Goal: Transaction & Acquisition: Purchase product/service

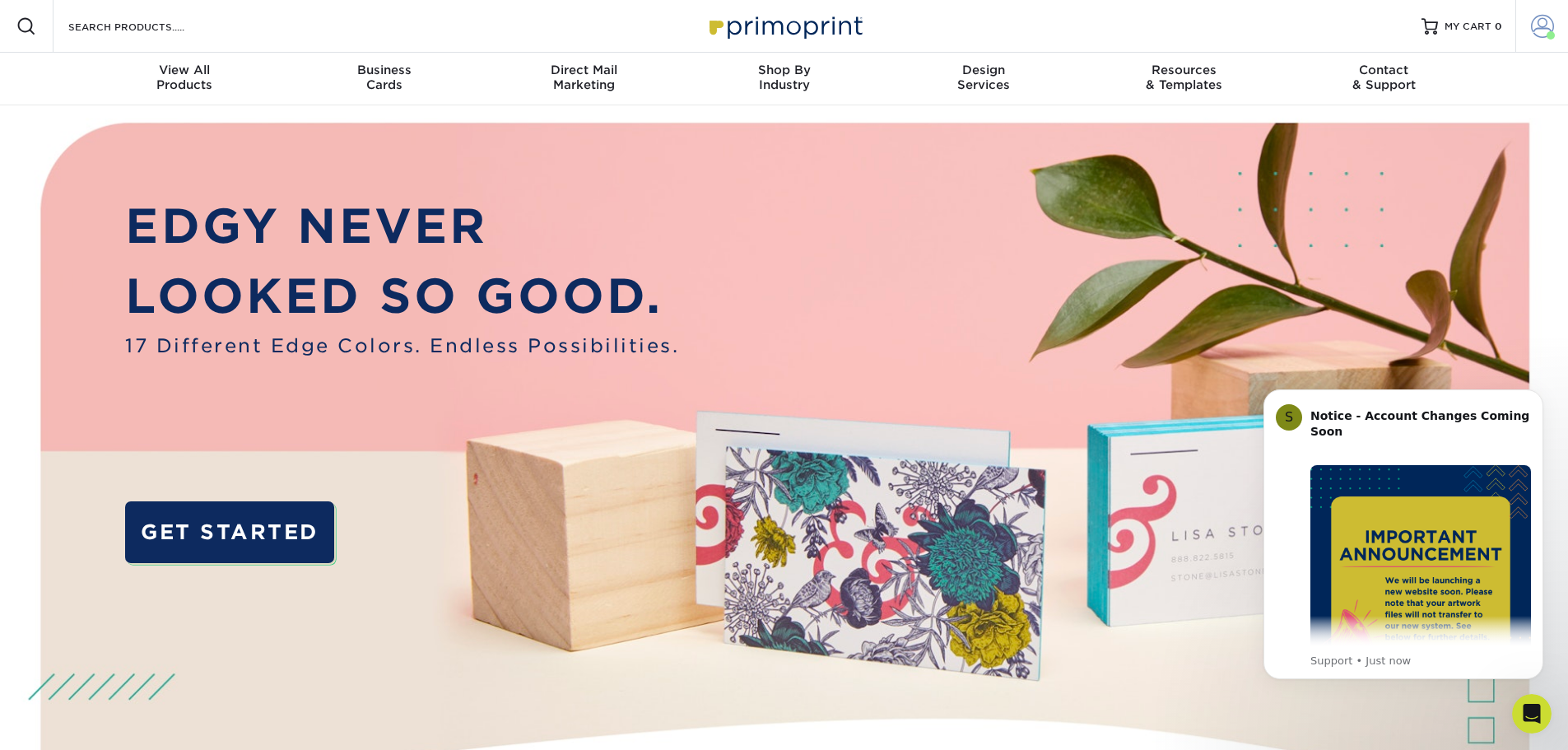
click at [1551, 26] on span at bounding box center [1542, 26] width 23 height 23
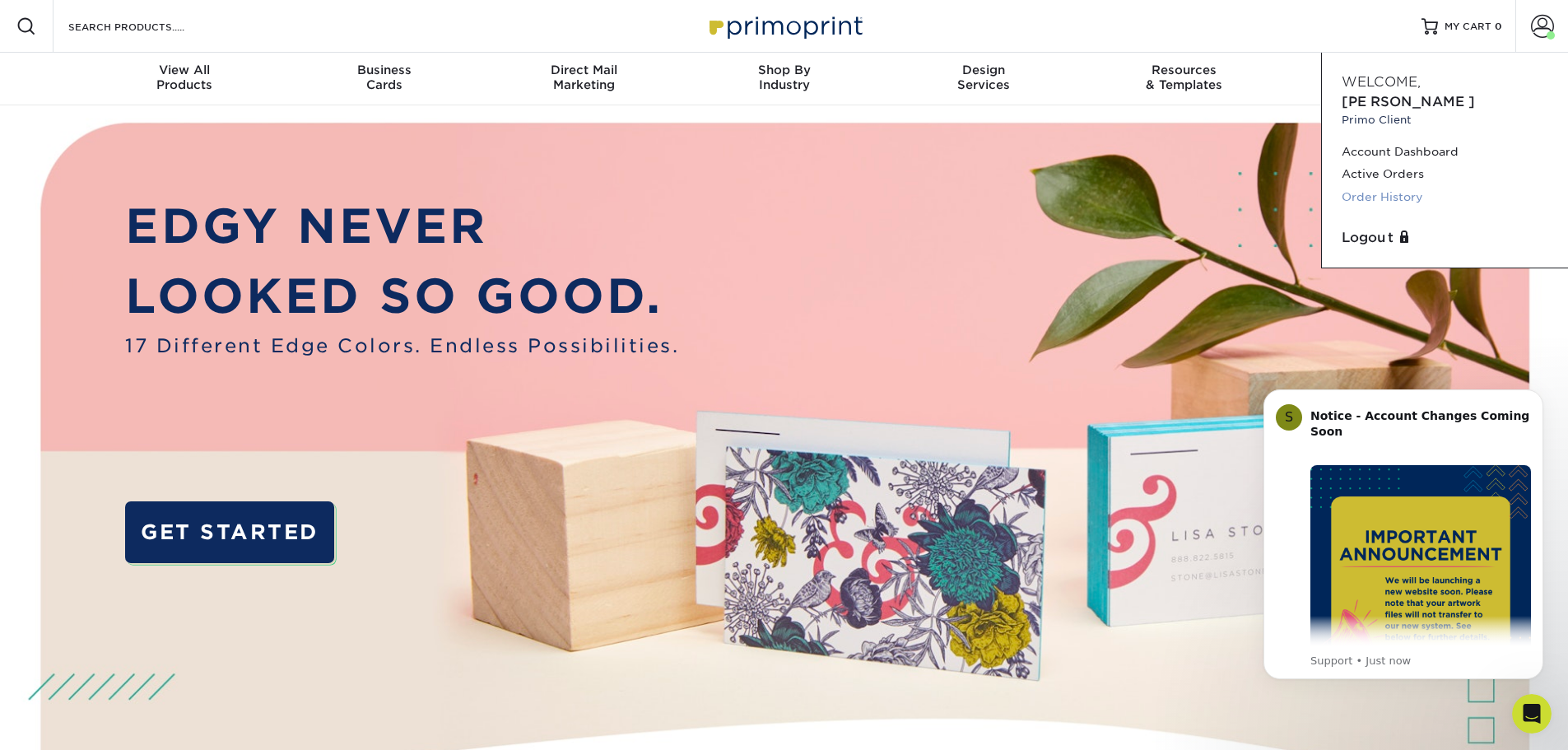
click at [1385, 186] on link "Order History" at bounding box center [1445, 197] width 206 height 22
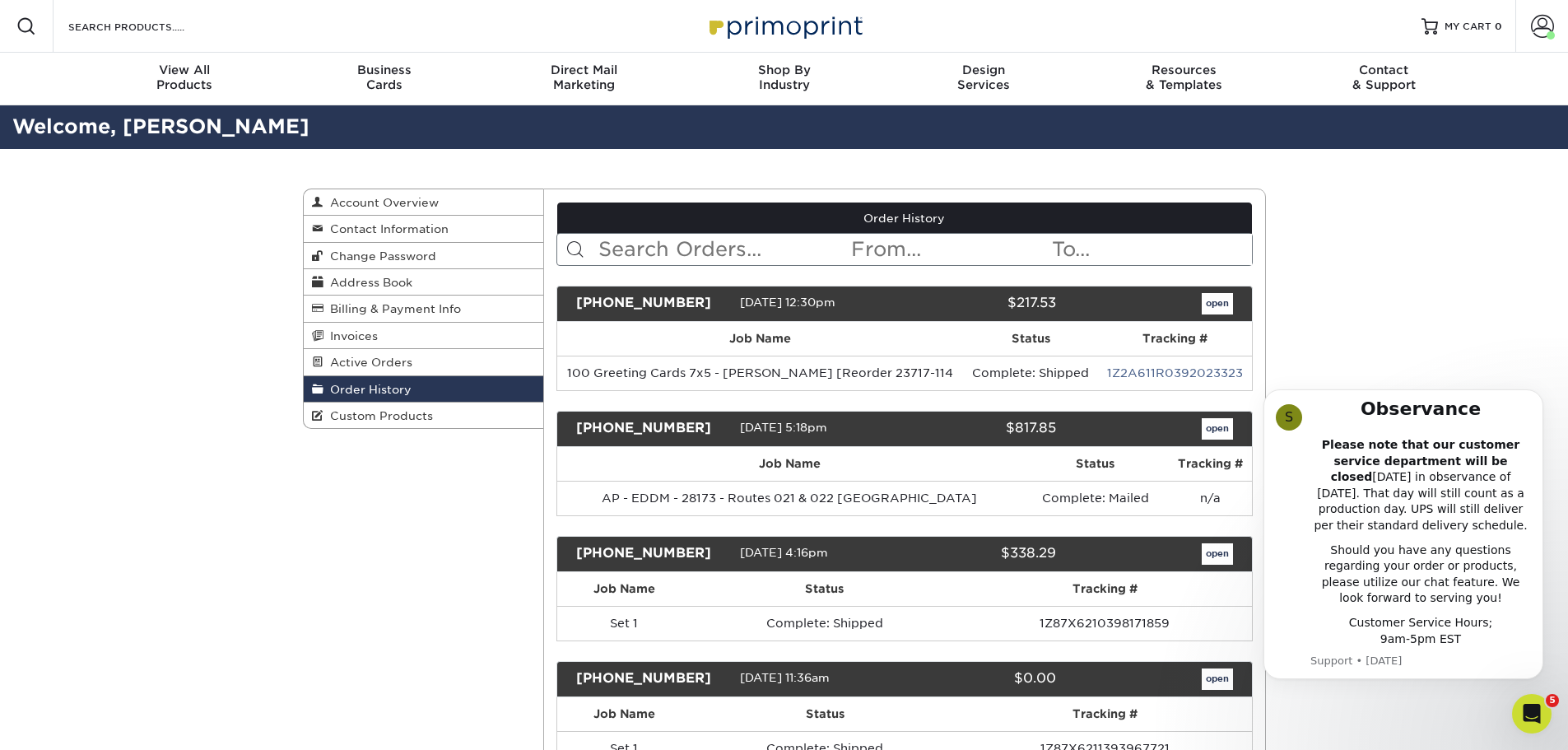
click at [652, 258] on input "text" at bounding box center [723, 250] width 252 height 31
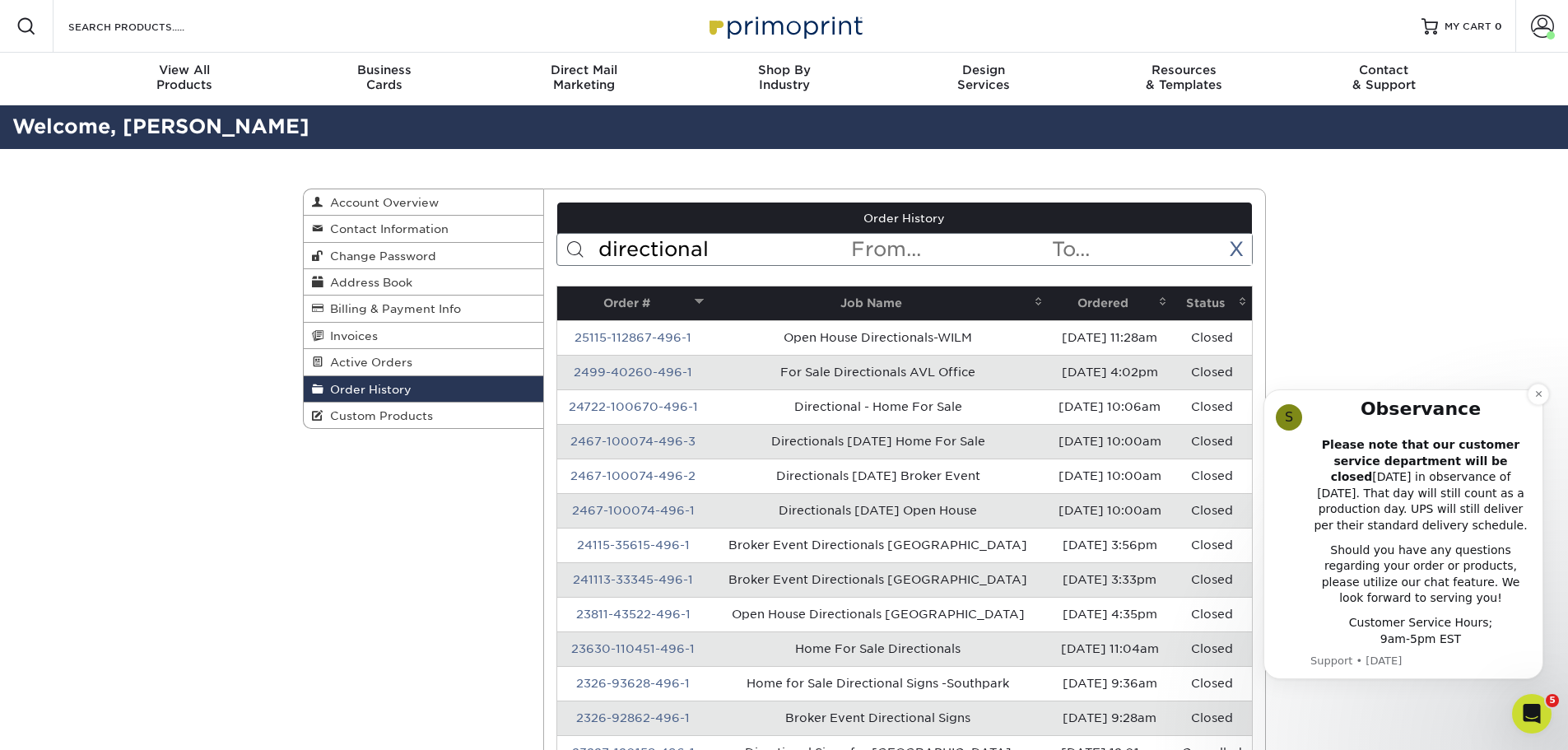
type input "directional"
click at [653, 444] on link "2467-100074-496-3" at bounding box center [633, 442] width 125 height 13
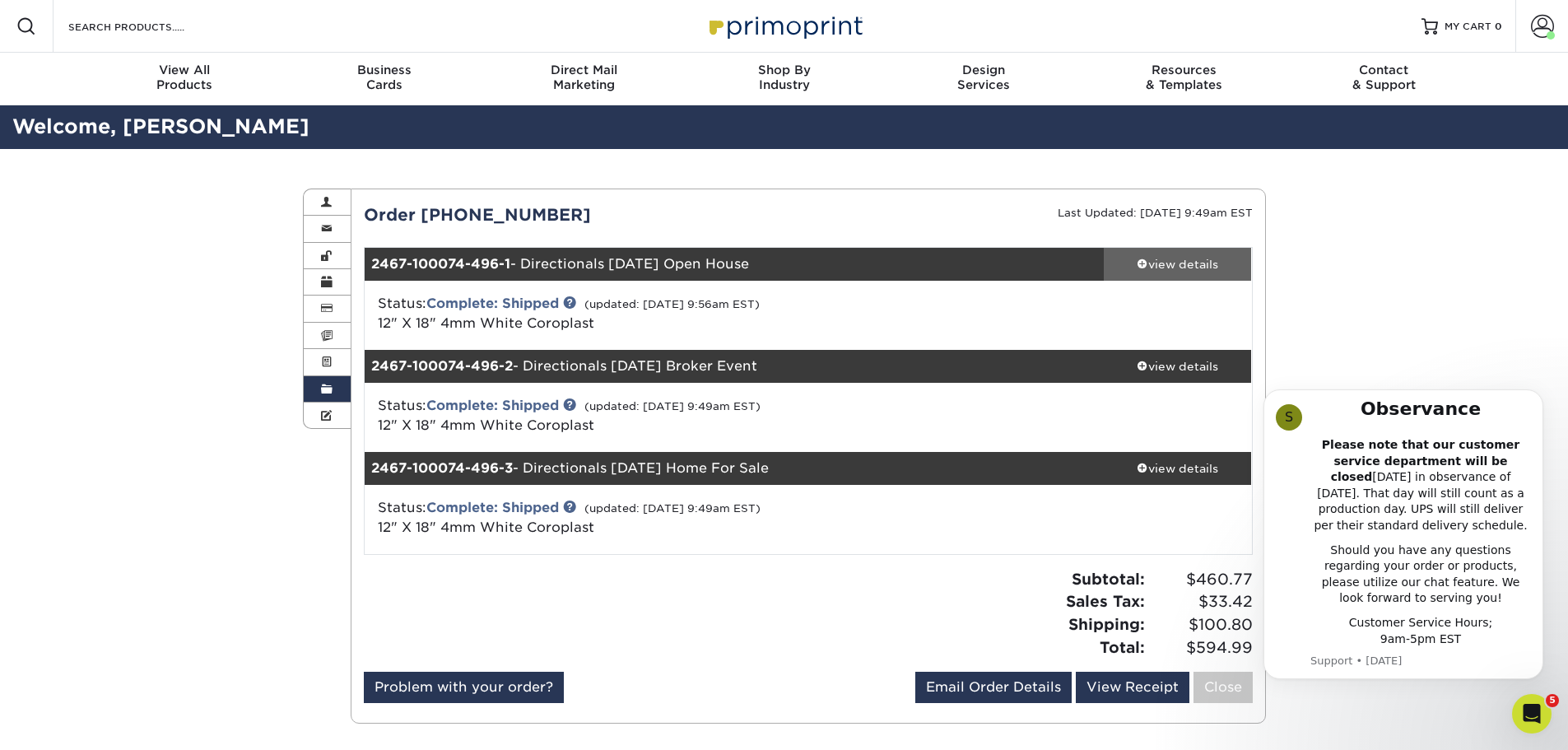
click at [1152, 258] on div "view details" at bounding box center [1178, 264] width 149 height 17
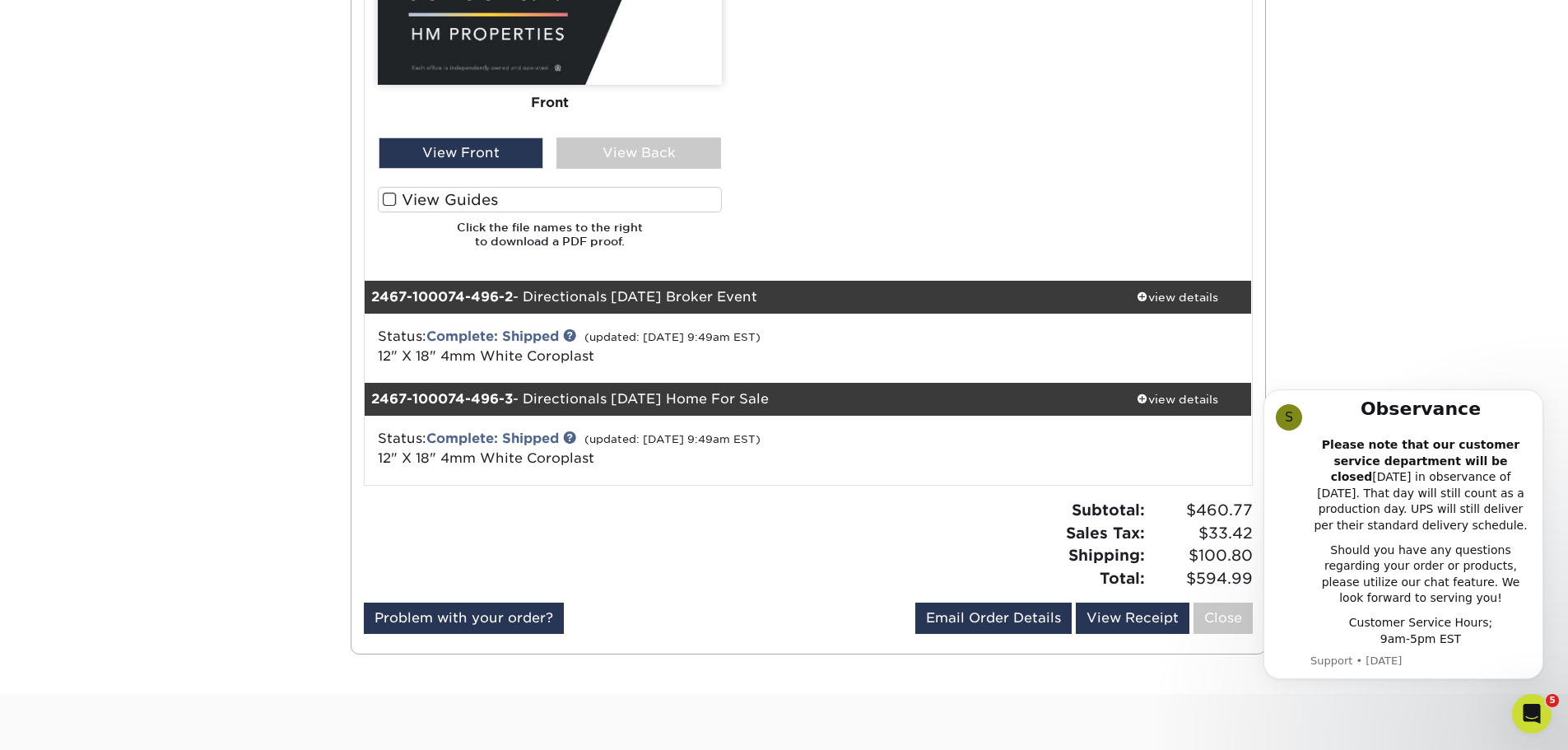
scroll to position [1400, 0]
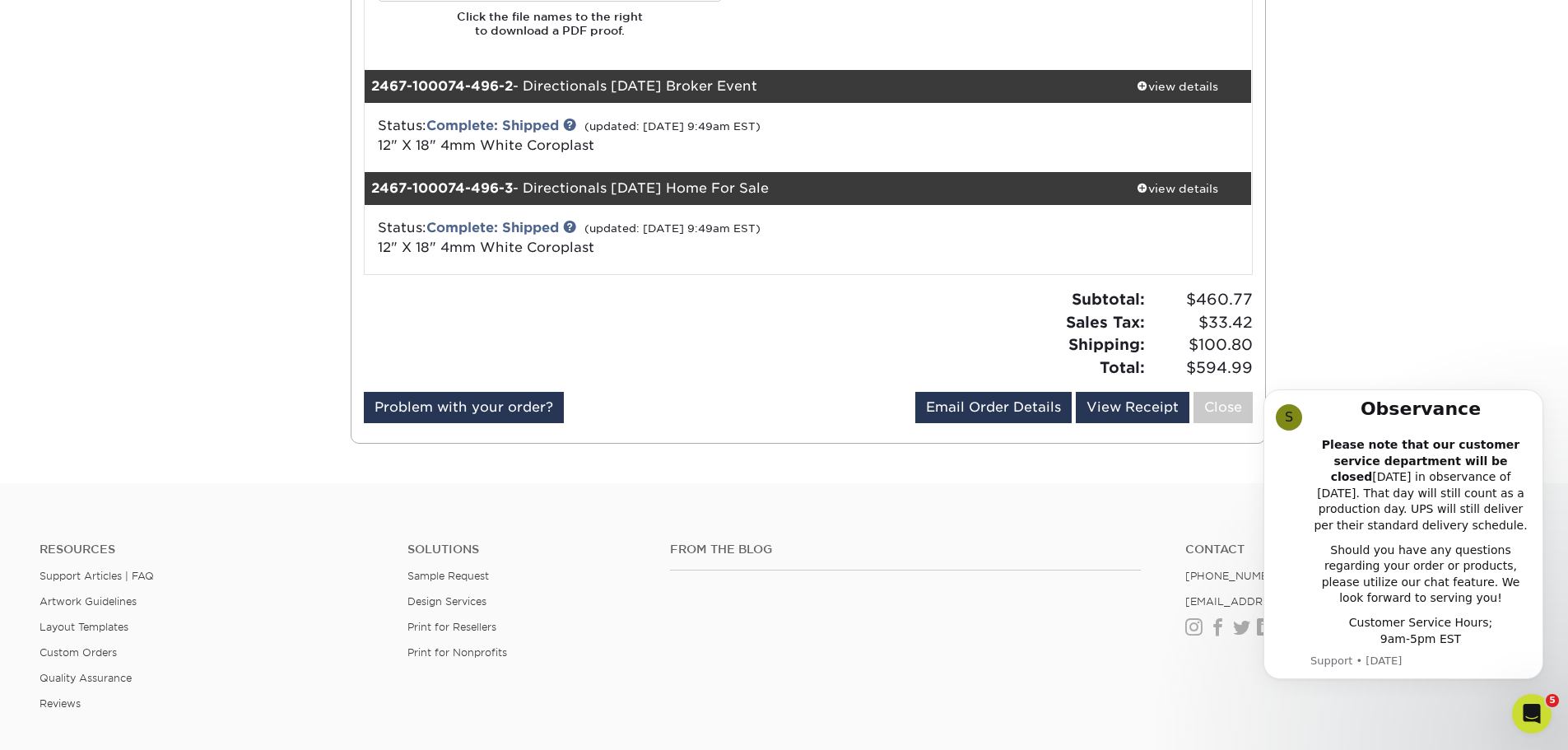
click at [1543, 405] on body "S Primoprint Holiday Observance Please note that our customer service departmen…" at bounding box center [1404, 535] width 317 height 328
drag, startPoint x: 1538, startPoint y: 401, endPoint x: 1539, endPoint y: 477, distance: 76.0
click at [1539, 400] on button "Dismiss notification" at bounding box center [1539, 394] width 17 height 17
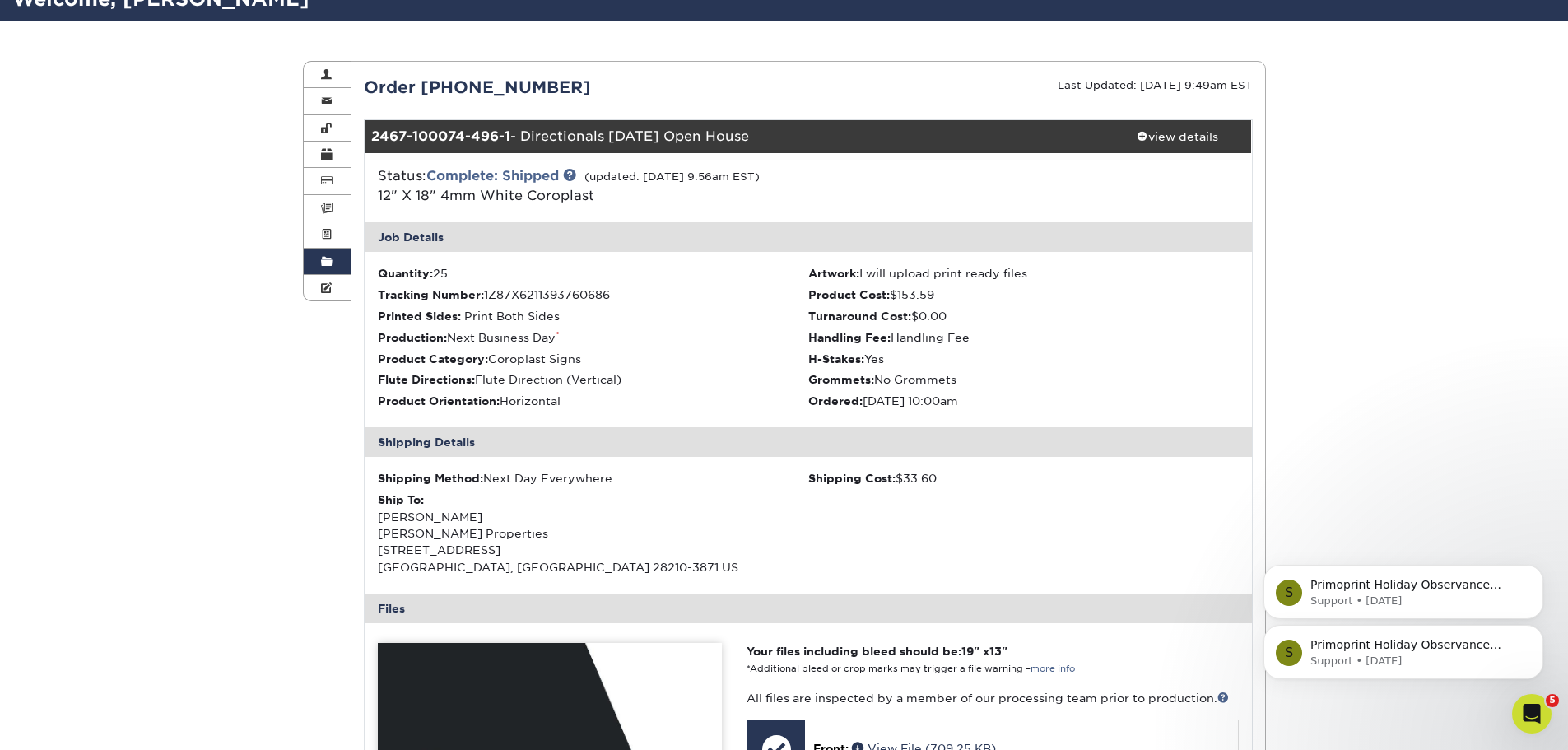
scroll to position [117, 0]
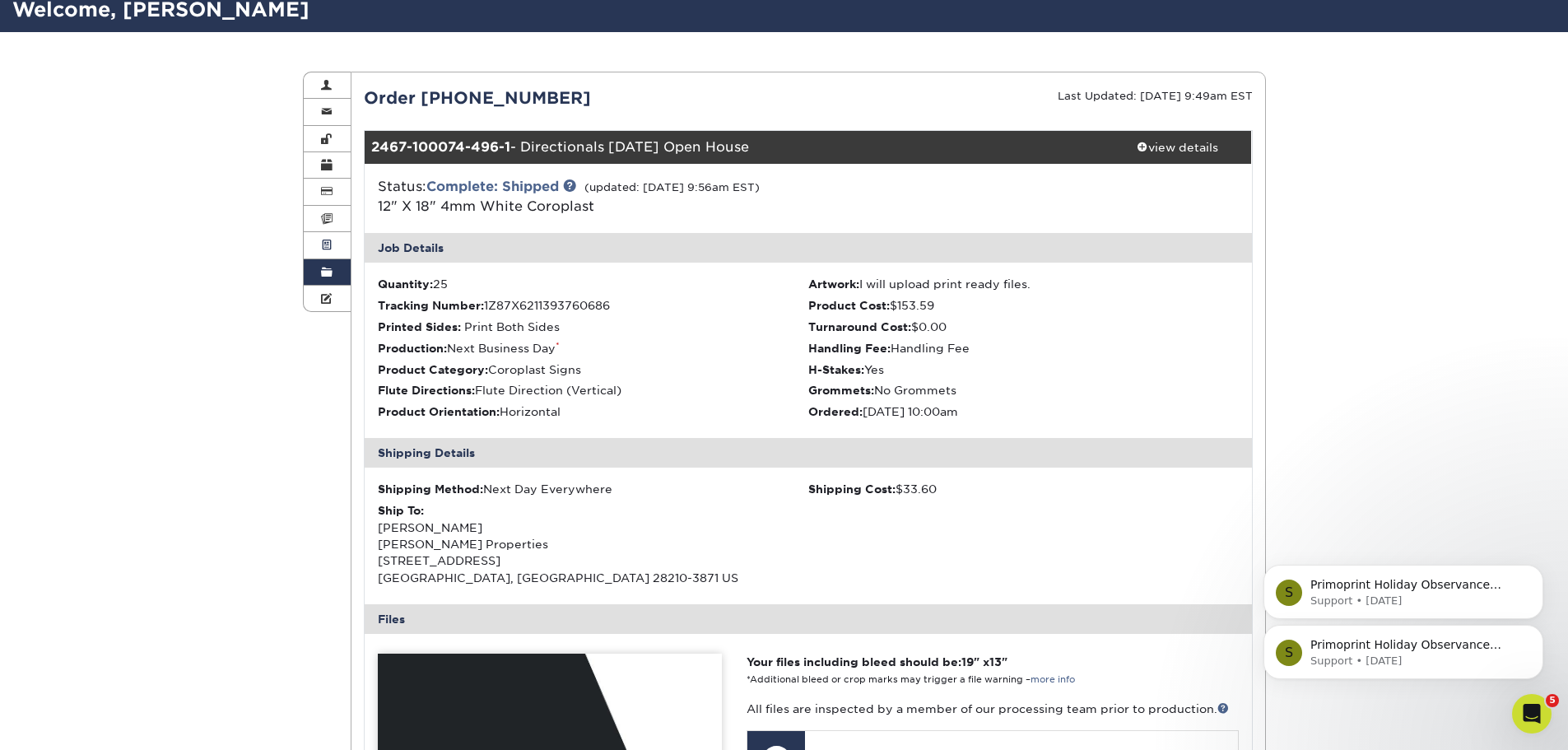
click at [332, 247] on link "Active Orders" at bounding box center [328, 245] width 48 height 27
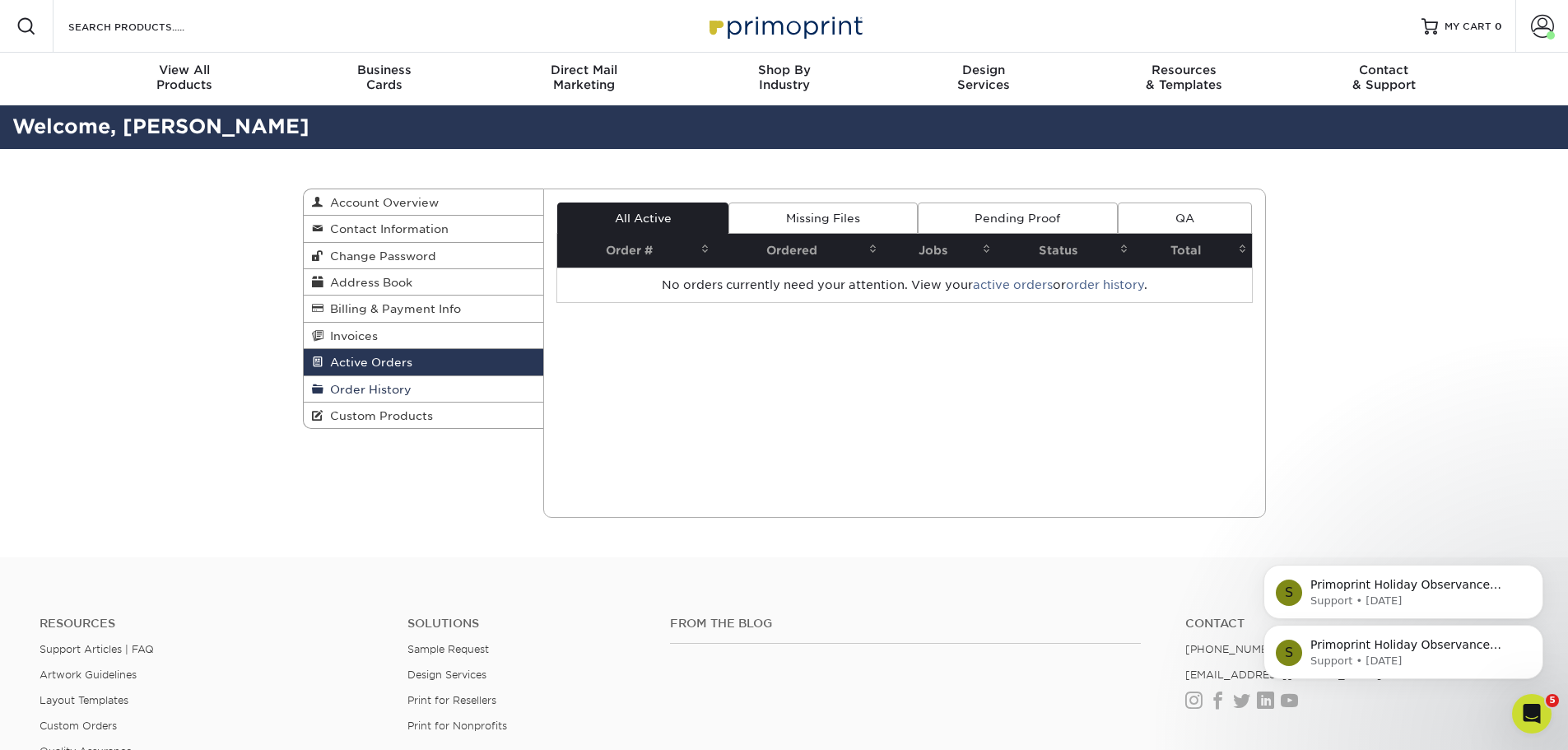
click at [365, 393] on span "Order History" at bounding box center [368, 389] width 88 height 13
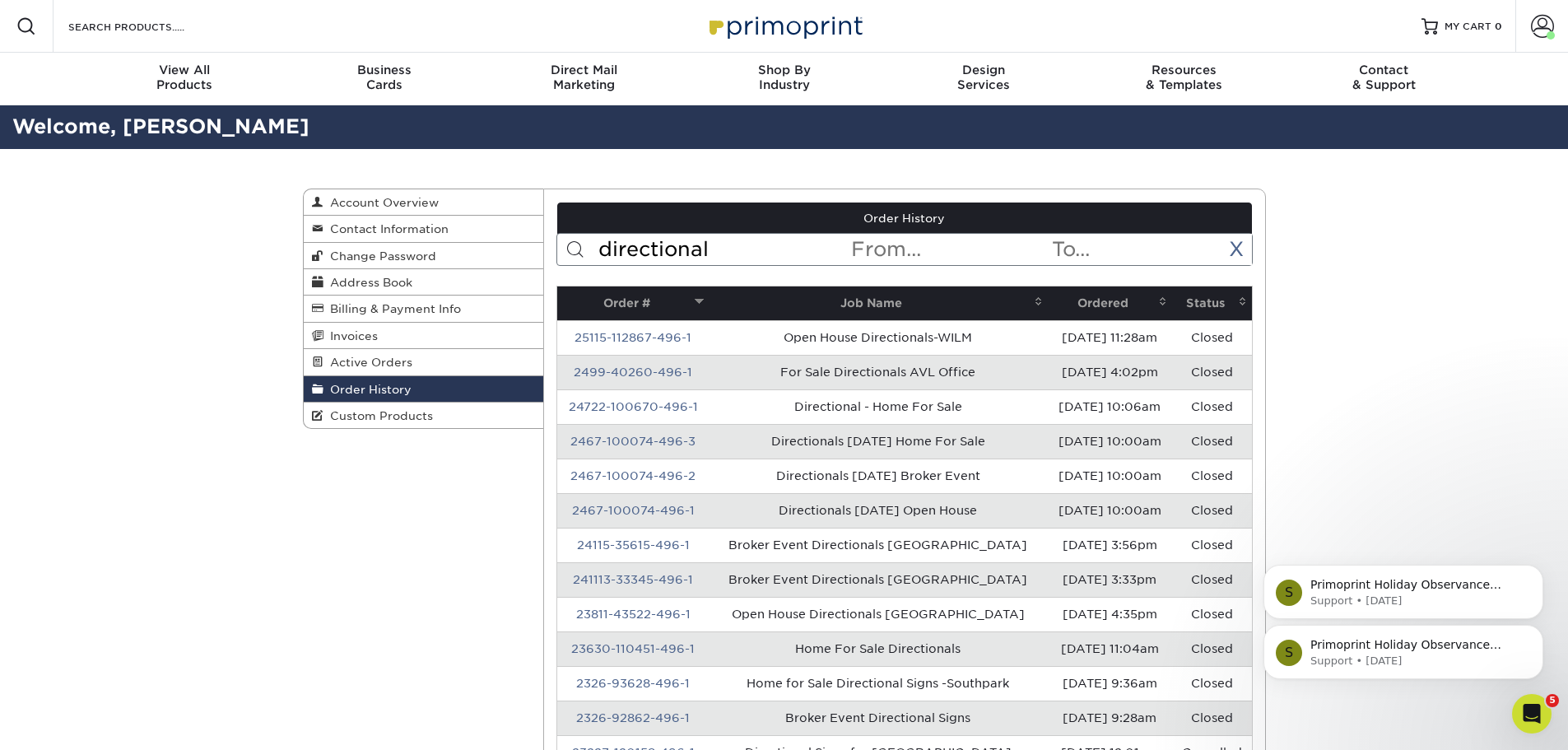
click at [801, 242] on input "directional" at bounding box center [723, 250] width 252 height 31
click at [601, 509] on link "2467-100074-496-1" at bounding box center [634, 510] width 123 height 13
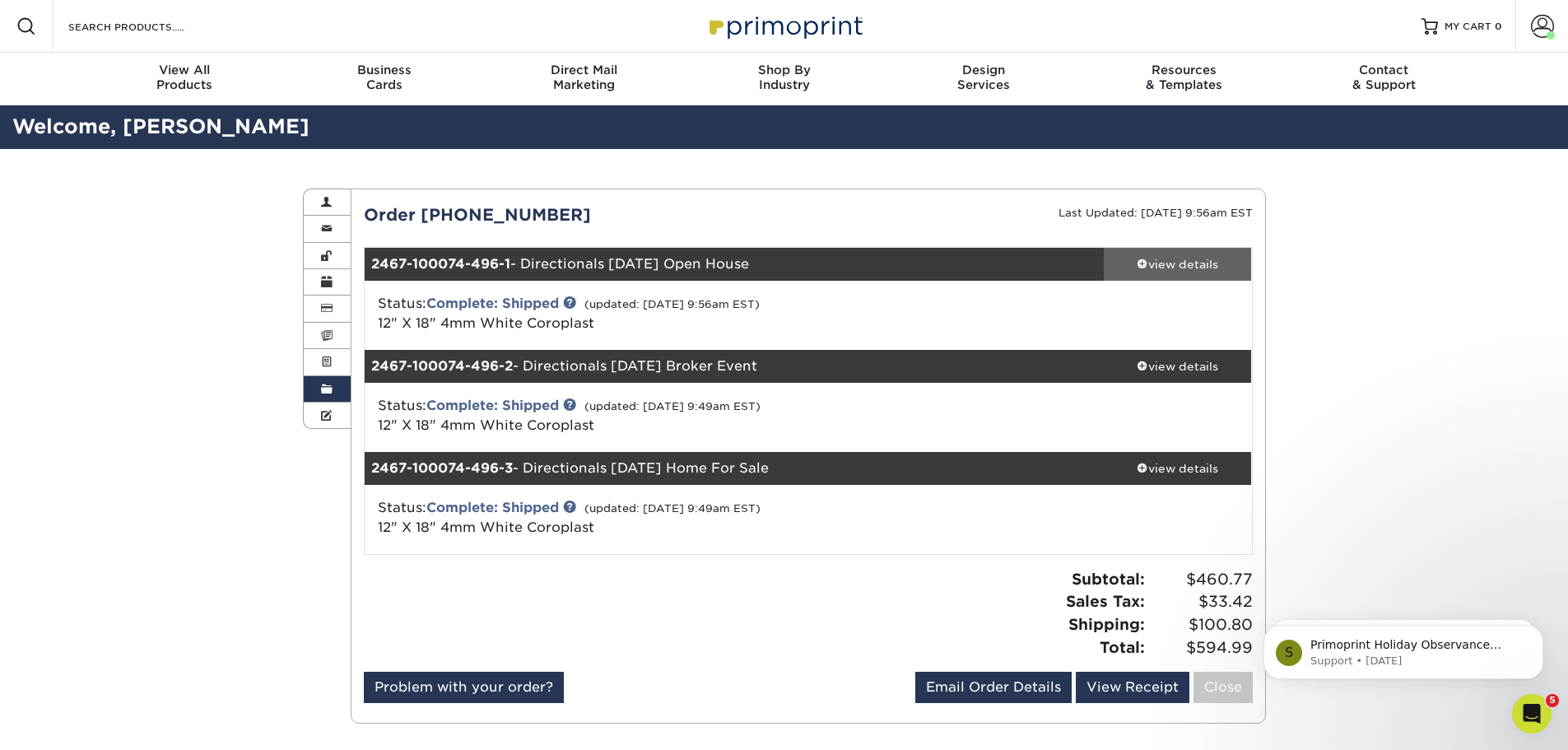
click at [1122, 261] on div "view details" at bounding box center [1178, 264] width 149 height 17
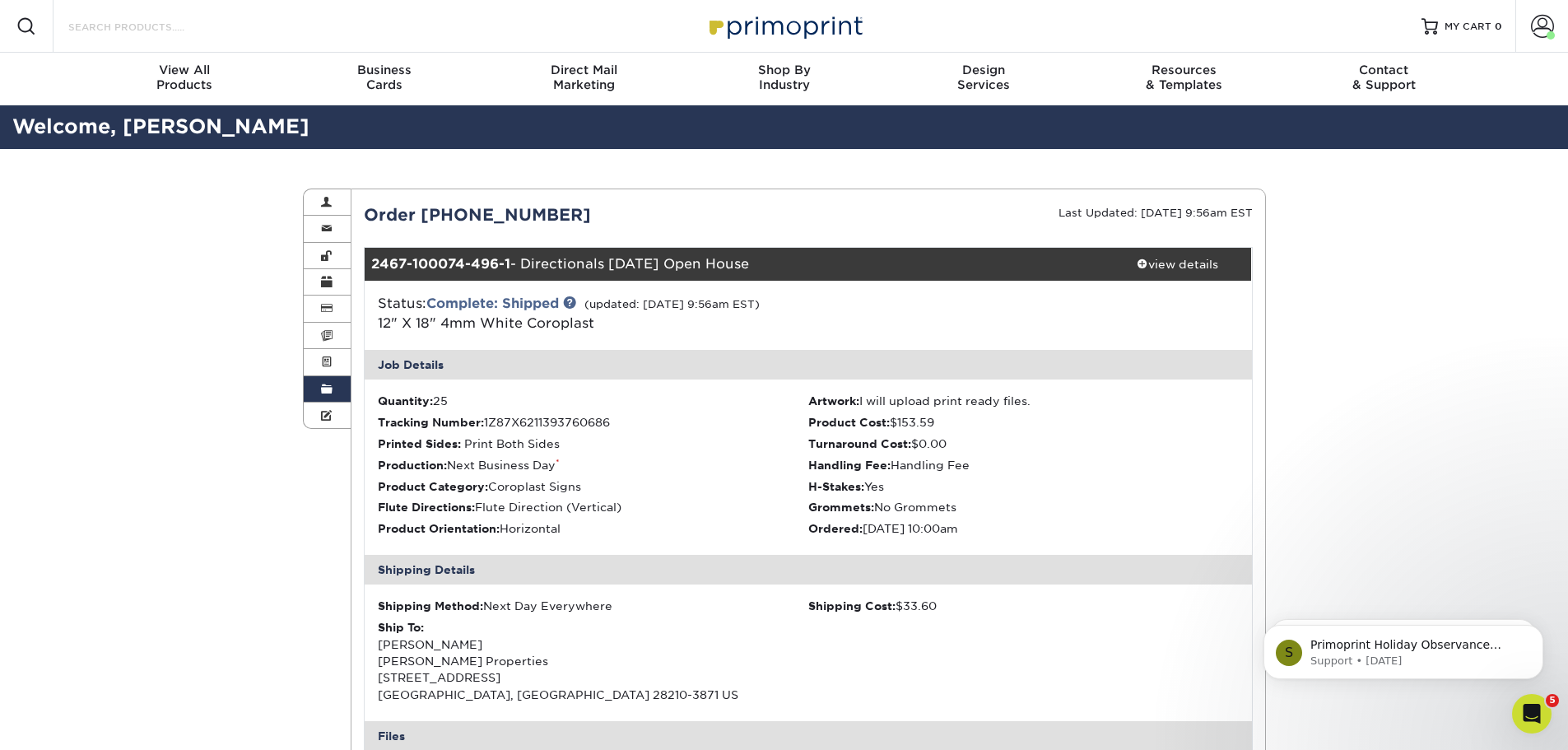
click at [68, 27] on input "Search Products" at bounding box center [147, 27] width 161 height 20
click at [97, 32] on input "Search Products" at bounding box center [147, 27] width 161 height 20
click at [36, 26] on span at bounding box center [27, 27] width 20 height 20
click at [200, 79] on div "View All Products" at bounding box center [184, 77] width 200 height 29
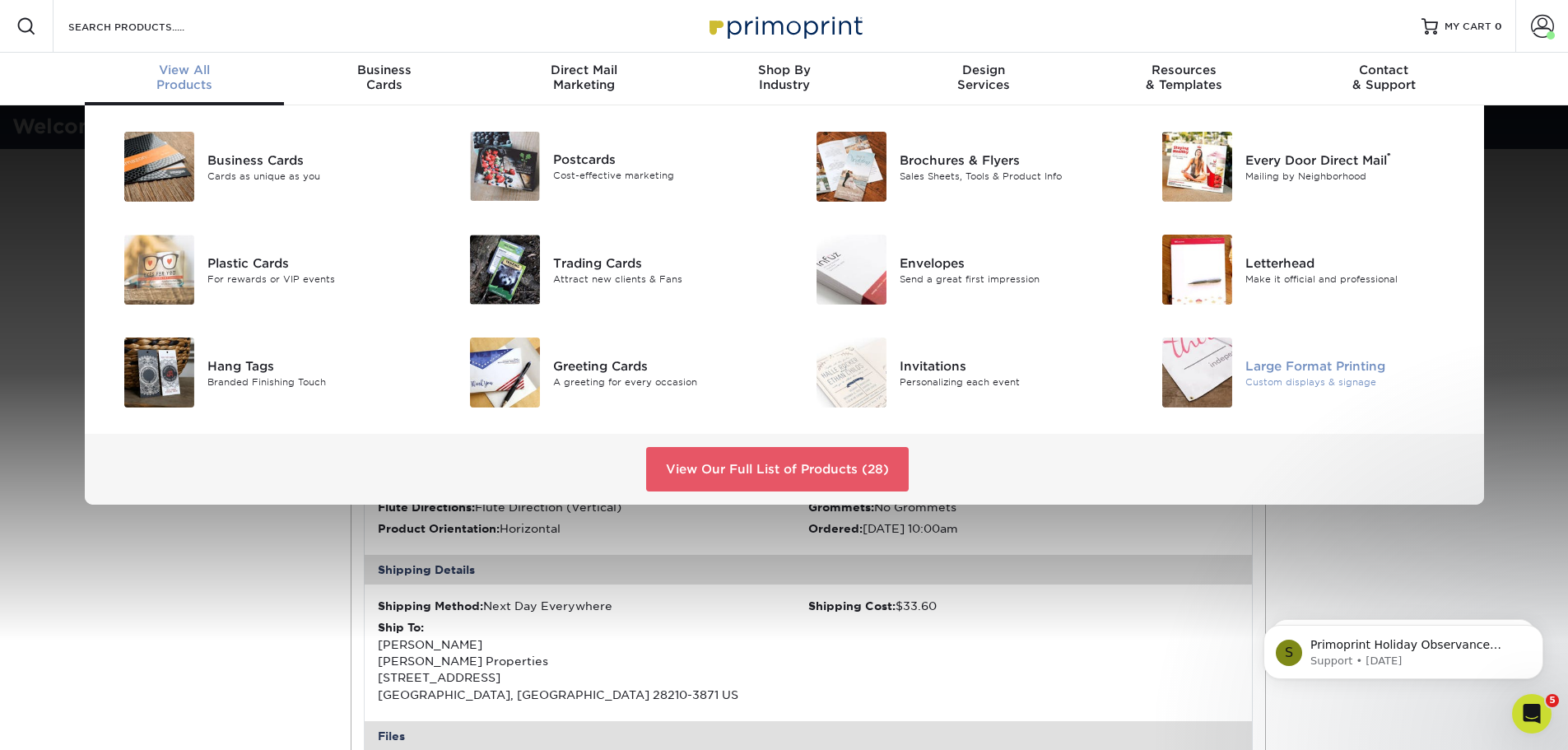
click at [1239, 373] on div at bounding box center [1188, 373] width 116 height 70
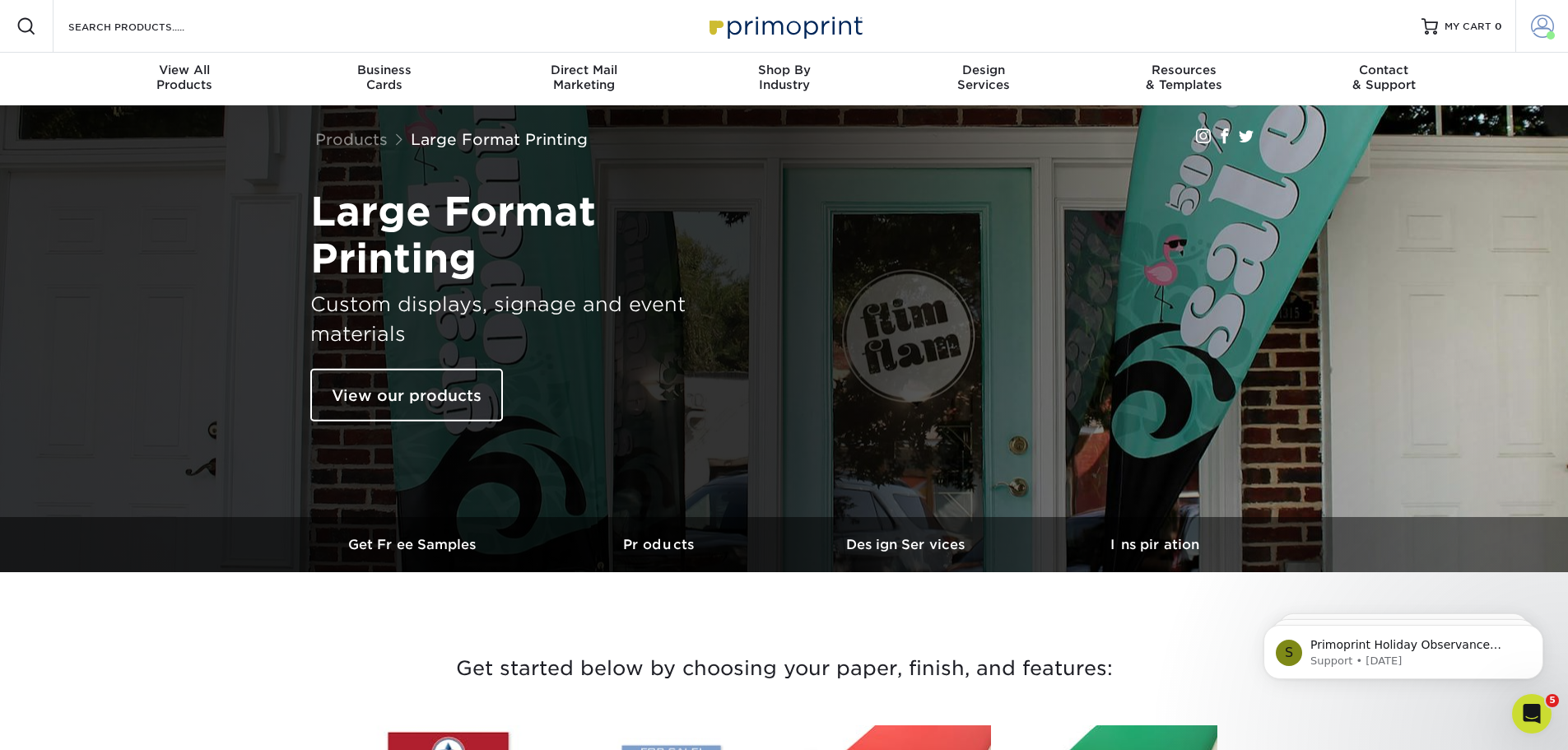
click at [1550, 32] on span at bounding box center [1551, 35] width 8 height 8
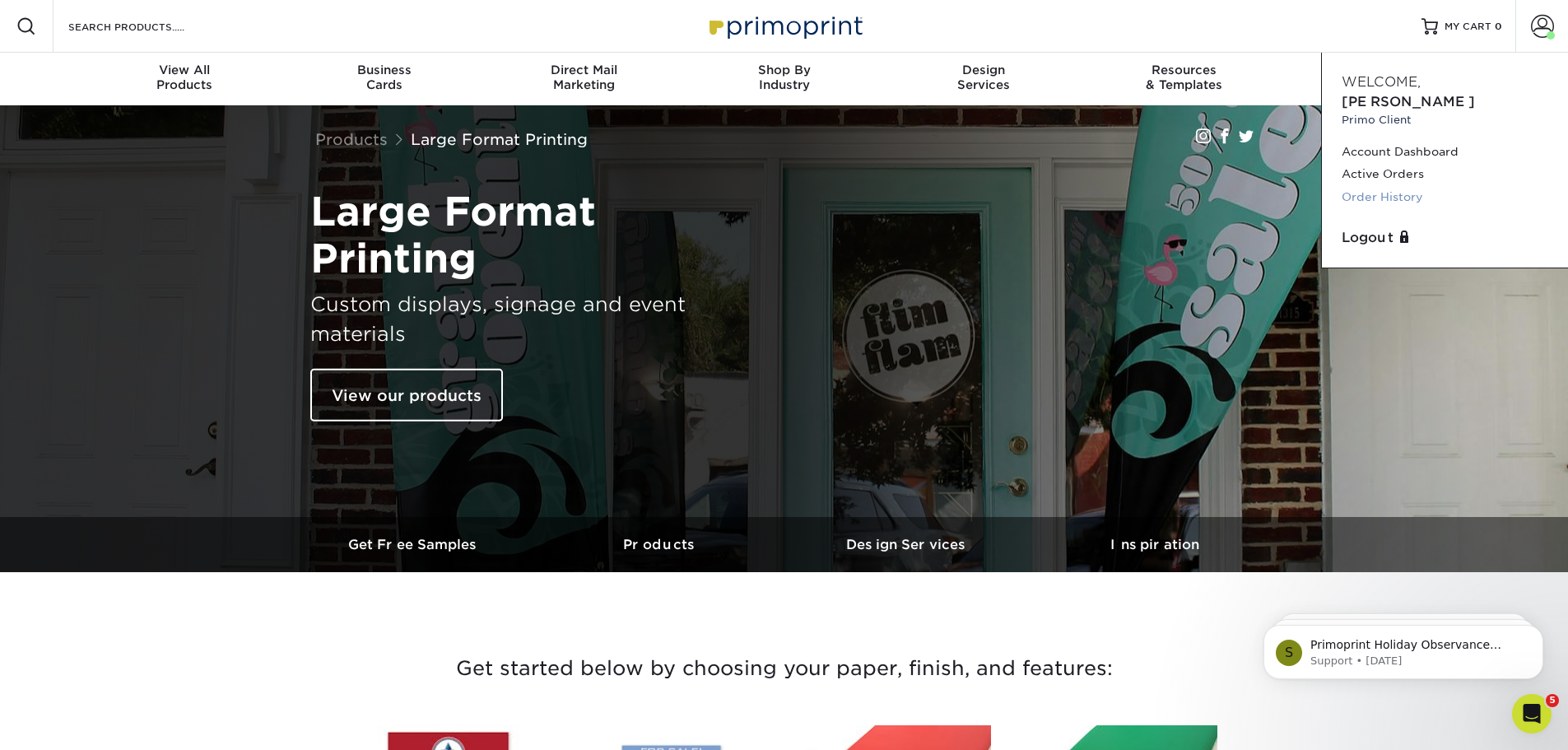
click at [1399, 186] on link "Order History" at bounding box center [1445, 197] width 206 height 22
click at [1369, 186] on link "Order History" at bounding box center [1445, 197] width 206 height 22
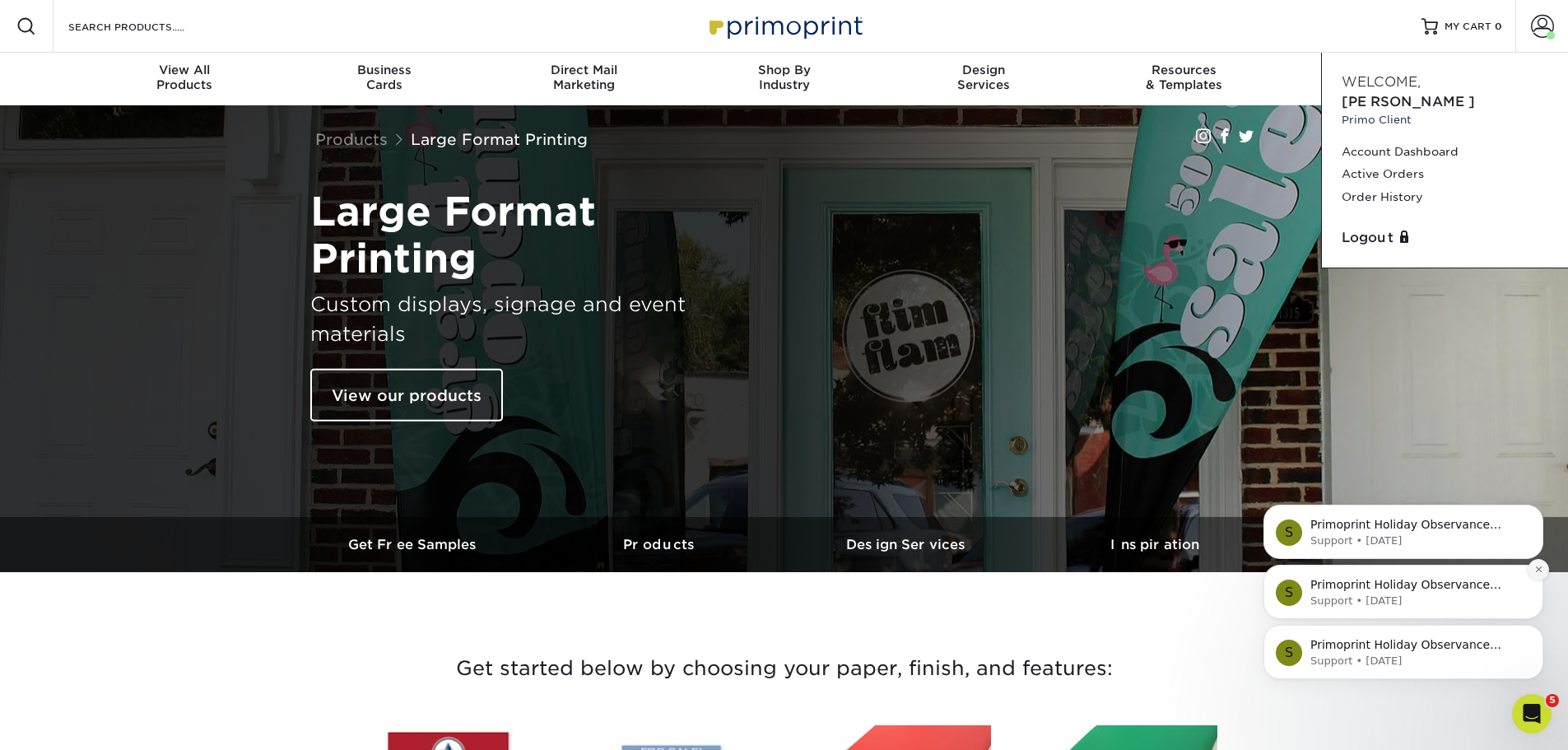
click at [1536, 570] on icon "Dismiss notification" at bounding box center [1540, 570] width 9 height 9
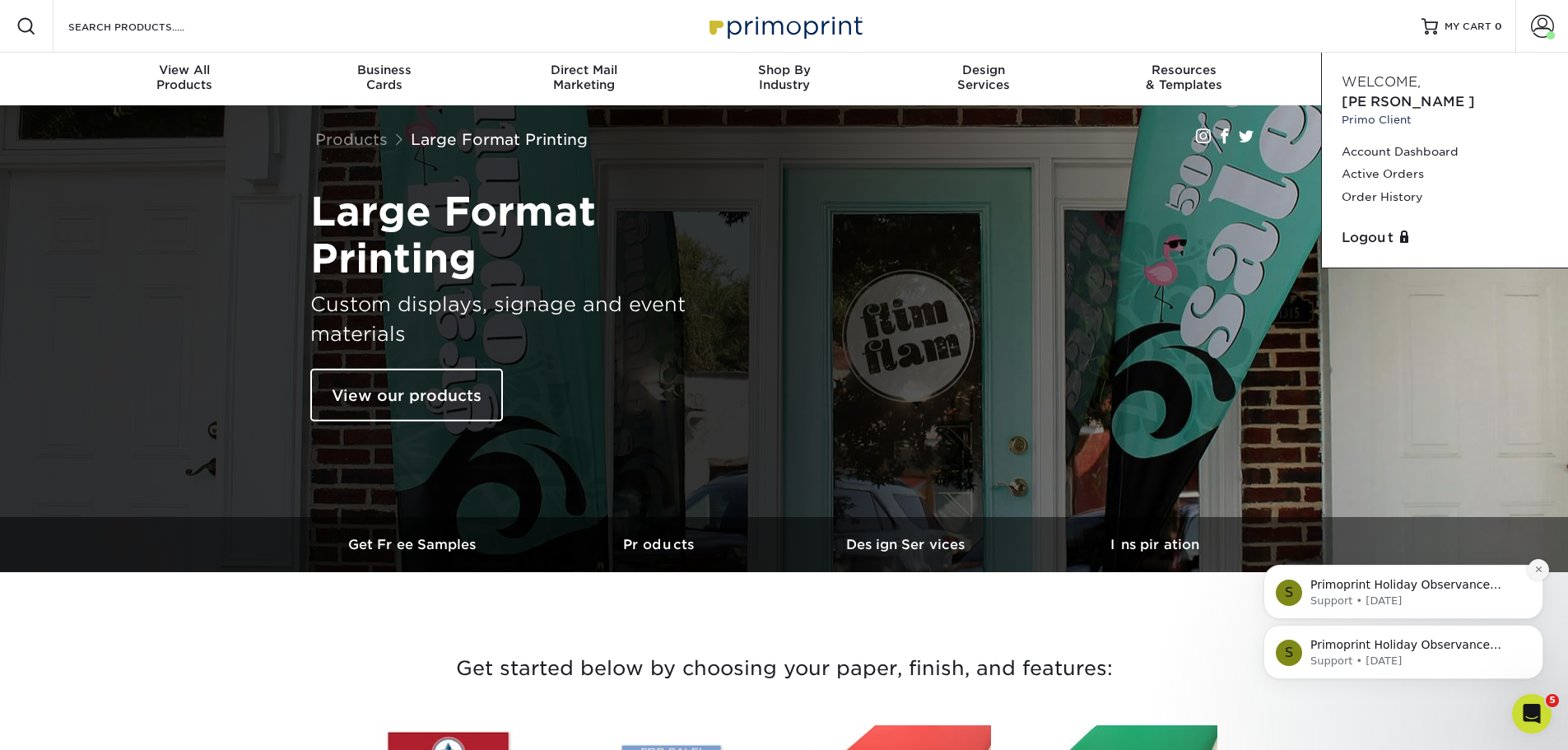
click at [1538, 574] on icon "Dismiss notification" at bounding box center [1540, 570] width 9 height 9
click at [1535, 634] on icon "Dismiss notification" at bounding box center [1540, 630] width 9 height 9
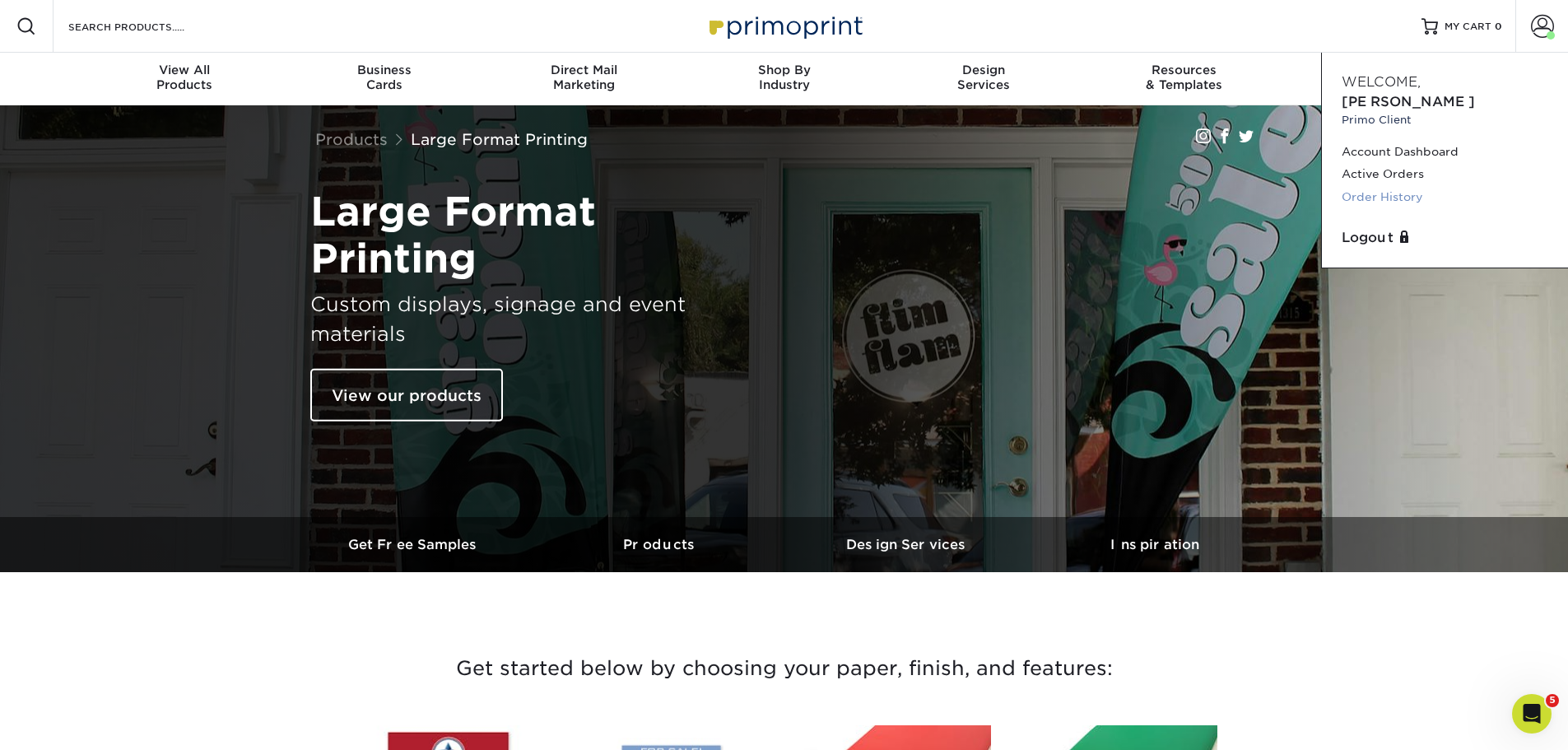
click at [1395, 186] on link "Order History" at bounding box center [1445, 197] width 206 height 22
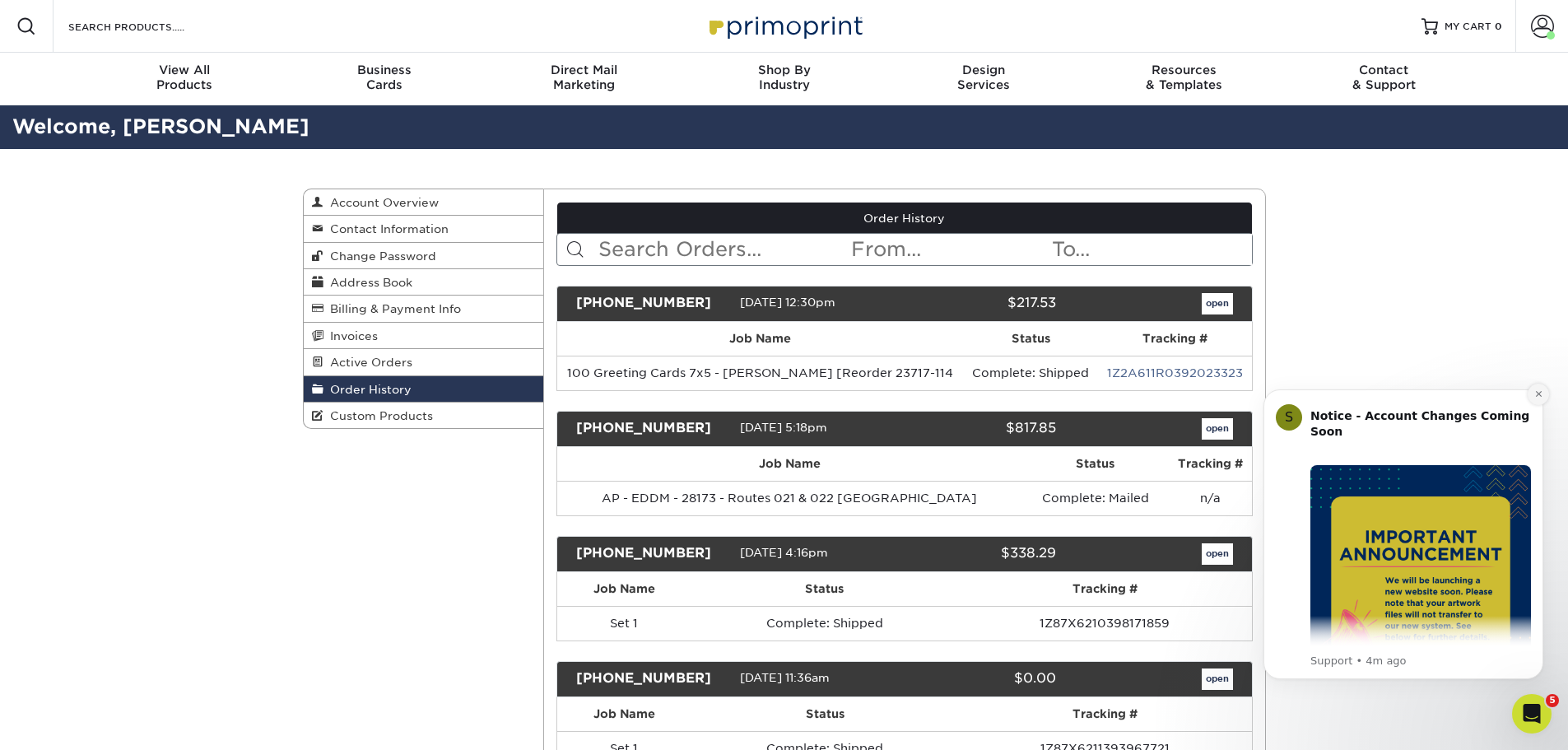
click at [1538, 397] on icon "Dismiss notification" at bounding box center [1540, 394] width 9 height 9
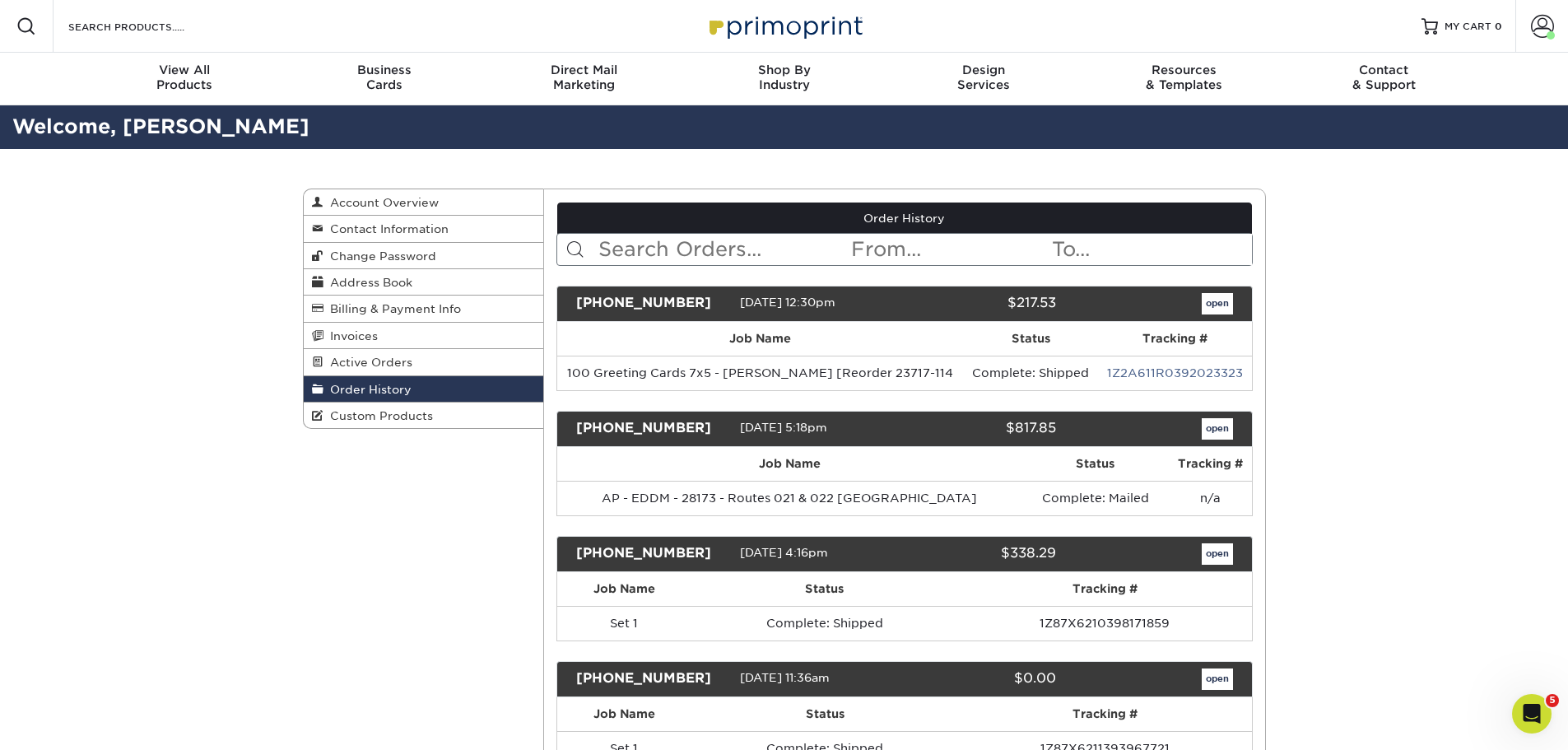
click at [653, 251] on input "text" at bounding box center [723, 250] width 252 height 31
type input "directional"
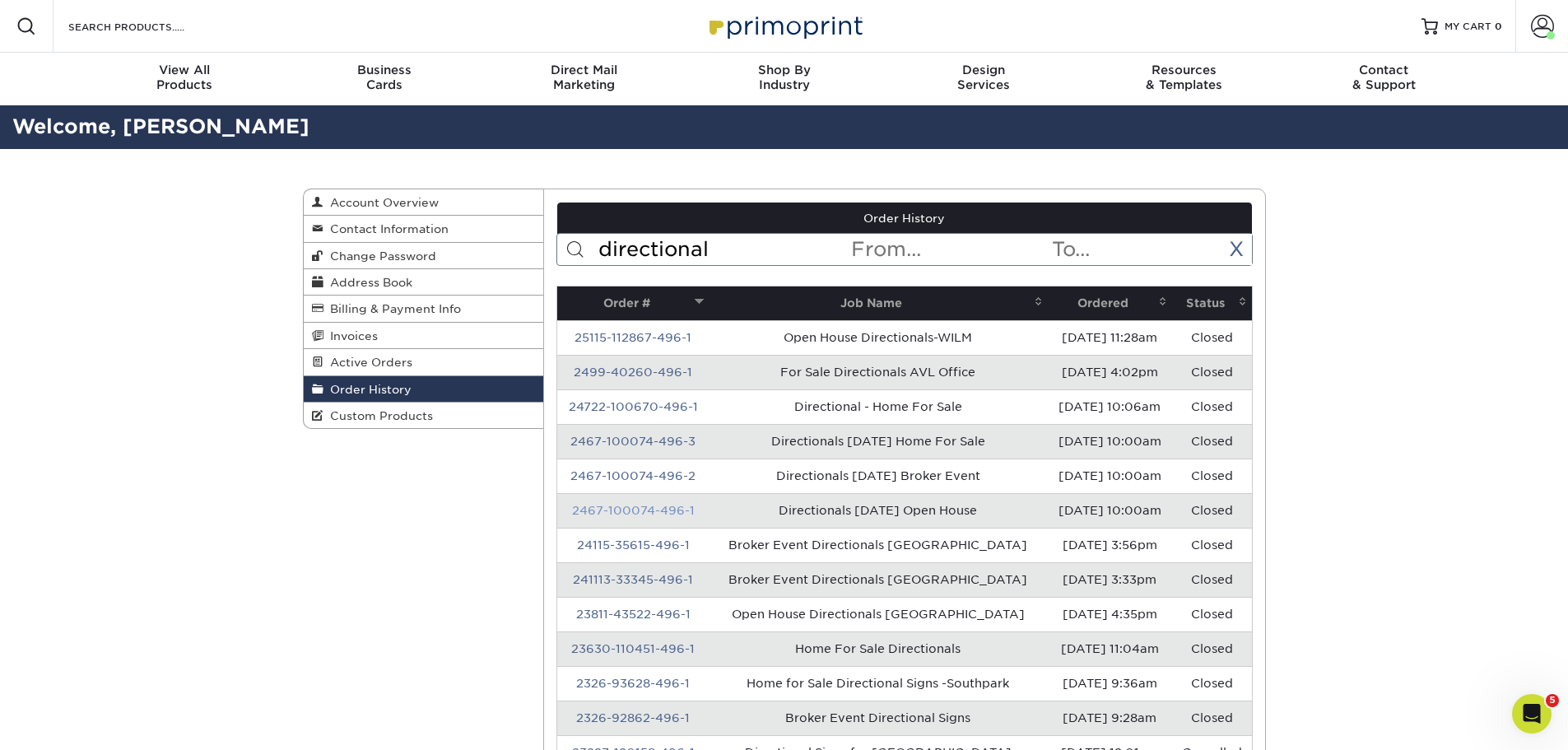
click at [645, 511] on link "2467-100074-496-1" at bounding box center [634, 510] width 123 height 13
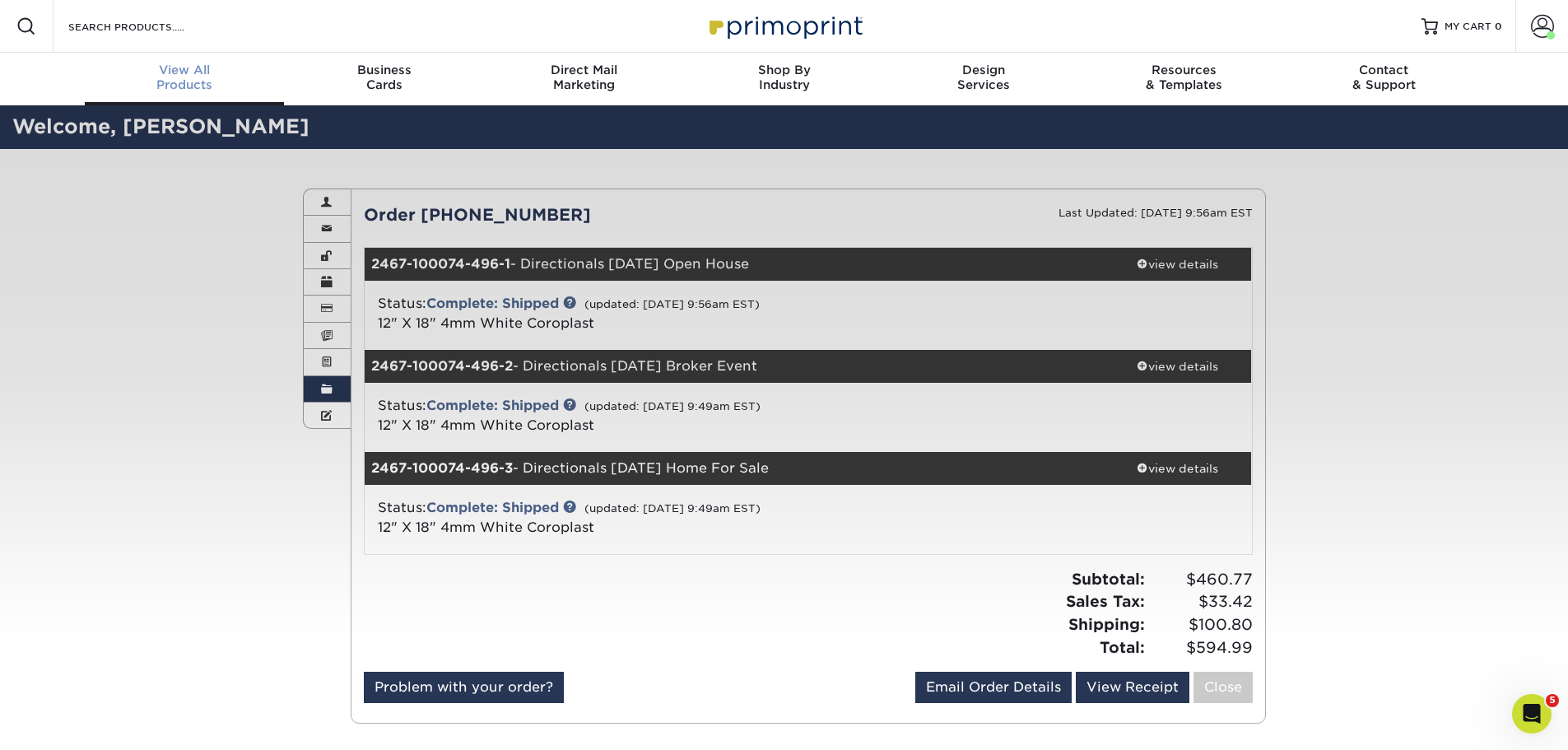
click at [150, 70] on span "View All" at bounding box center [184, 70] width 200 height 15
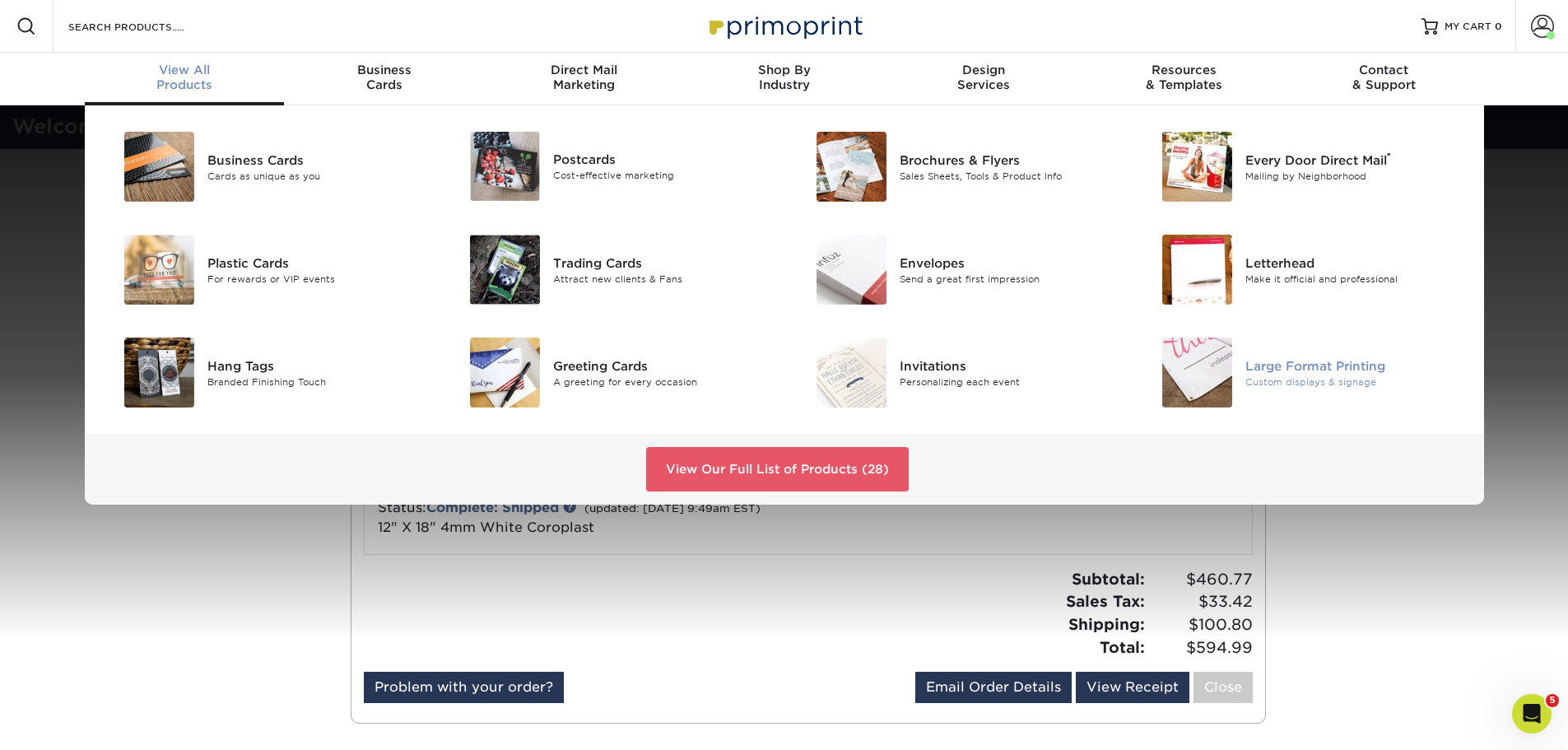
click at [1203, 362] on img at bounding box center [1197, 373] width 70 height 70
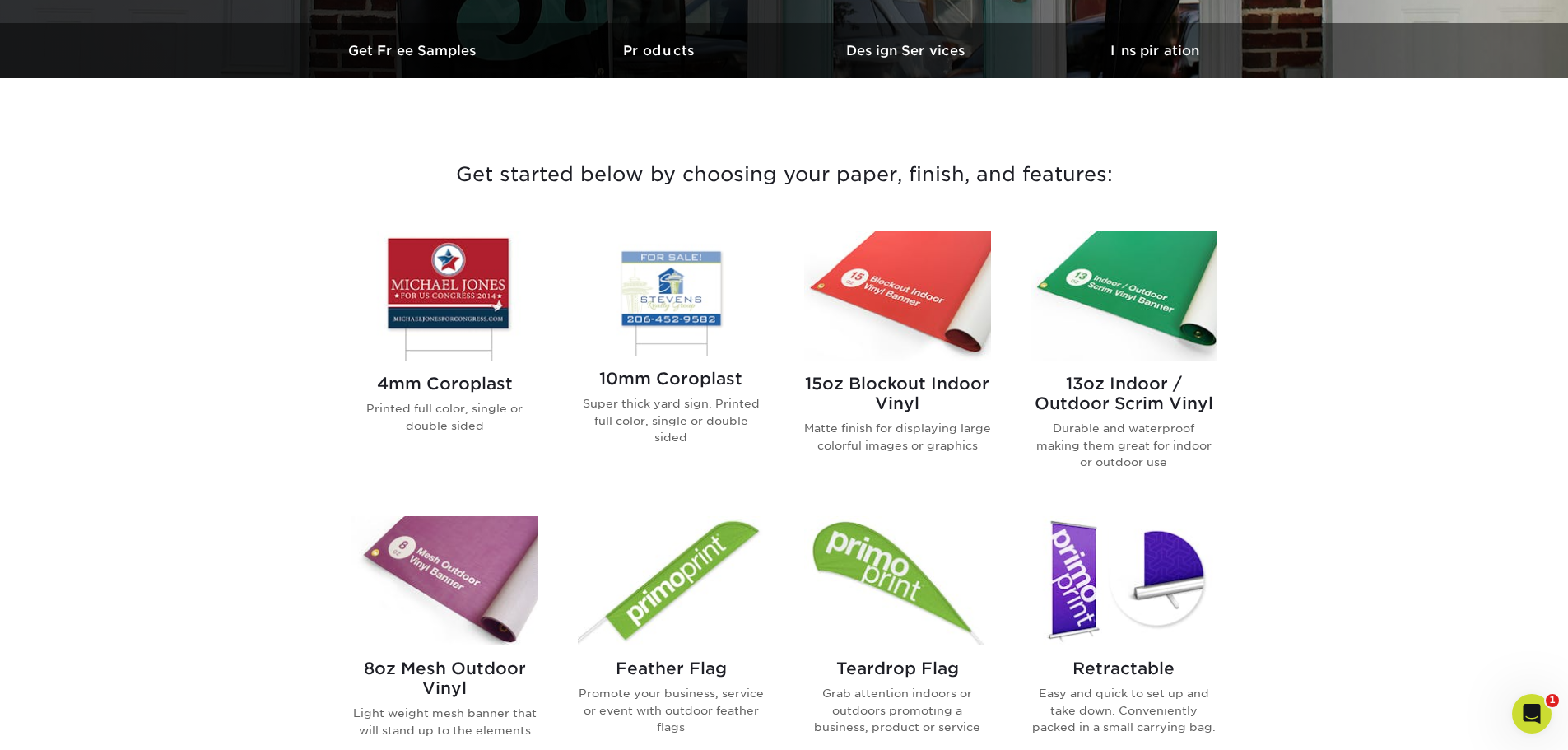
click at [459, 283] on img at bounding box center [445, 296] width 187 height 129
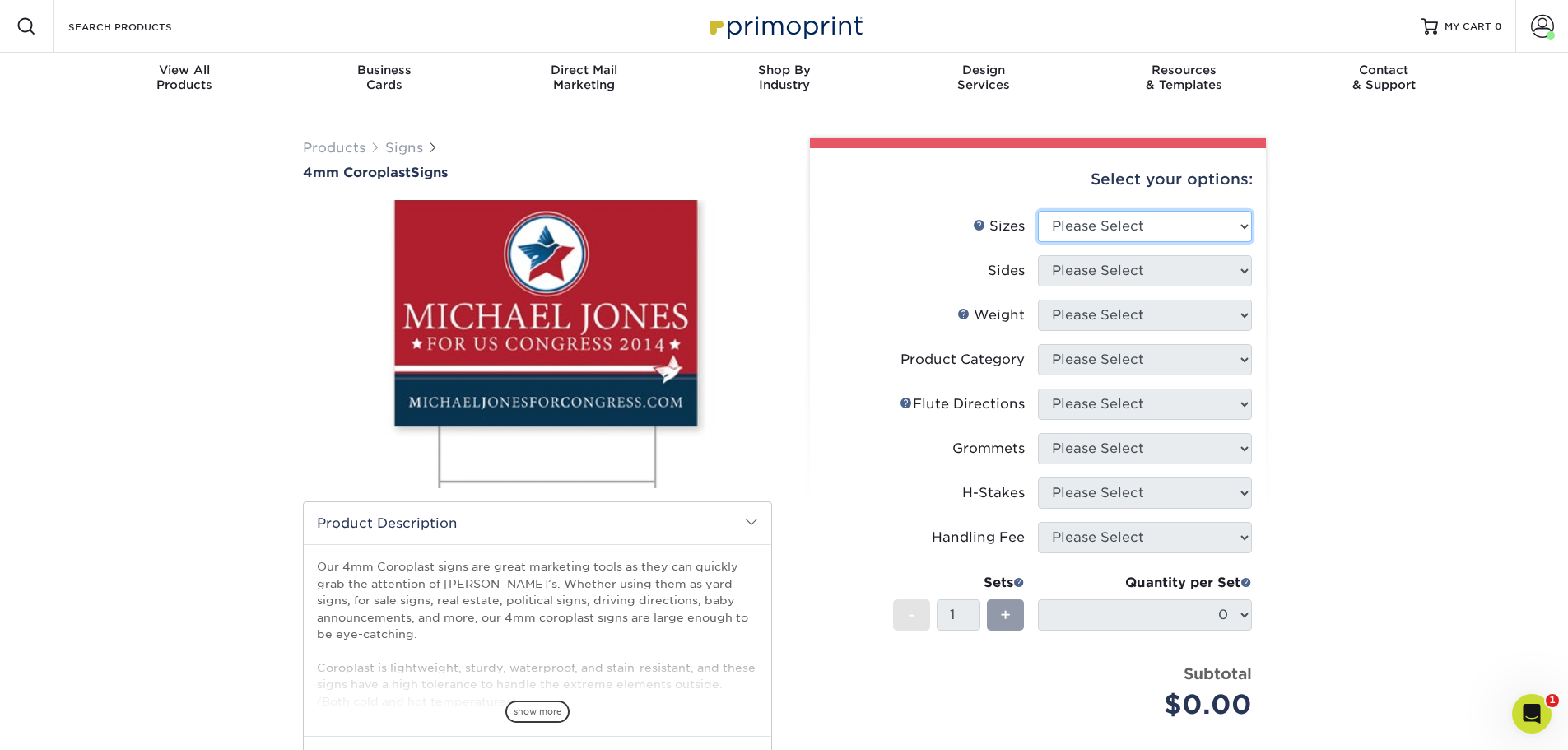
click at [1198, 237] on select "Please Select 12" x 18" 18" x 24" 24" x 24" 24" x 36"" at bounding box center [1144, 227] width 214 height 31
select select "12.00x18.00"
click at [1038, 211] on select "Please Select 12" x 18" 18" x 24" 24" x 24" 24" x 36"" at bounding box center [1144, 227] width 214 height 31
click at [1197, 267] on select "Please Select Print Both Sides Print Front Only" at bounding box center [1144, 271] width 214 height 31
select select "13abbda7-1d64-4f25-8bb2-c179b224825d"
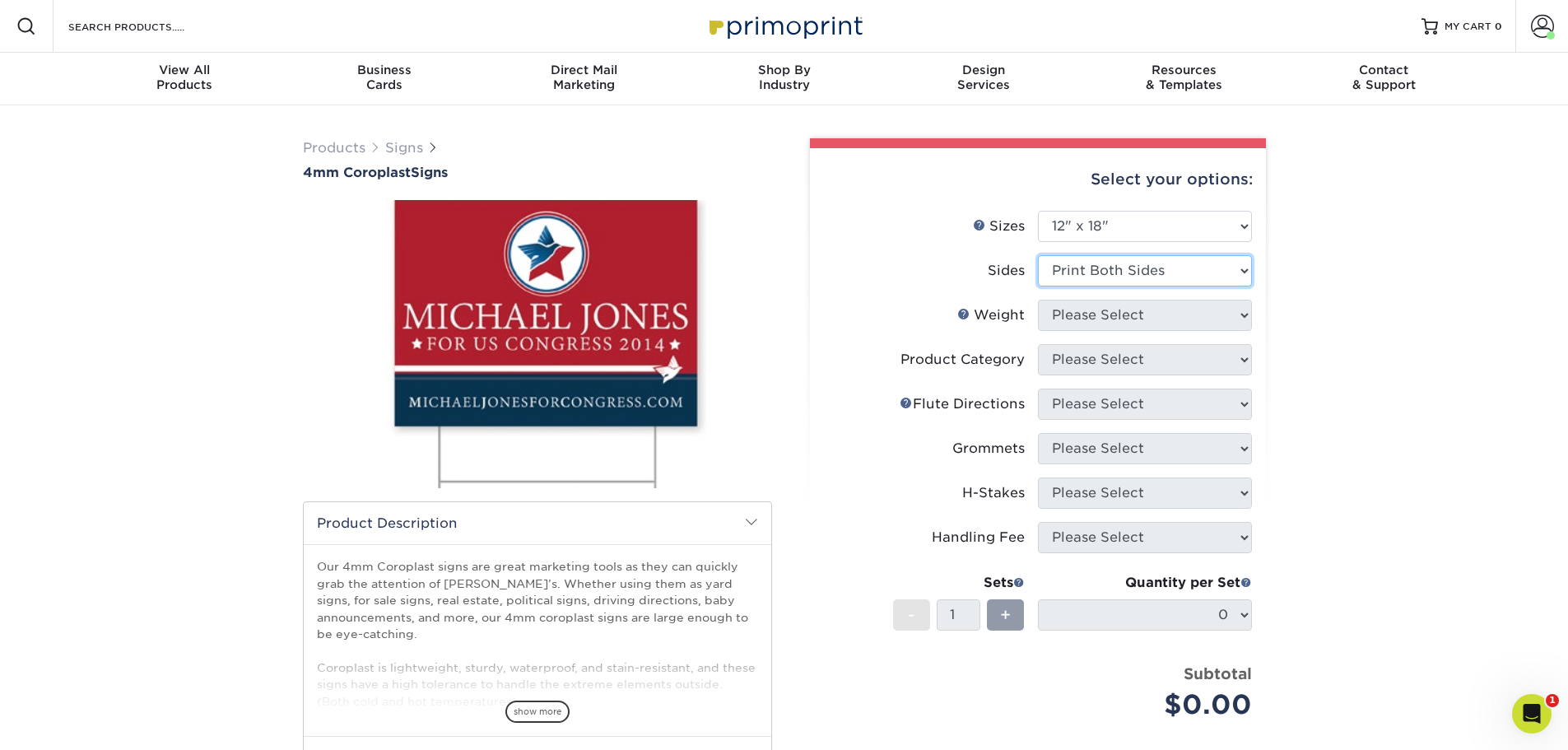
click at [1038, 255] on select "Please Select Print Both Sides Print Front Only" at bounding box center [1144, 271] width 214 height 31
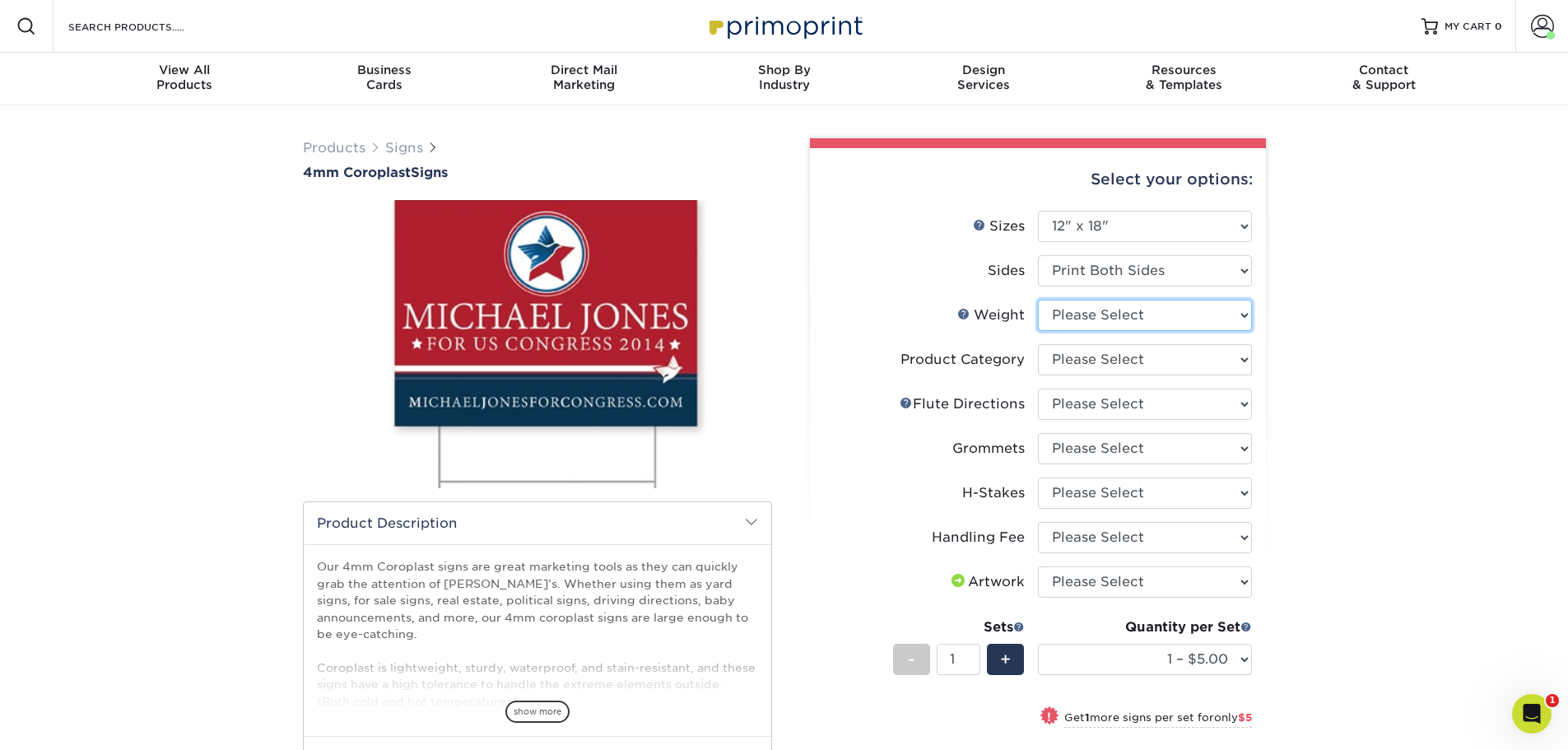
click at [1244, 317] on select "Please Select 4CORO" at bounding box center [1144, 316] width 214 height 31
select select "4CORO"
click at [1038, 300] on select "Please Select 4CORO" at bounding box center [1144, 316] width 214 height 31
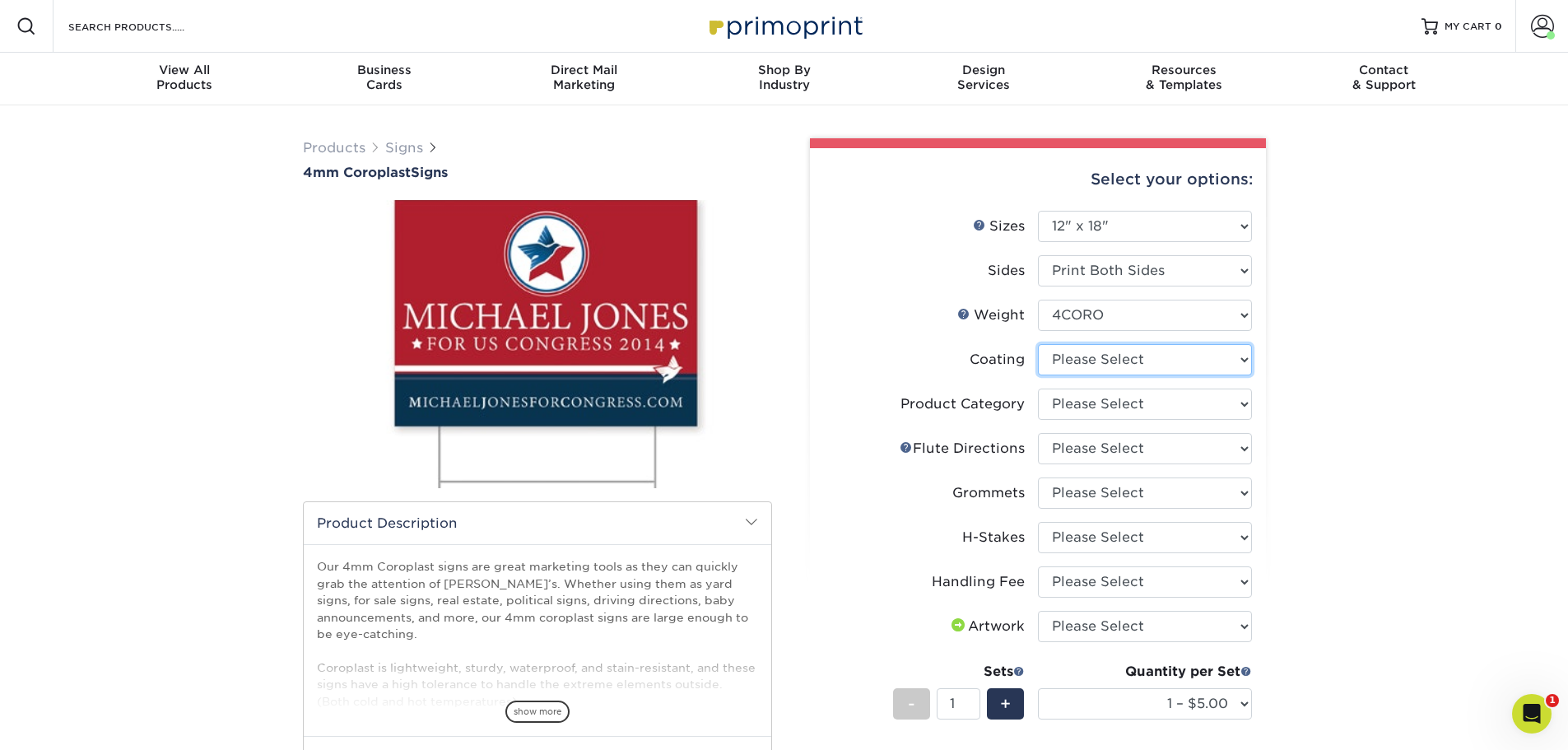
click at [1168, 356] on select at bounding box center [1144, 360] width 214 height 31
click at [1311, 365] on div "Products Signs 4mm Coroplast Signs /" at bounding box center [784, 610] width 1568 height 1008
click at [1219, 353] on select at bounding box center [1144, 360] width 214 height 31
select select "3e7618de-abca-4bda-9f97-8b9129e913d8"
click at [1038, 344] on select at bounding box center [1144, 360] width 214 height 31
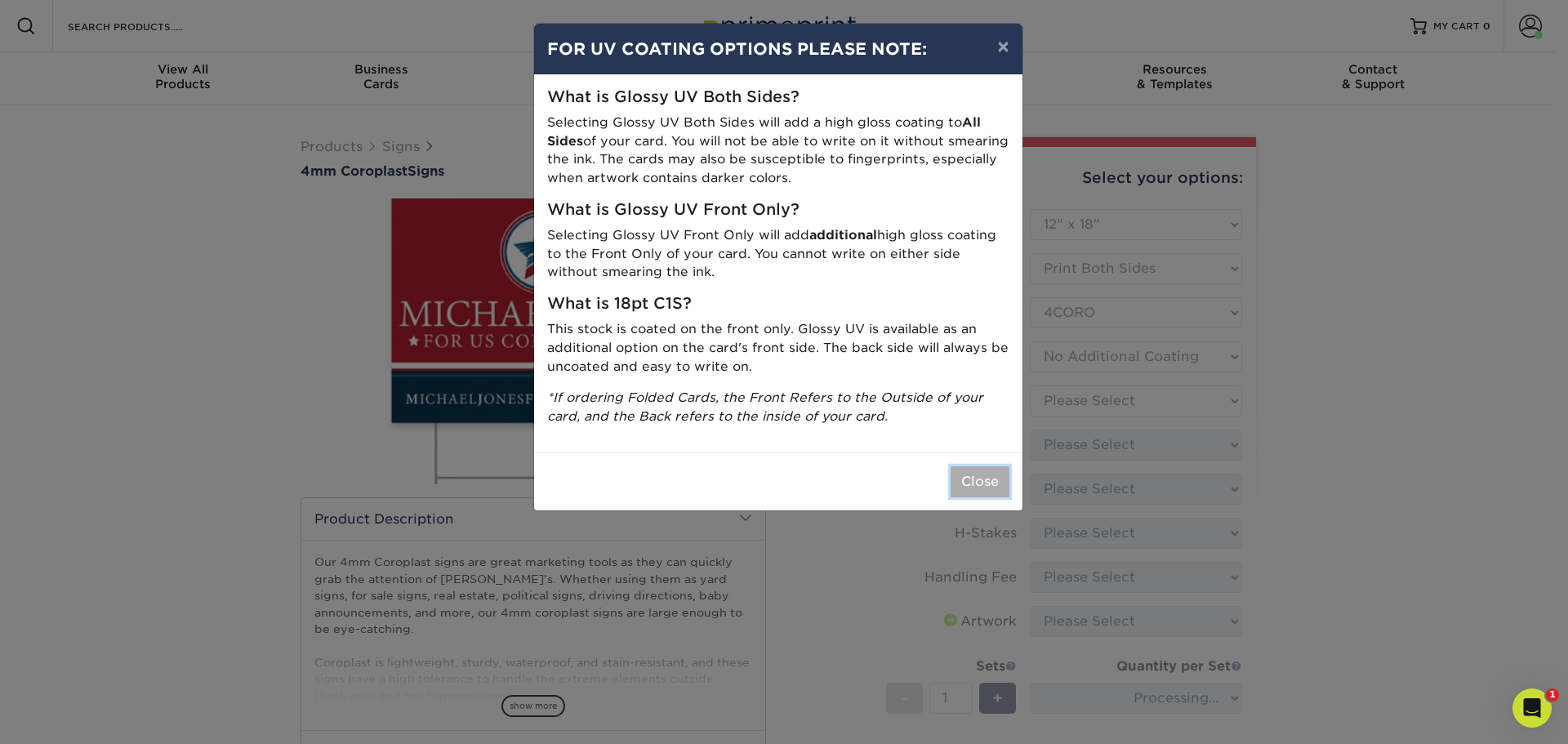
click at [979, 486] on button "Close" at bounding box center [979, 482] width 59 height 31
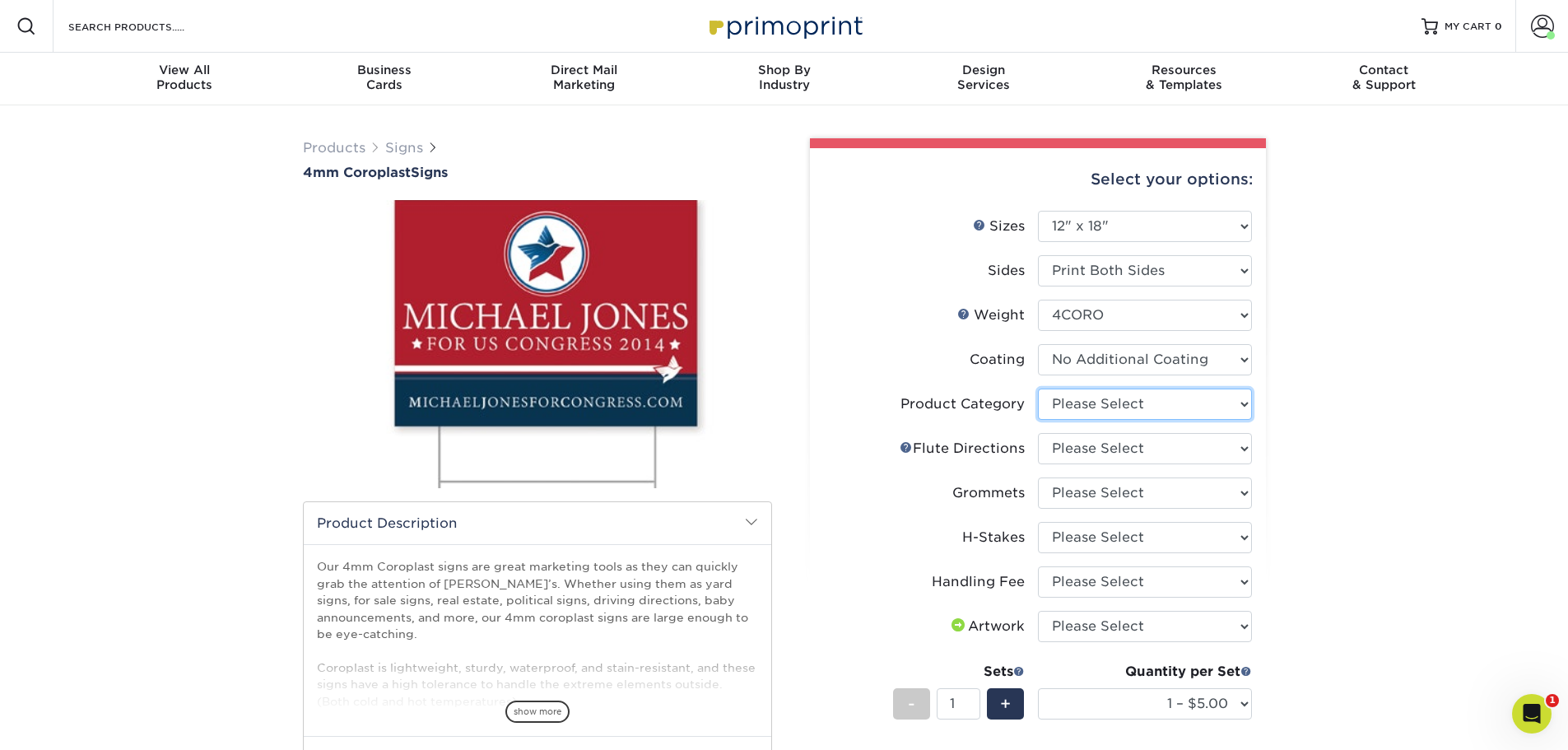
click at [1203, 402] on select "Please Select Coroplast Signs" at bounding box center [1144, 405] width 214 height 31
select select "b3582ed5-6912-492c-8440-2cc51afdb8e1"
click at [1038, 389] on select "Please Select Coroplast Signs" at bounding box center [1144, 405] width 214 height 31
click at [1177, 436] on select "Please Select Flute Direction (Horizontal) Flute Direction (Vertical)" at bounding box center [1144, 449] width 214 height 31
select select "b9474d6d-25b7-40b8-b284-85b7690982f8"
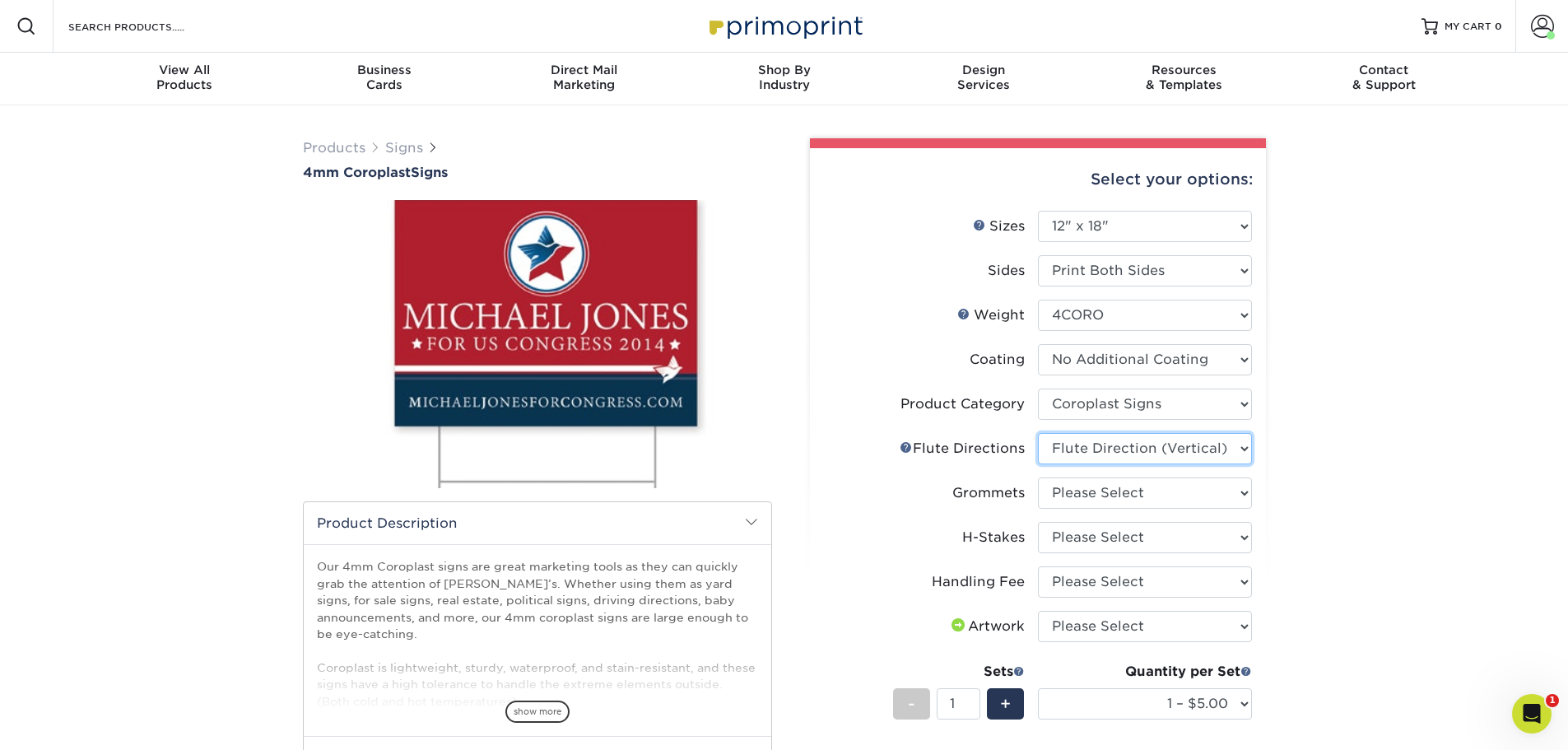
click at [1038, 433] on select "Please Select Flute Direction (Horizontal) Flute Direction (Vertical)" at bounding box center [1144, 449] width 214 height 31
click at [1242, 497] on select "Please Select No Grommets Yes, Grommet All 4 Corners Yes, Grommets Top Corners …" at bounding box center [1144, 493] width 214 height 31
select select "90d329df-db80-4206-b821-ff9d3f363977"
click at [1038, 477] on select "Please Select No Grommets Yes, Grommet All 4 Corners Yes, Grommets Top Corners …" at bounding box center [1144, 493] width 214 height 31
click at [1138, 530] on select "Please Select No H-Stakes Yes" at bounding box center [1144, 538] width 214 height 31
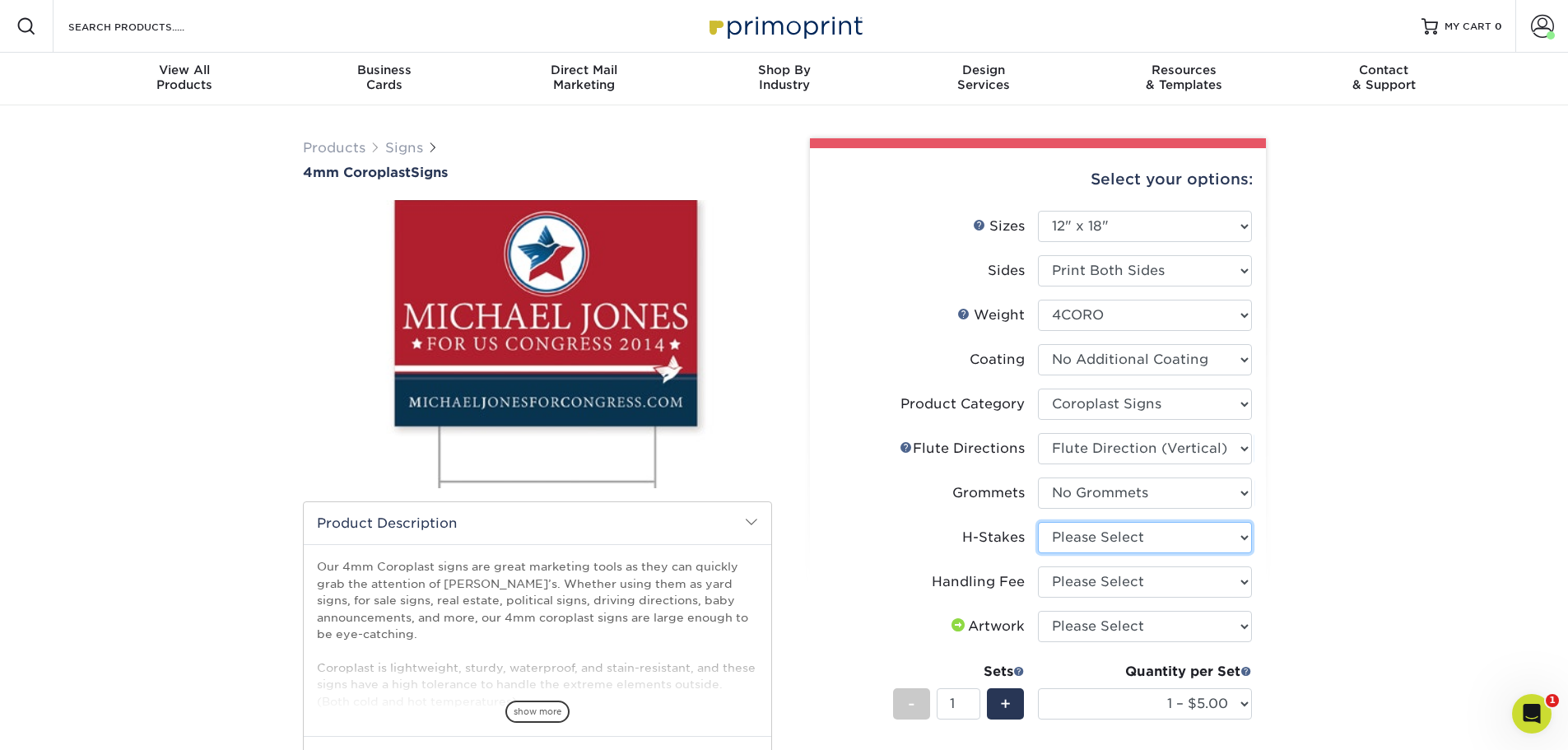
select select "8c85e97e-8b3a-46d2-b88d-acee5fa20222"
click at [1038, 522] on select "Please Select No H-Stakes Yes" at bounding box center [1144, 538] width 214 height 31
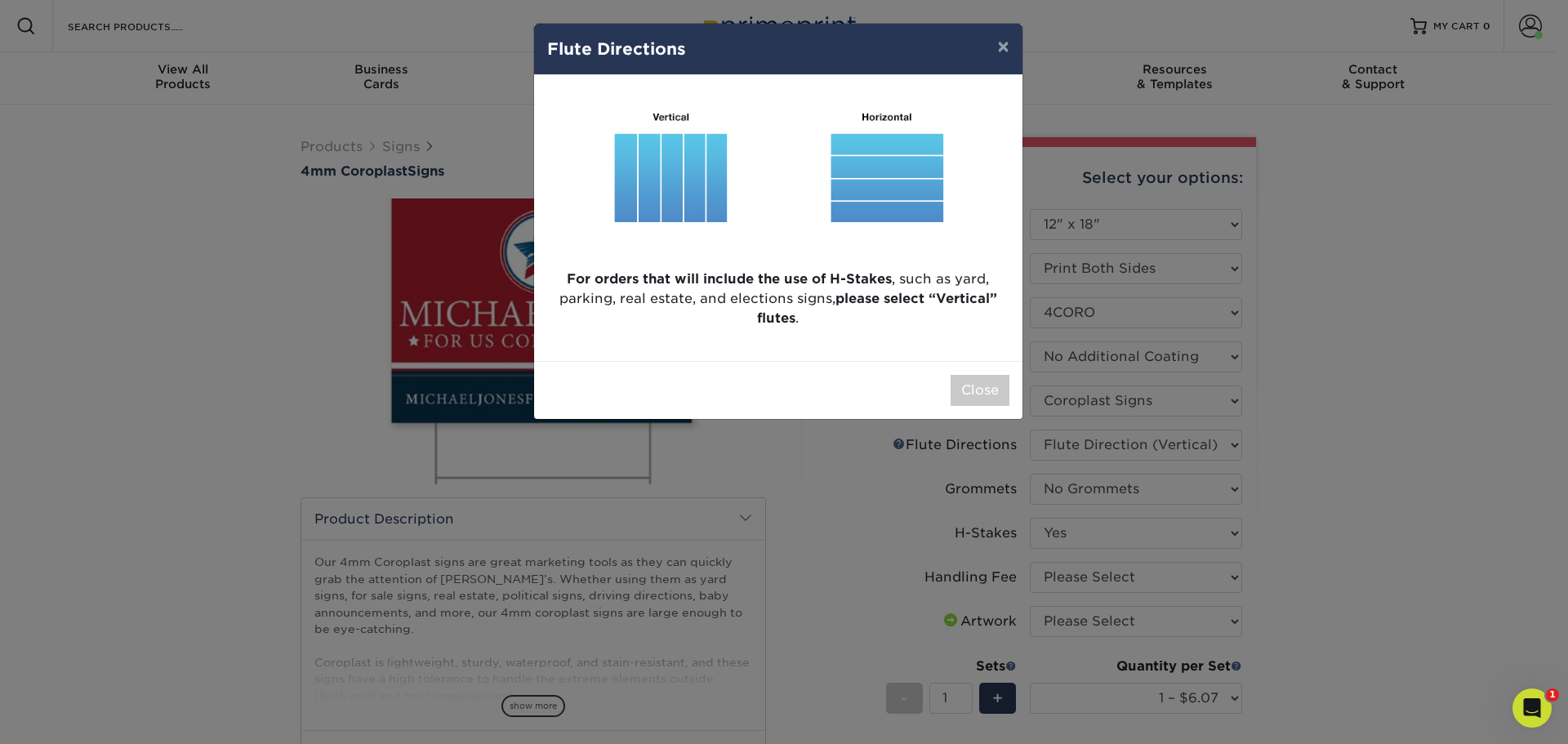
click at [663, 192] on img at bounding box center [778, 172] width 462 height 168
click at [1003, 392] on button "Close" at bounding box center [979, 391] width 59 height 31
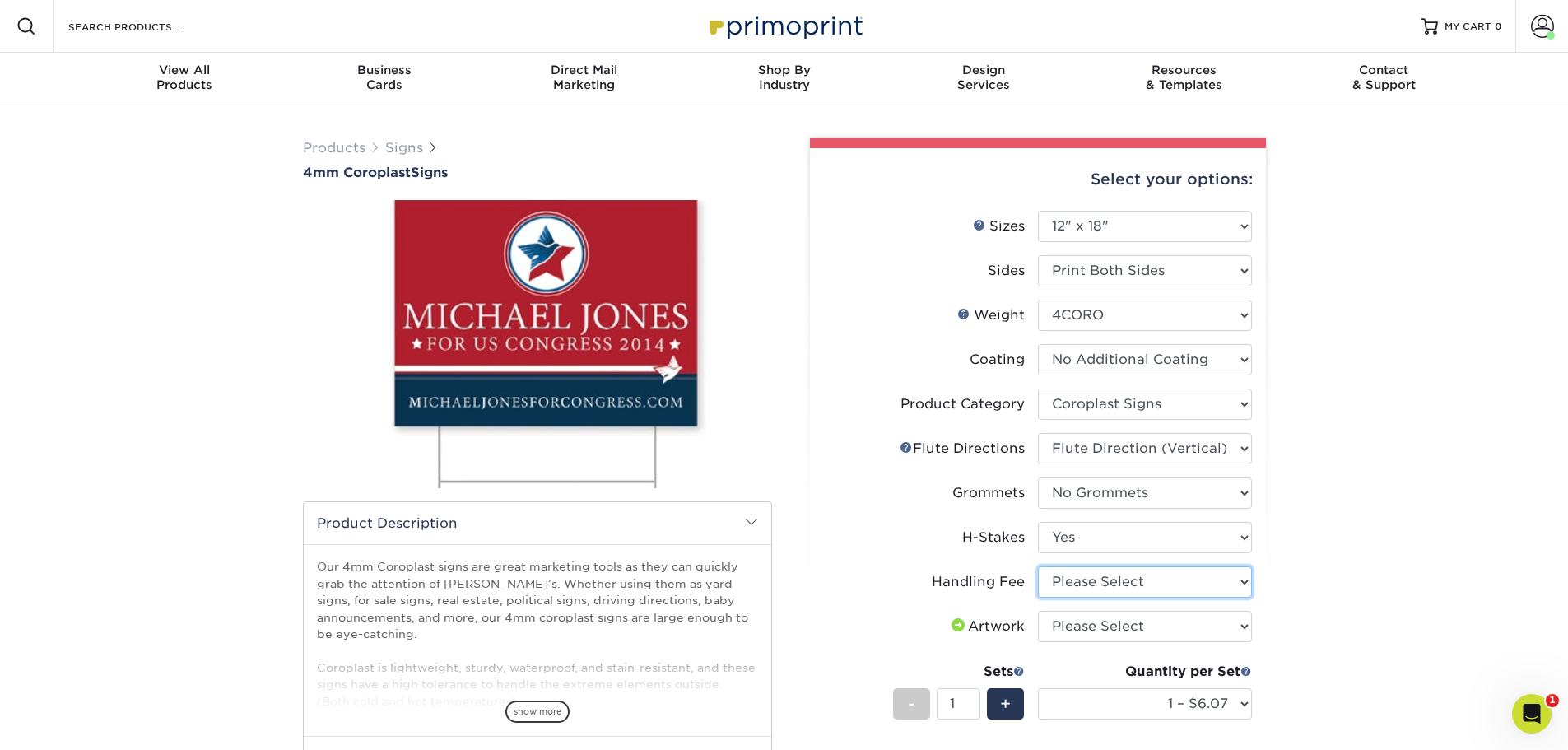
click at [1195, 591] on select "Please Select Handling Fee" at bounding box center [1144, 582] width 214 height 31
select select "ab74c079-444c-4260-ae6a-e09bdee8073c"
click at [1038, 566] on select "Please Select Handling Fee" at bounding box center [1144, 582] width 214 height 31
click at [1167, 632] on select "Please Select I will upload files I need a design - $50" at bounding box center [1144, 627] width 214 height 31
select select "upload"
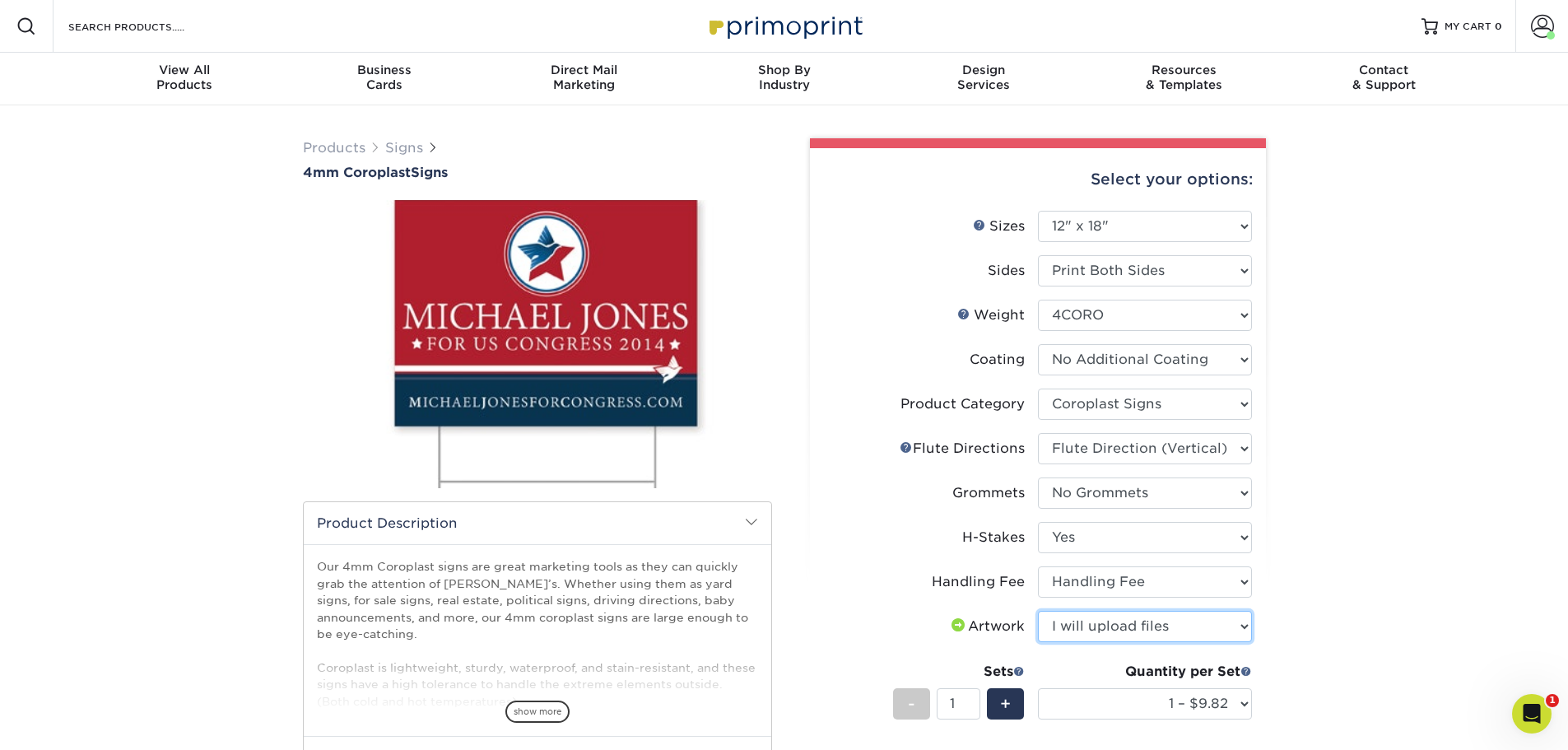
click at [1038, 611] on select "Please Select I will upload files I need a design - $50" at bounding box center [1144, 627] width 214 height 31
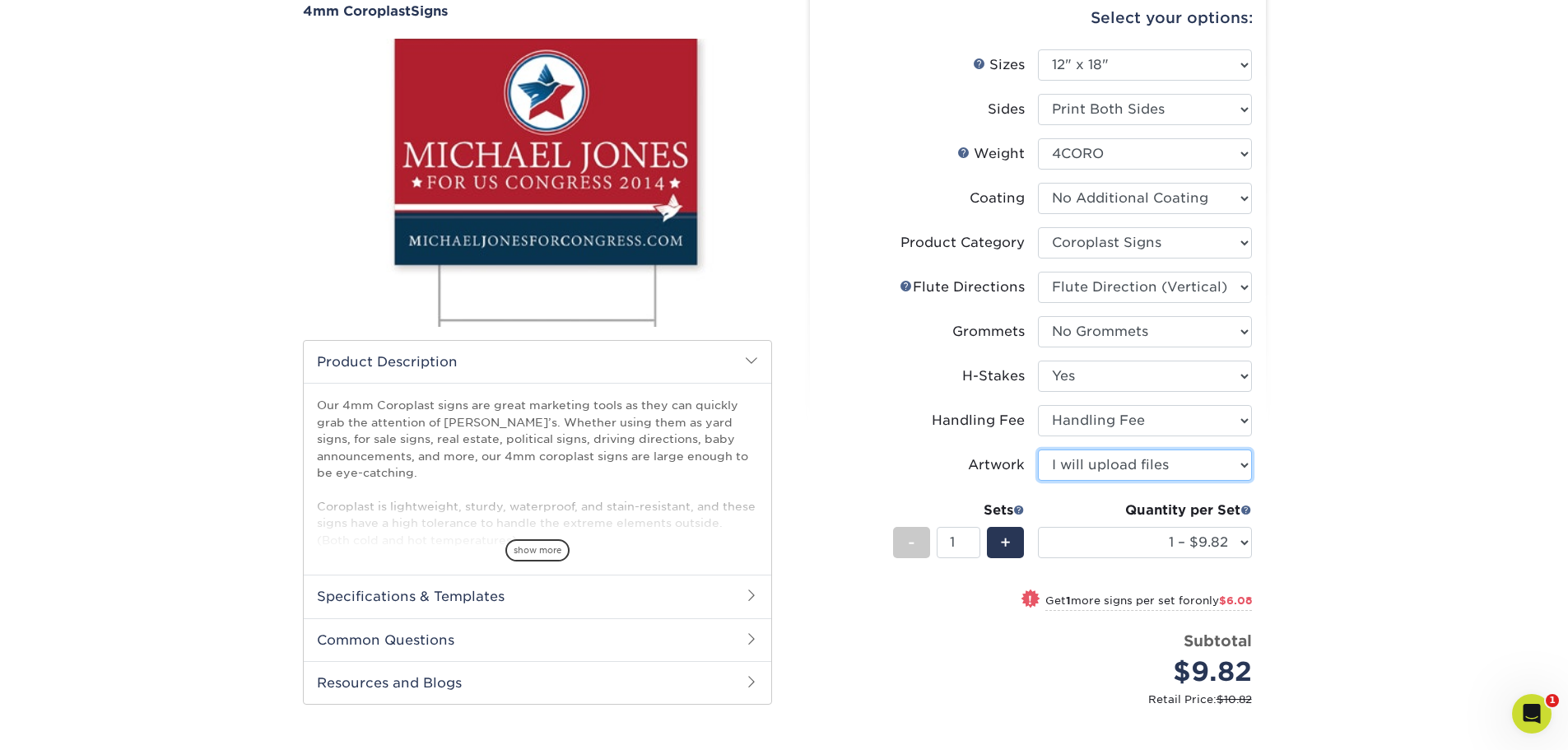
scroll to position [164, 0]
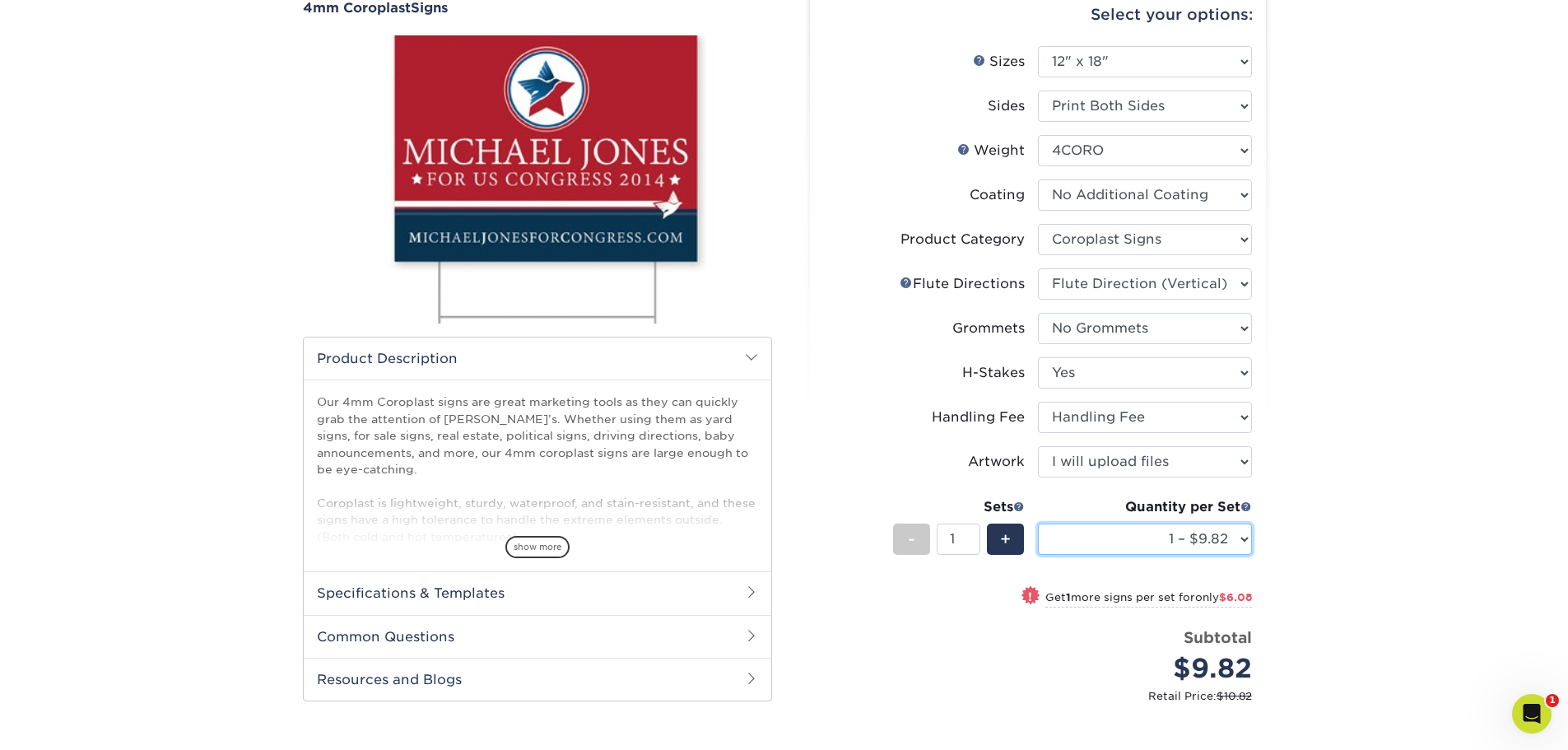
click at [1238, 540] on select "1 – $9.82 2 – $15.90 3 – $21.97 4 – $24.29 5 – $30.37 6 – $36.44 7 – $42.51 8 –…" at bounding box center [1144, 540] width 214 height 31
select select "50 – $273.68"
click at [1038, 524] on select "1 – $9.82 2 – $15.90 3 – $21.97 4 – $24.29 5 – $30.37 6 – $36.44 7 – $42.51 8 –…" at bounding box center [1144, 540] width 214 height 31
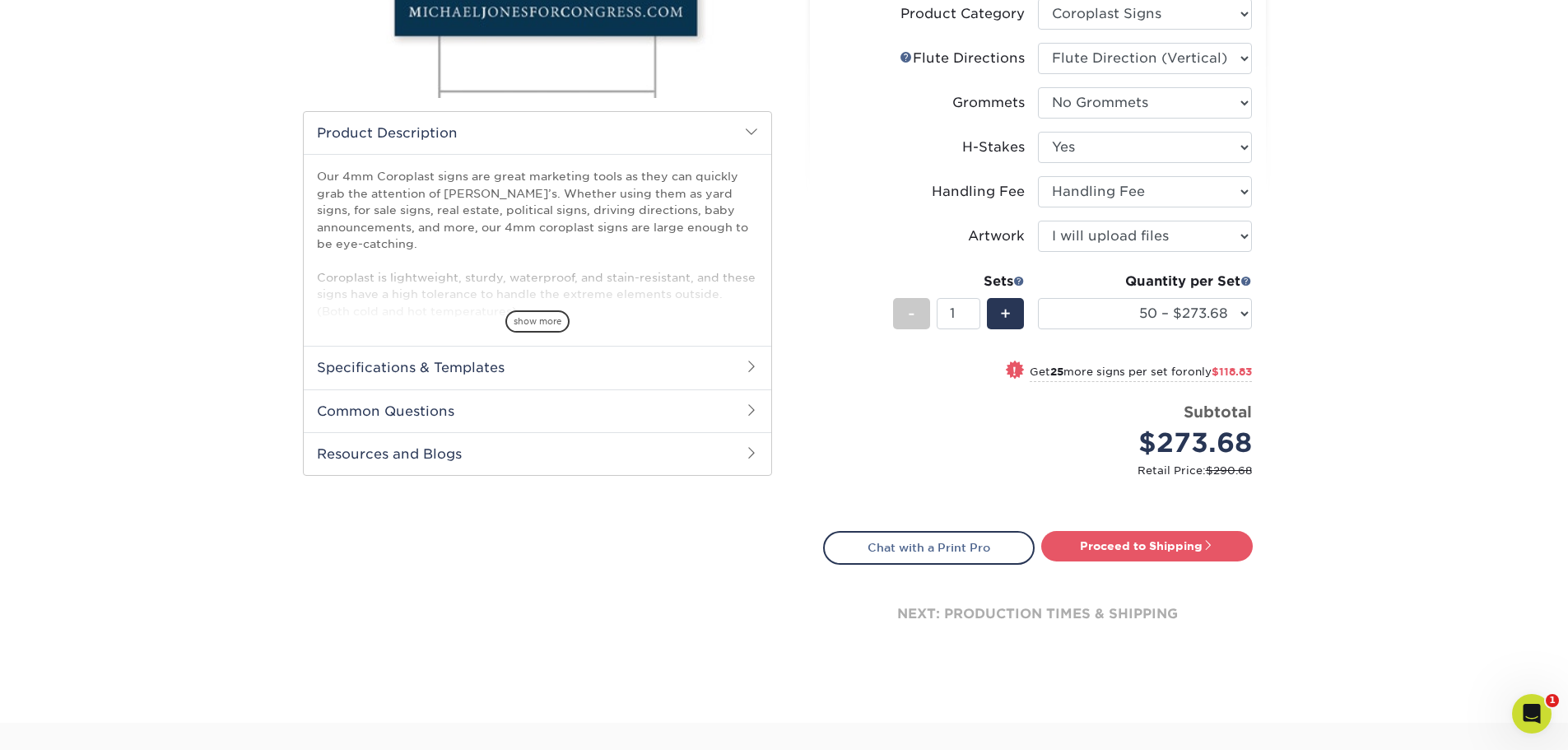
scroll to position [412, 0]
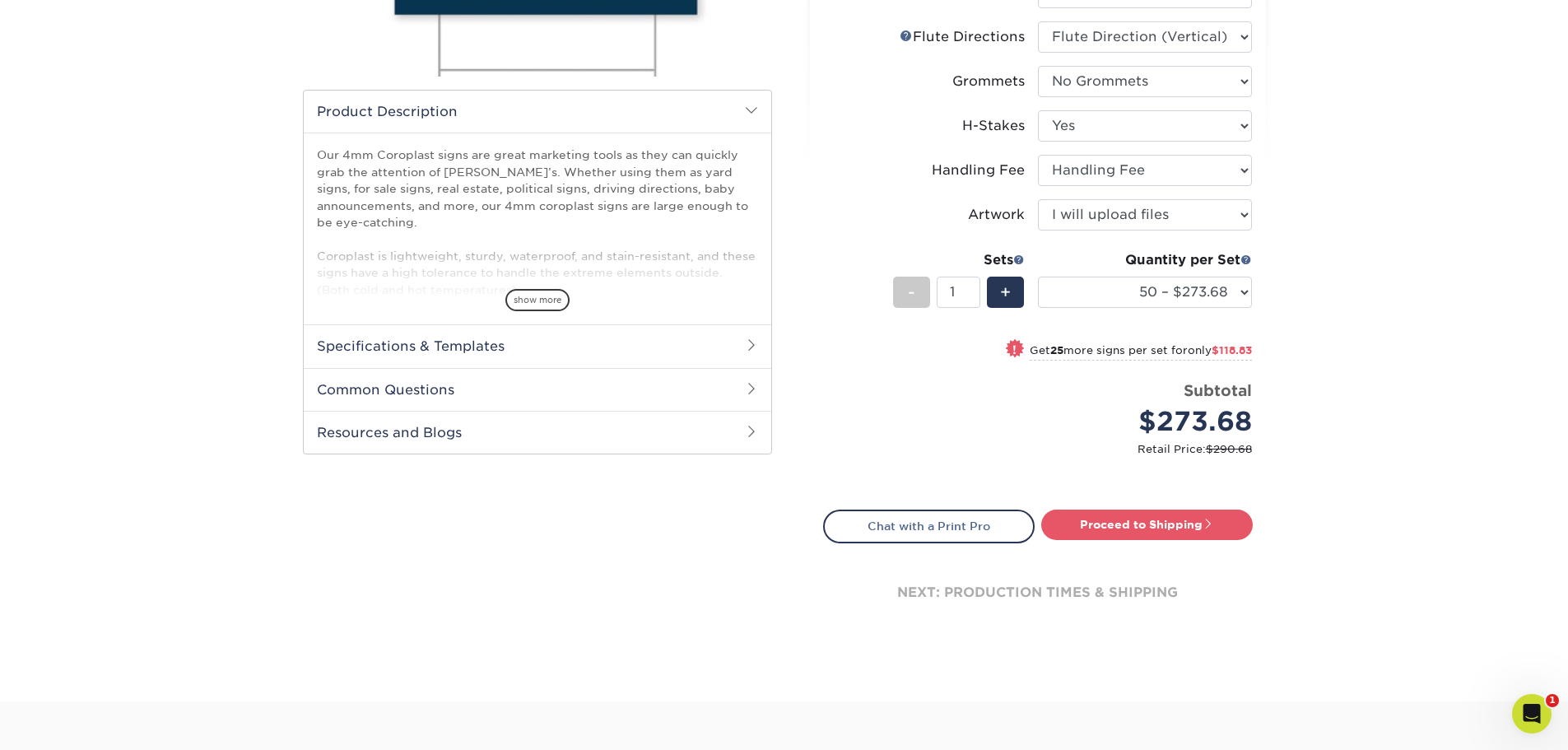
click at [1432, 484] on div "Products Signs 4mm Coroplast Signs /" at bounding box center [784, 197] width 1568 height 1008
click at [1137, 525] on link "Proceed to Shipping" at bounding box center [1147, 524] width 212 height 29
type input "Set 1"
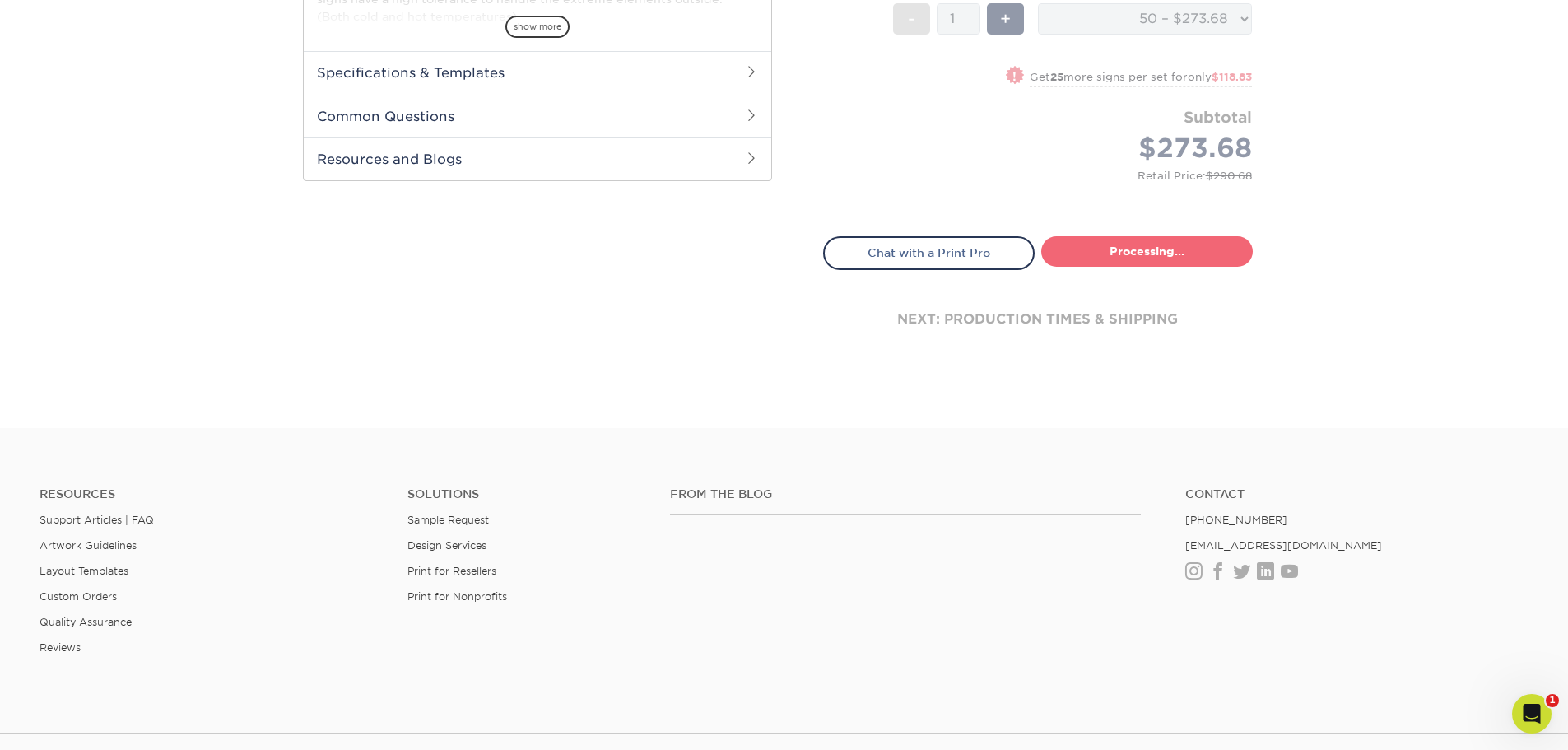
select select "241c5aba-f749-446f-aa9e-962c3a615cb1"
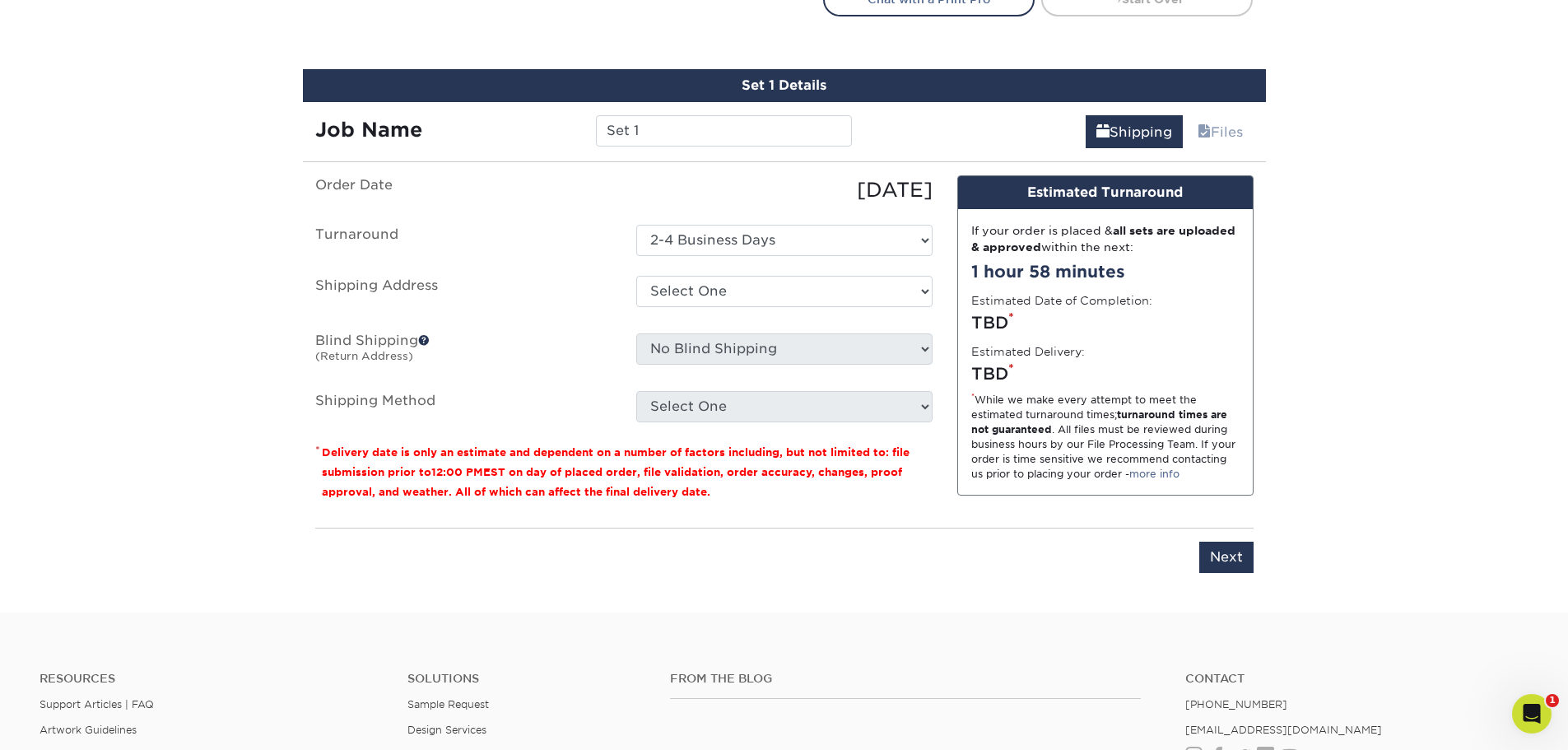
scroll to position [967, 0]
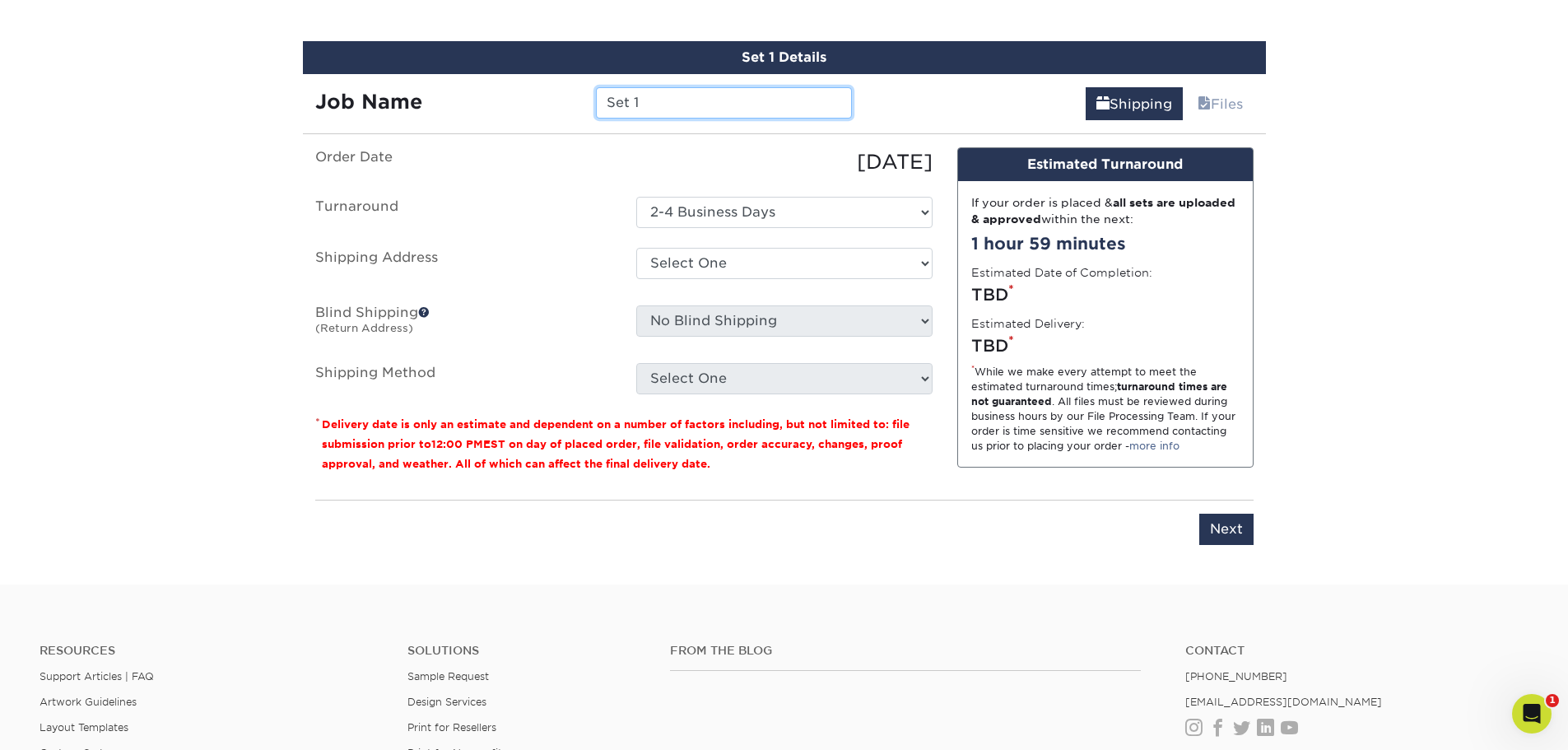
click at [765, 107] on input "Set 1" at bounding box center [724, 103] width 256 height 31
drag, startPoint x: 765, startPoint y: 107, endPoint x: 706, endPoint y: 117, distance: 59.8
click at [750, 132] on div "Set 1 Details Job Name Set 1 Shipping Files You've choosen mailing services! If…" at bounding box center [784, 303] width 963 height 524
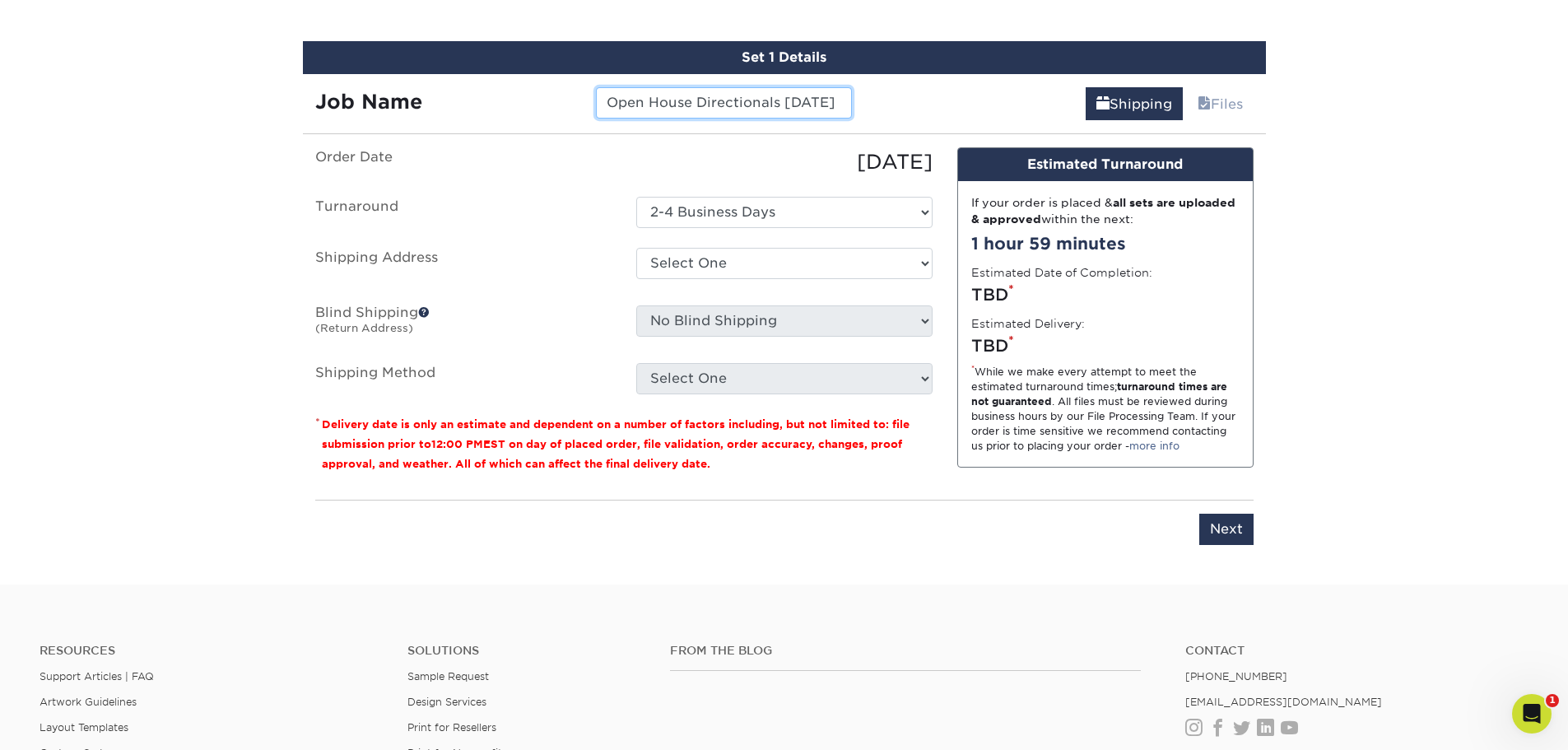
type input "Open House Directionals [DATE]"
click at [858, 207] on select "Select One 2-4 Business Days" at bounding box center [784, 212] width 296 height 31
click at [916, 122] on div "Set 1 Details Job Name Open House Directionals Aug 2025 Shipping Files You've c…" at bounding box center [784, 303] width 963 height 524
click at [874, 262] on select "Select One Asheville Office AVL Office Charleston Address New Corcoran HM Prope…" at bounding box center [784, 263] width 296 height 31
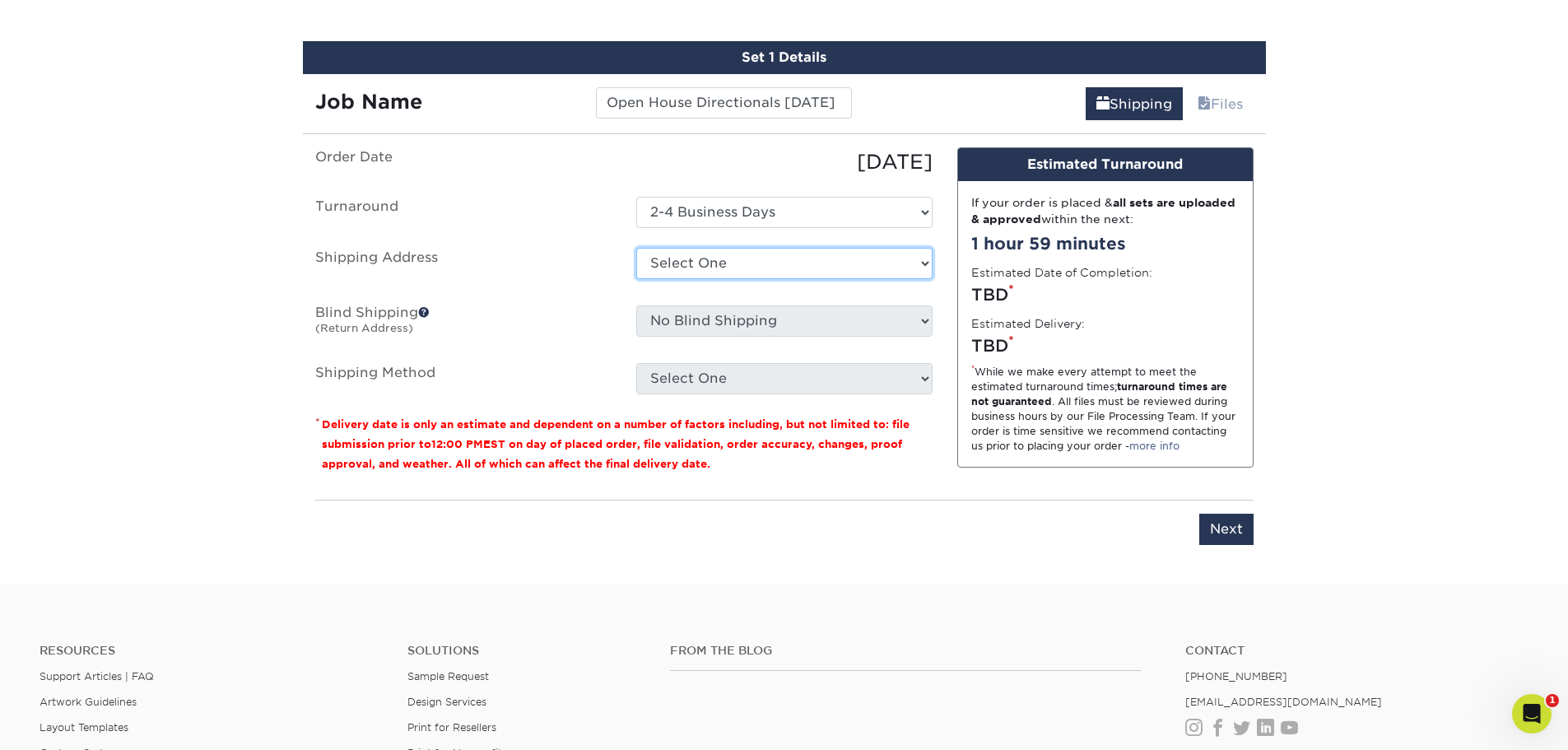
select select "76393"
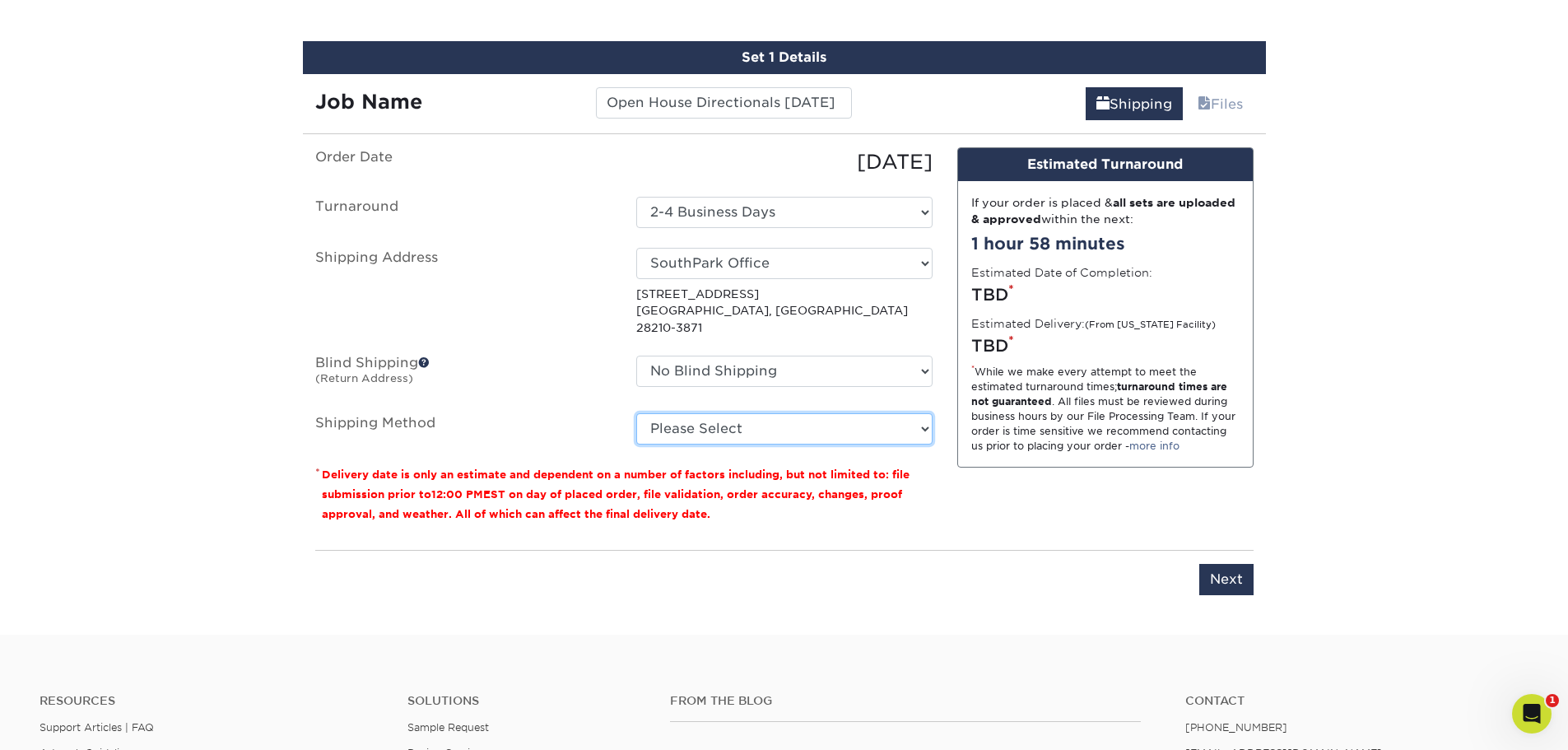
click at [895, 413] on select "Please Select Ground Shipping (+$49.50) 3 Day Shipping Service (+$65.59) 2 Day …" at bounding box center [784, 429] width 296 height 31
click at [637, 413] on select "Please Select Ground Shipping (+$49.50) 3 Day Shipping Service (+$65.59) 2 Day …" at bounding box center [784, 429] width 296 height 31
click at [804, 413] on select "Please Select Ground Shipping (+$49.50) 3 Day Shipping Service (+$65.59) 2 Day …" at bounding box center [784, 429] width 296 height 31
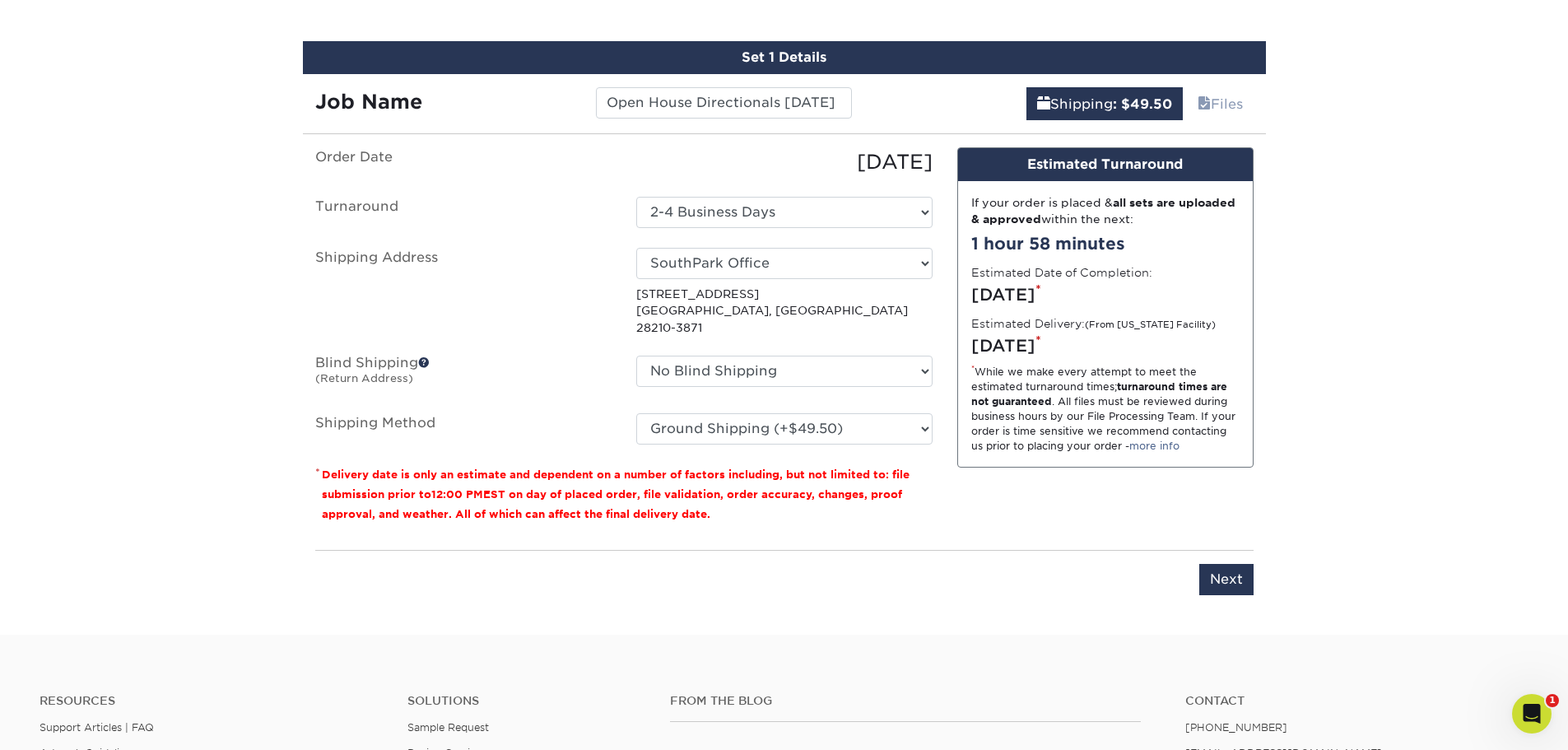
click at [1021, 521] on div "You've choosen mailing services! If you have a csv address list please upload i…" at bounding box center [784, 382] width 939 height 468
drag, startPoint x: 1232, startPoint y: 561, endPoint x: 917, endPoint y: 461, distance: 330.5
click at [937, 503] on div "You've choosen mailing services! If you have a csv address list please upload i…" at bounding box center [784, 382] width 939 height 468
click at [910, 416] on select "Please Select Ground Shipping (+$49.50) 3 Day Shipping Service (+$65.59) 2 Day …" at bounding box center [784, 429] width 296 height 31
click at [637, 413] on select "Please Select Ground Shipping (+$49.50) 3 Day Shipping Service (+$65.59) 2 Day …" at bounding box center [784, 429] width 296 height 31
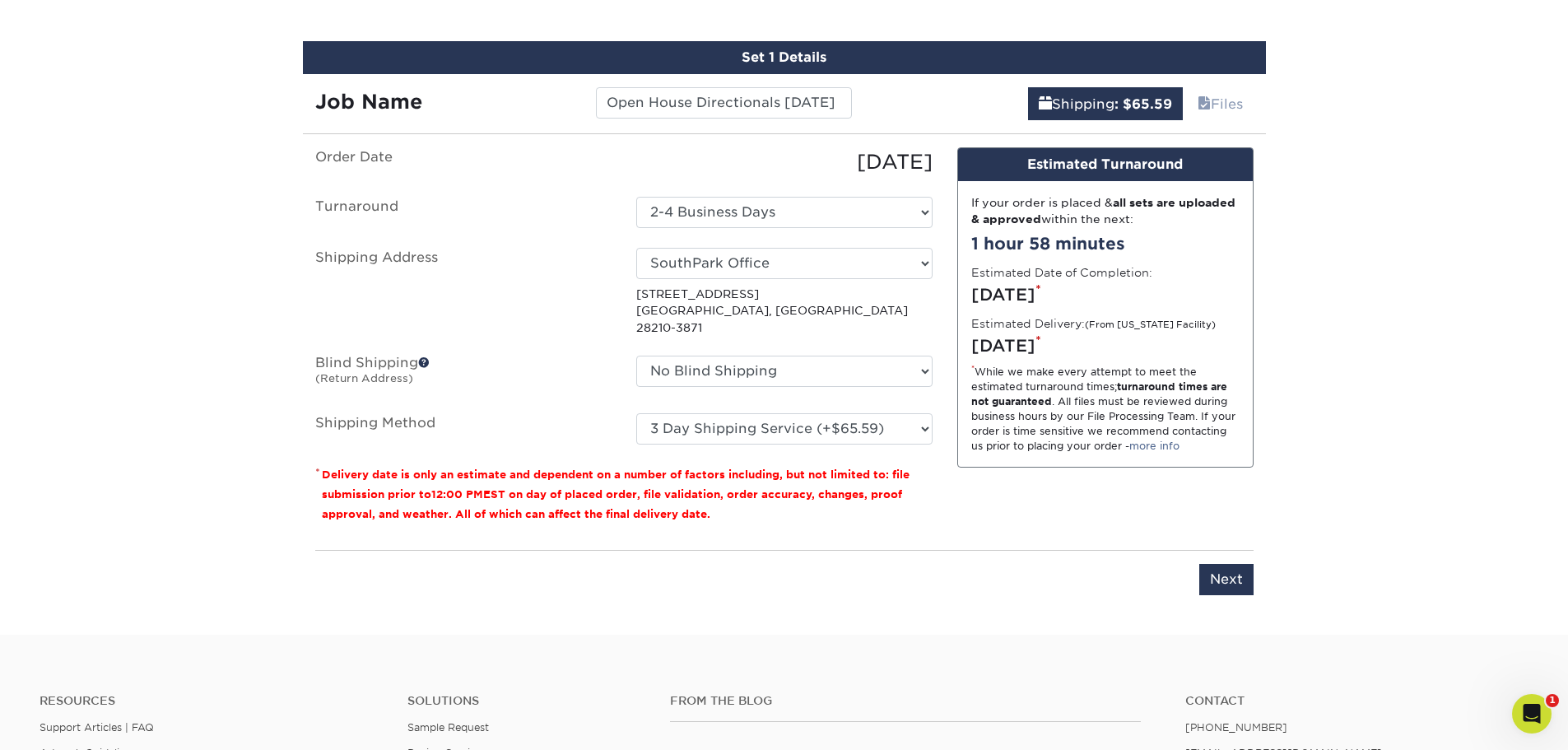
click at [862, 517] on div "Order Date 08/26/2025 Turnaround Select One 2-4 Business Days Shipping Address …" at bounding box center [624, 342] width 642 height 389
click at [811, 413] on select "Please Select Ground Shipping (+$49.50) 3 Day Shipping Service (+$65.59) 2 Day …" at bounding box center [784, 429] width 296 height 31
click at [637, 413] on select "Please Select Ground Shipping (+$49.50) 3 Day Shipping Service (+$65.59) 2 Day …" at bounding box center [784, 429] width 296 height 31
click at [822, 422] on select "Please Select Ground Shipping (+$49.50) 3 Day Shipping Service (+$65.59) 2 Day …" at bounding box center [784, 429] width 296 height 31
click at [637, 413] on select "Please Select Ground Shipping (+$49.50) 3 Day Shipping Service (+$65.59) 2 Day …" at bounding box center [784, 429] width 296 height 31
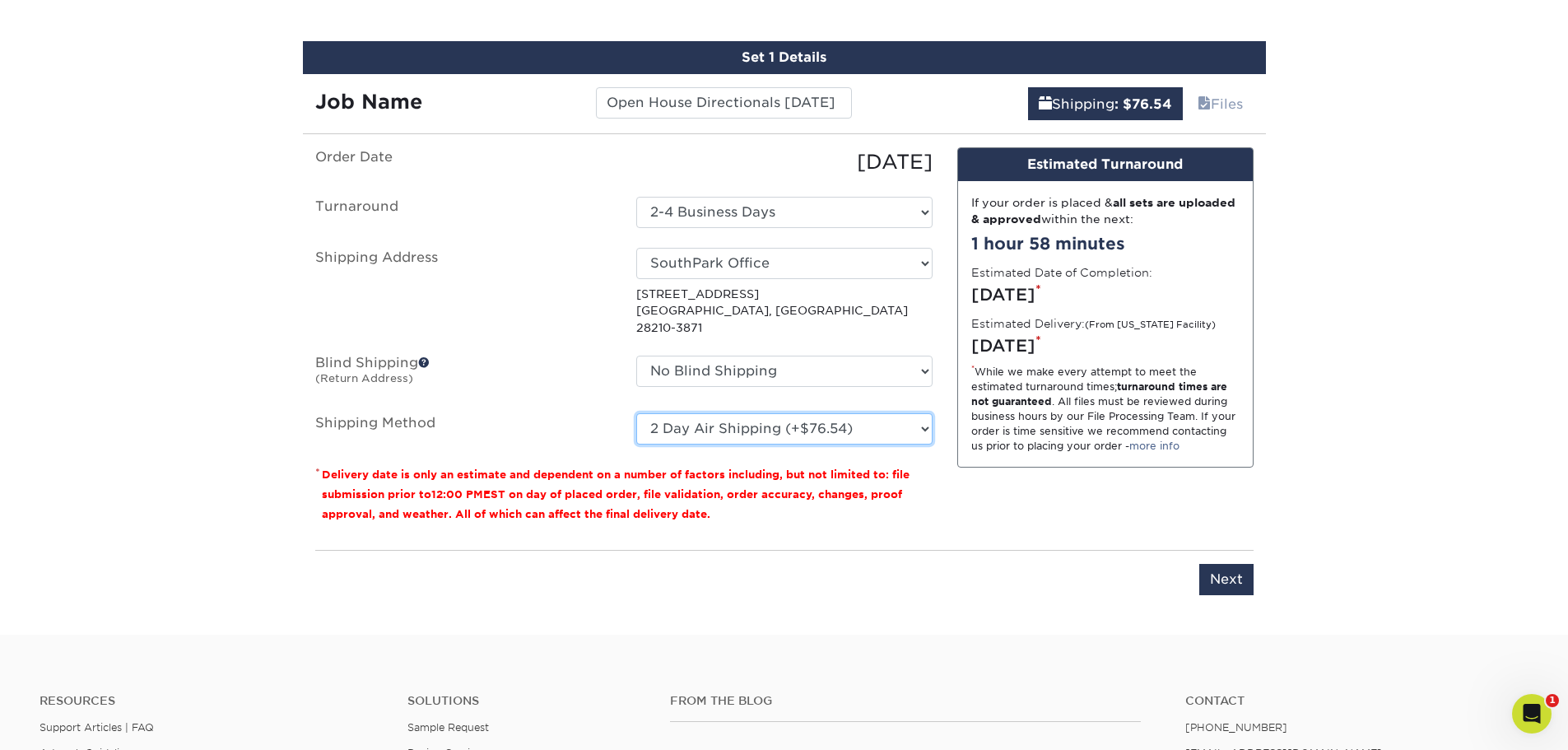
click at [922, 414] on select "Please Select Ground Shipping (+$49.50) 3 Day Shipping Service (+$65.59) 2 Day …" at bounding box center [784, 429] width 296 height 31
select select "03"
click at [637, 413] on select "Please Select Ground Shipping (+$49.50) 3 Day Shipping Service (+$65.59) 2 Day …" at bounding box center [784, 429] width 296 height 31
drag, startPoint x: 1236, startPoint y: 566, endPoint x: 934, endPoint y: 437, distance: 328.4
click at [934, 437] on div "You've choosen mailing services! If you have a csv address list please upload i…" at bounding box center [784, 382] width 939 height 468
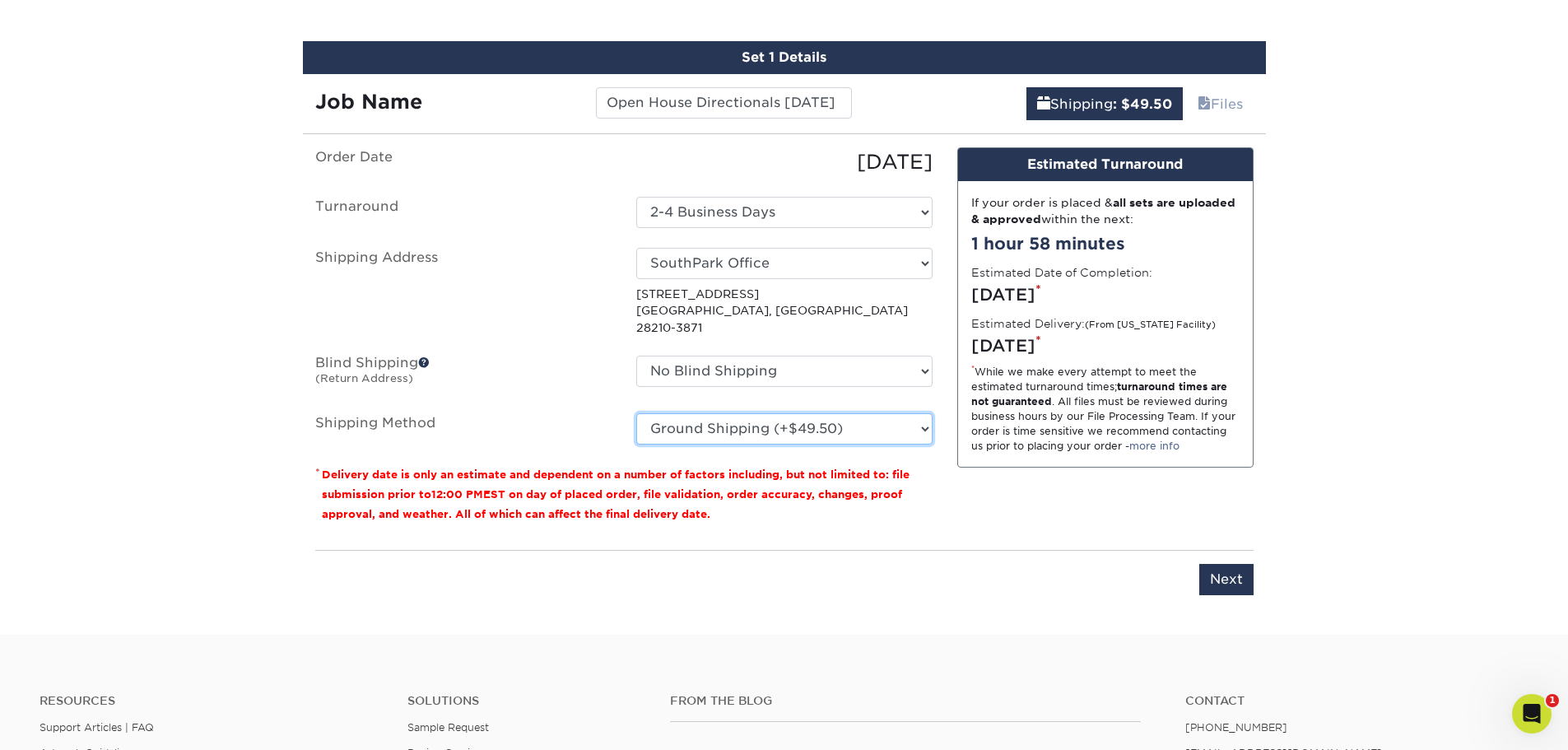
click at [919, 421] on select "Please Select Ground Shipping (+$49.50) 3 Day Shipping Service (+$65.59) 2 Day …" at bounding box center [784, 429] width 296 height 31
click at [1023, 551] on div "Please enter job name and select desired turnaround time, shipping address and …" at bounding box center [784, 572] width 939 height 45
click at [1236, 573] on input "Next" at bounding box center [1226, 580] width 54 height 31
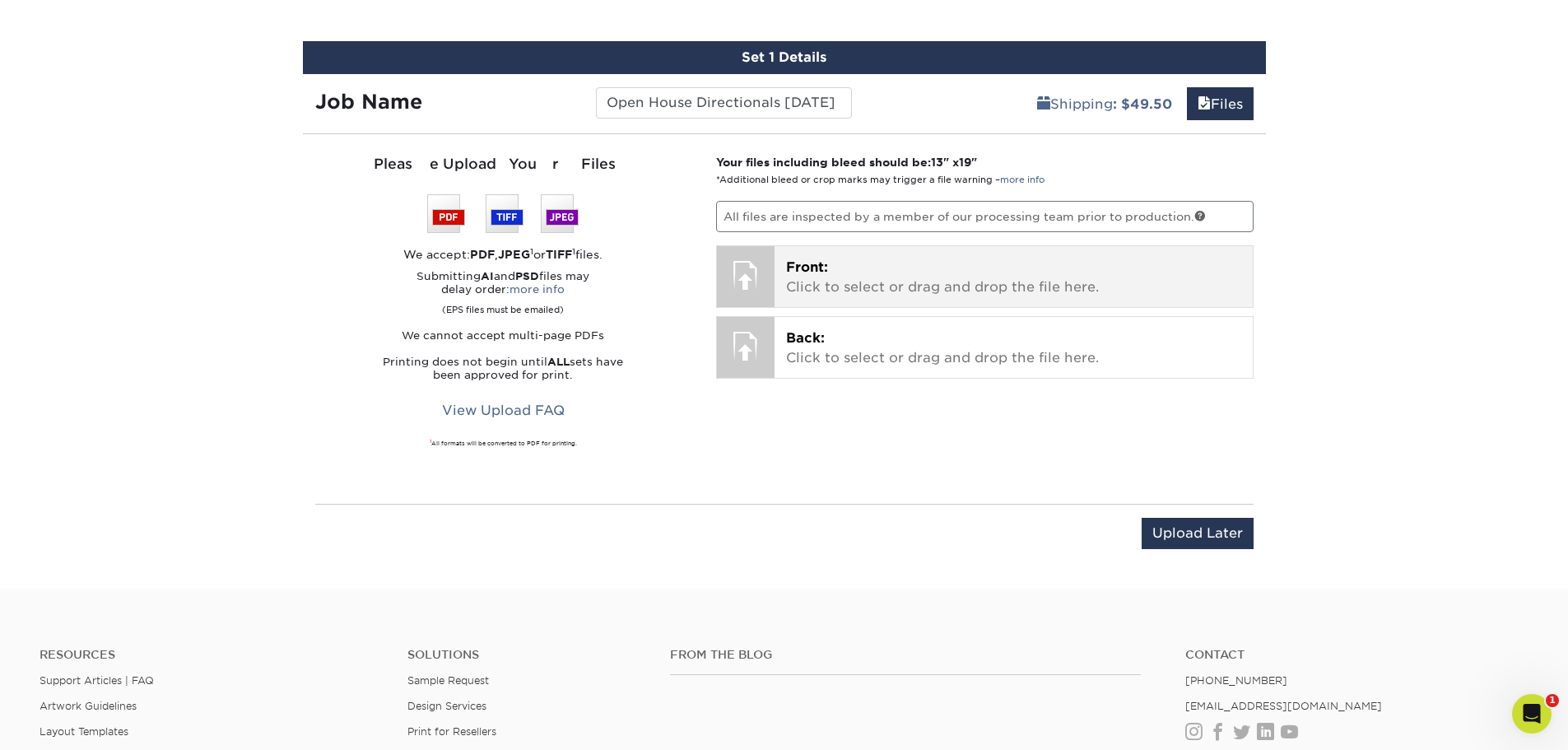
click at [878, 254] on div "Front: Click to select or drag and drop the file here. Choose file" at bounding box center [1013, 276] width 478 height 61
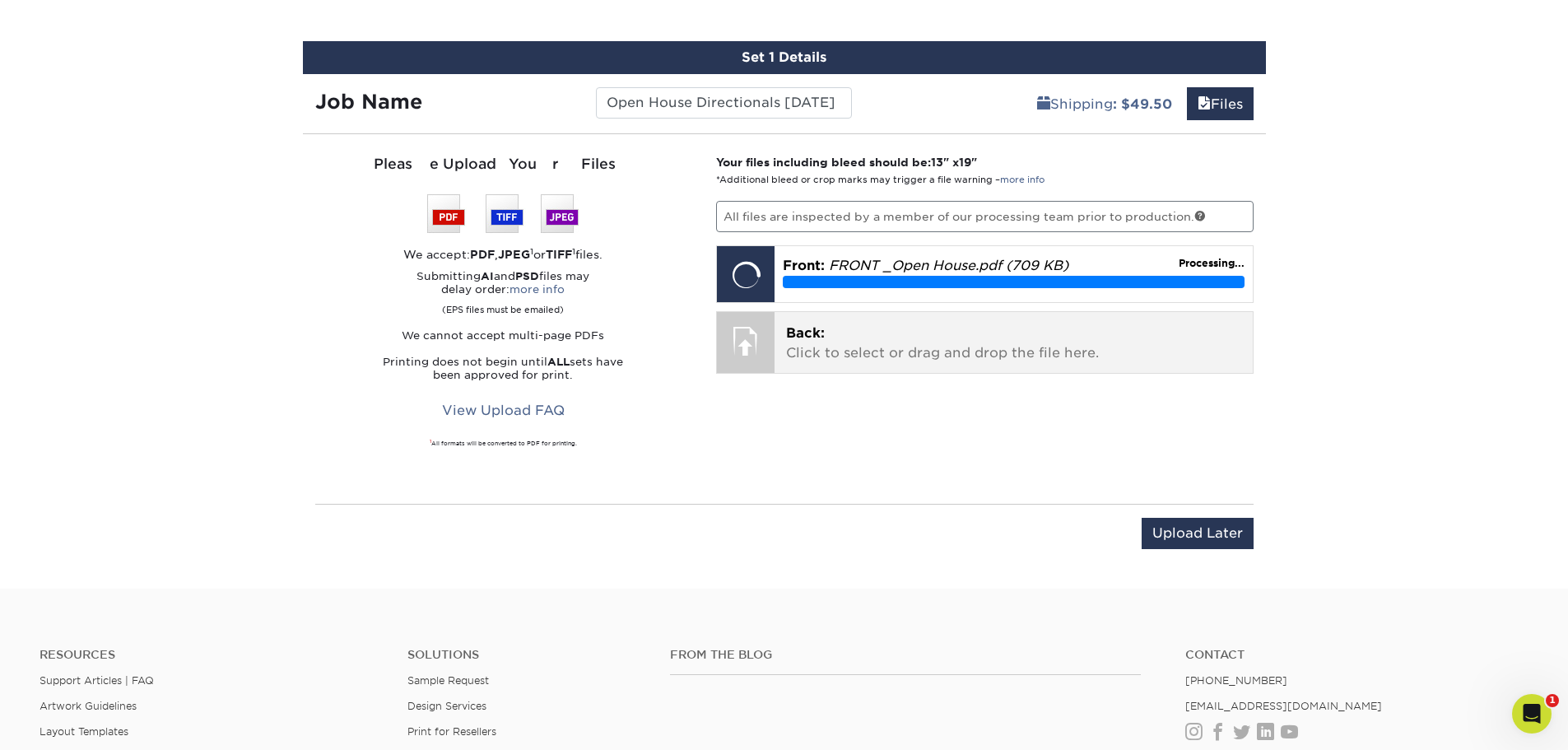
click at [979, 326] on p "Back: Click to select or drag and drop the file here." at bounding box center [1014, 343] width 455 height 39
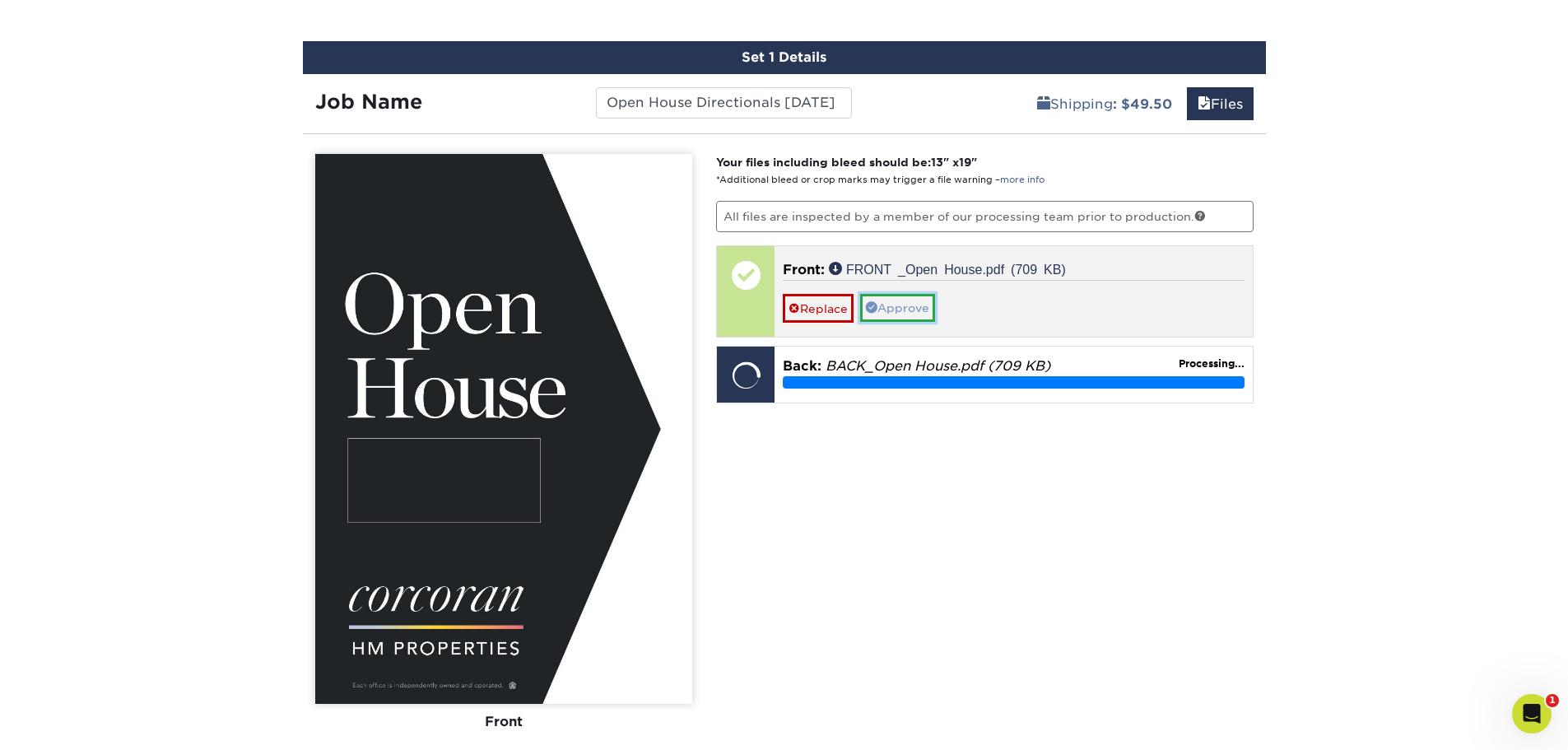
click at [931, 319] on link "Approve" at bounding box center [898, 308] width 75 height 28
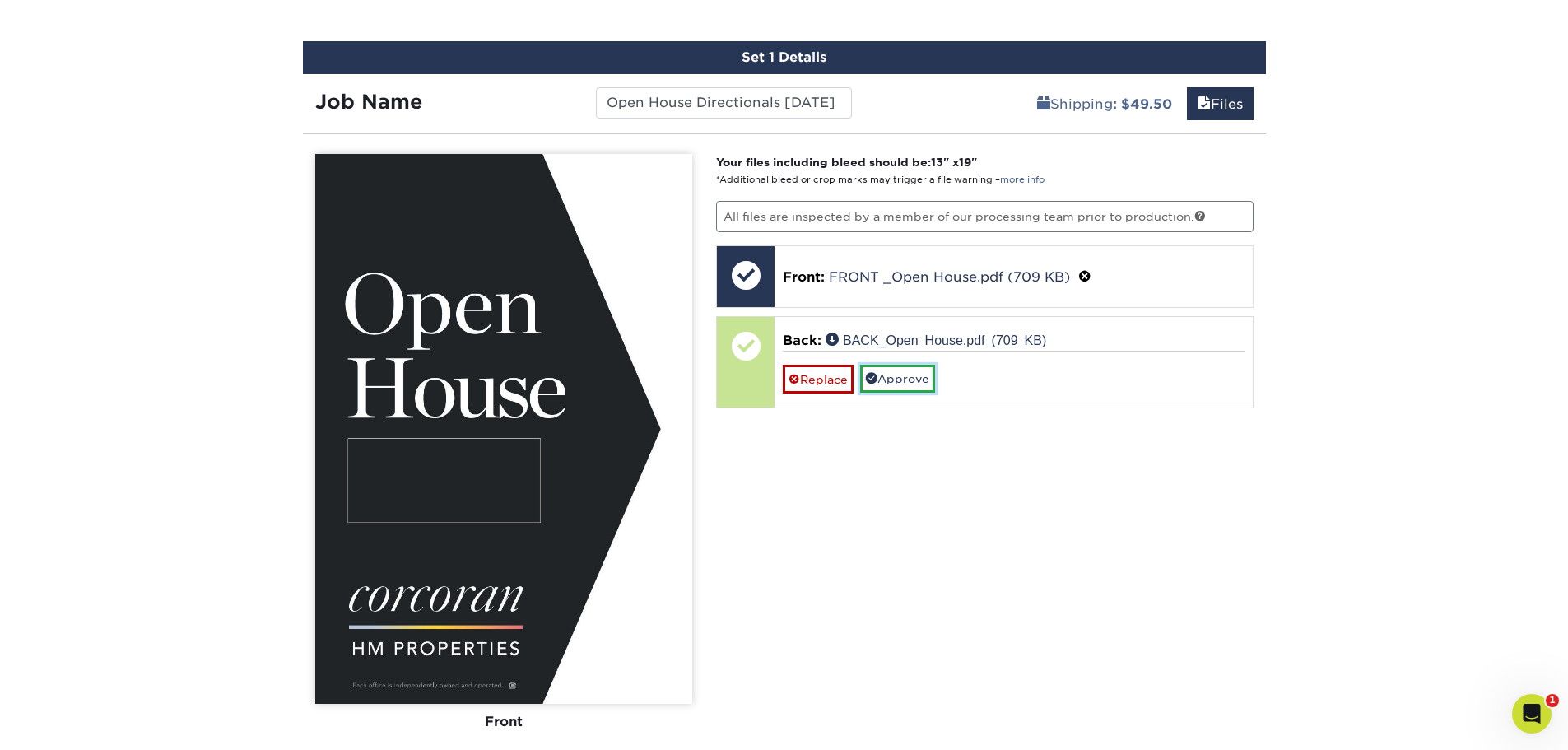
click at [918, 381] on link "Approve" at bounding box center [898, 378] width 75 height 28
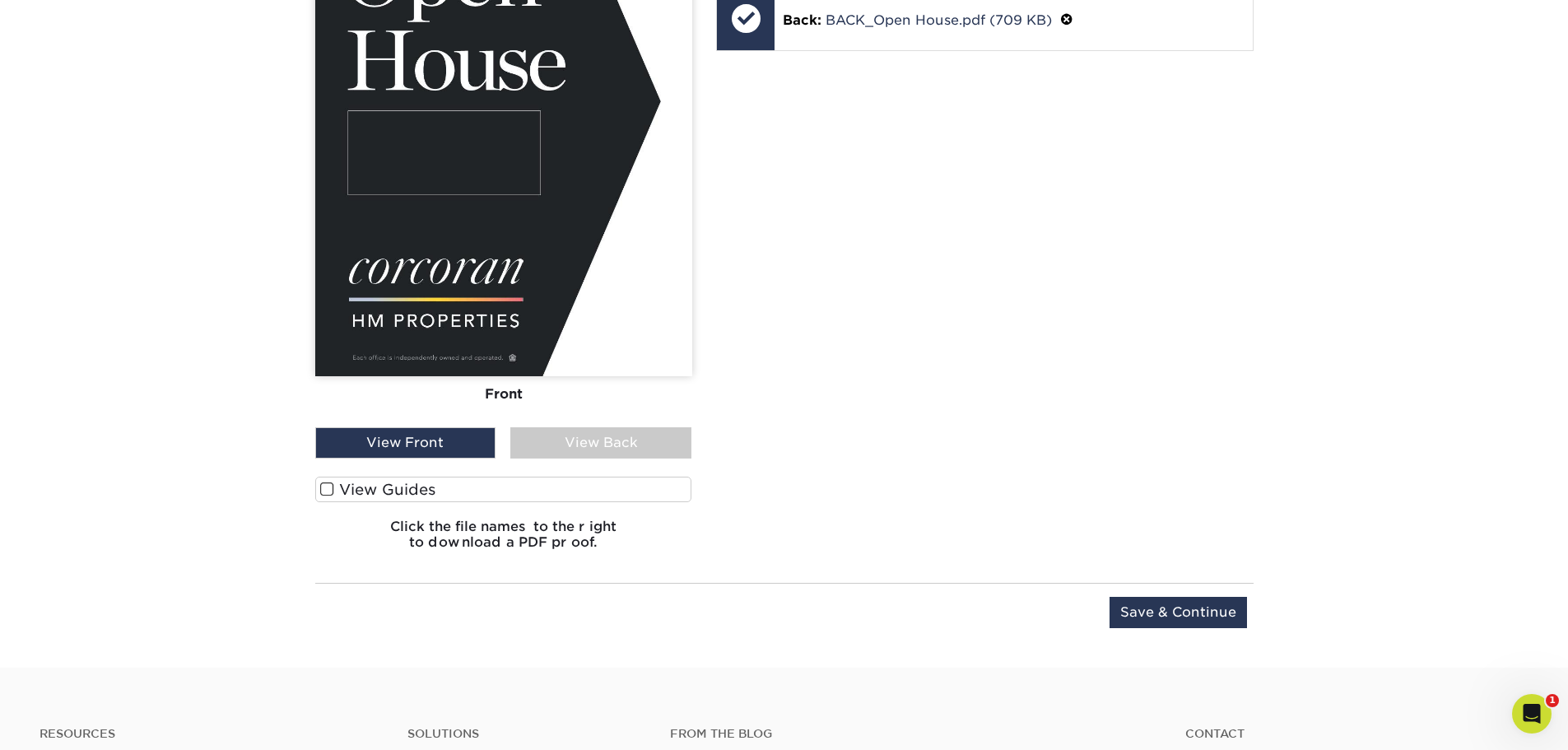
scroll to position [1543, 0]
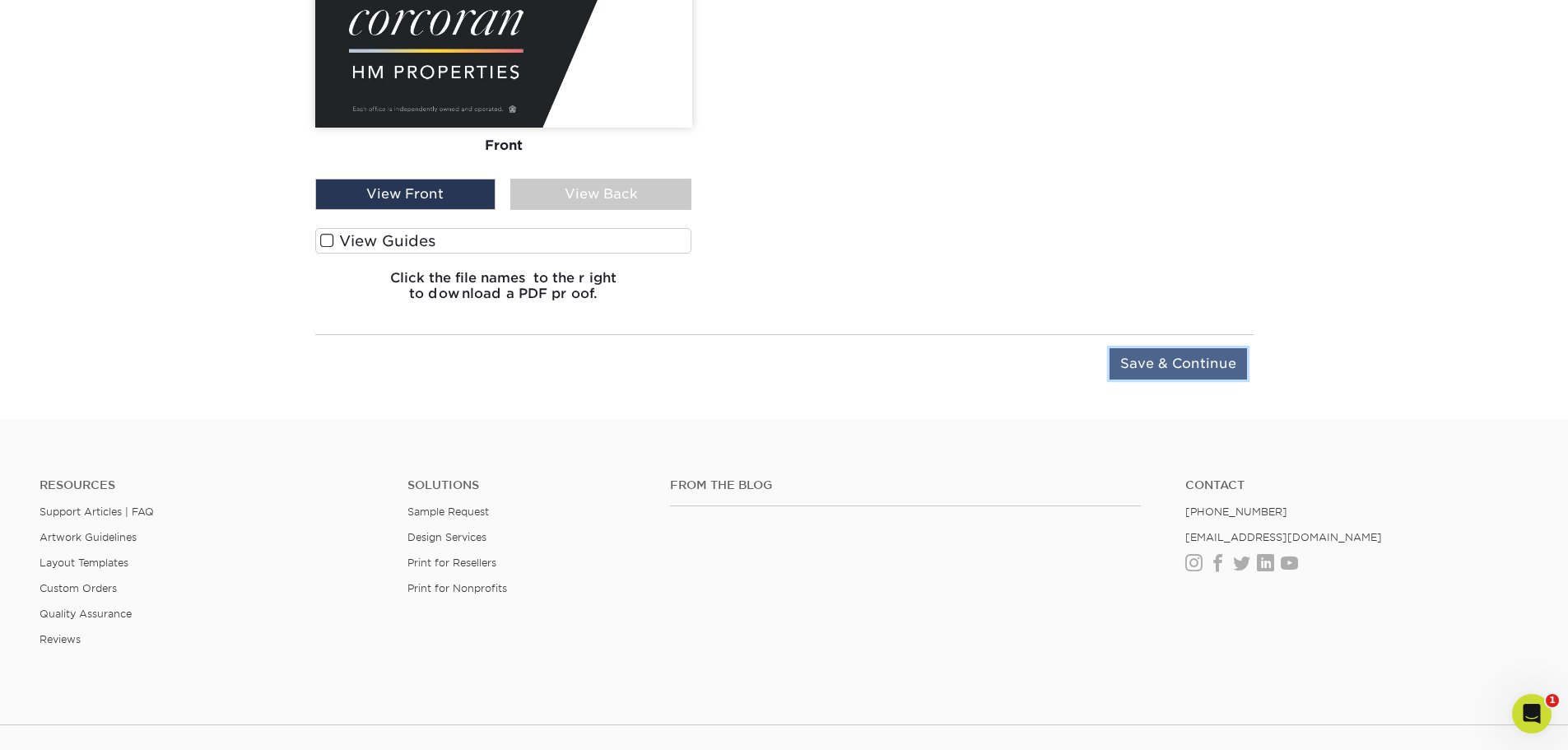
click at [1180, 350] on input "Save & Continue" at bounding box center [1179, 364] width 138 height 31
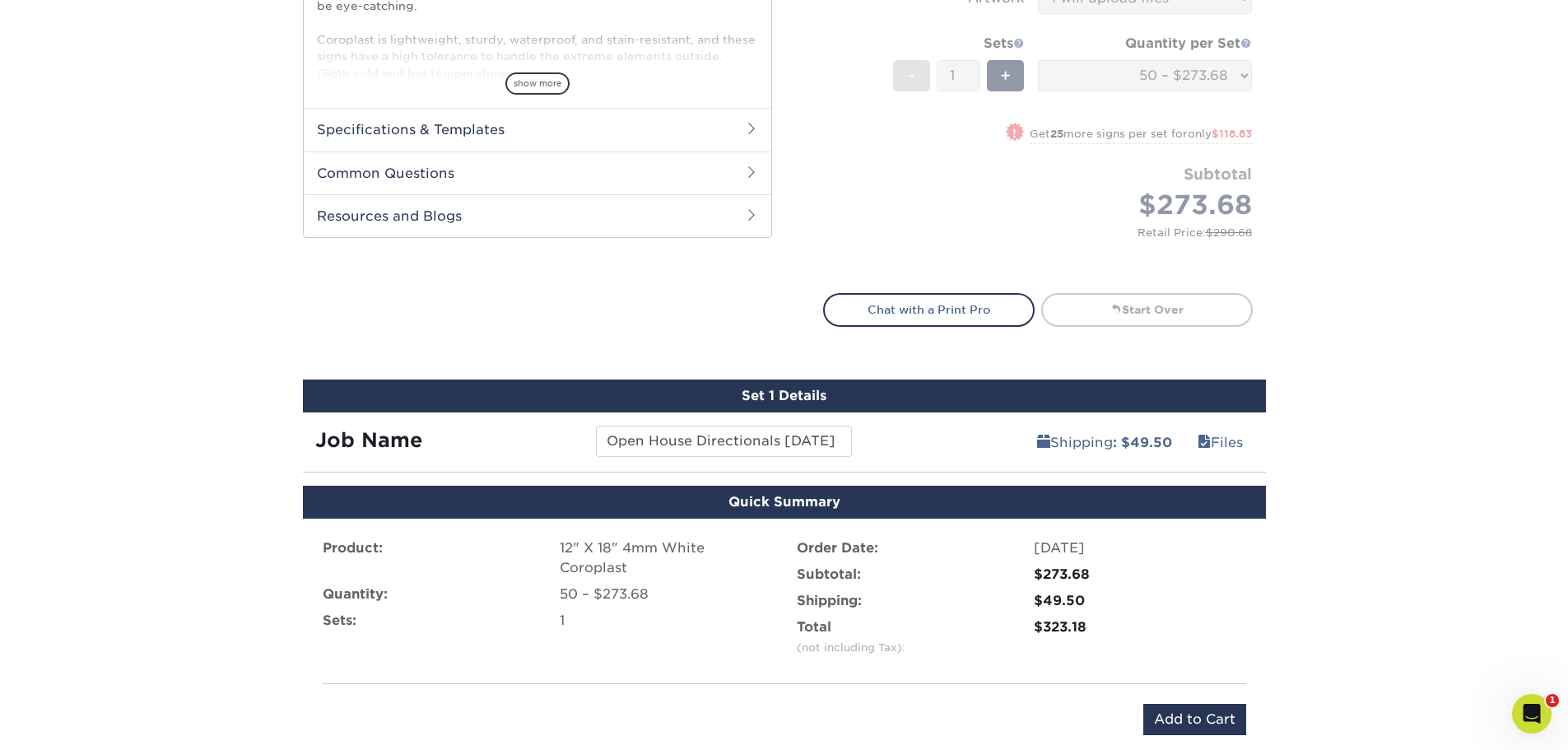
scroll to position [742, 0]
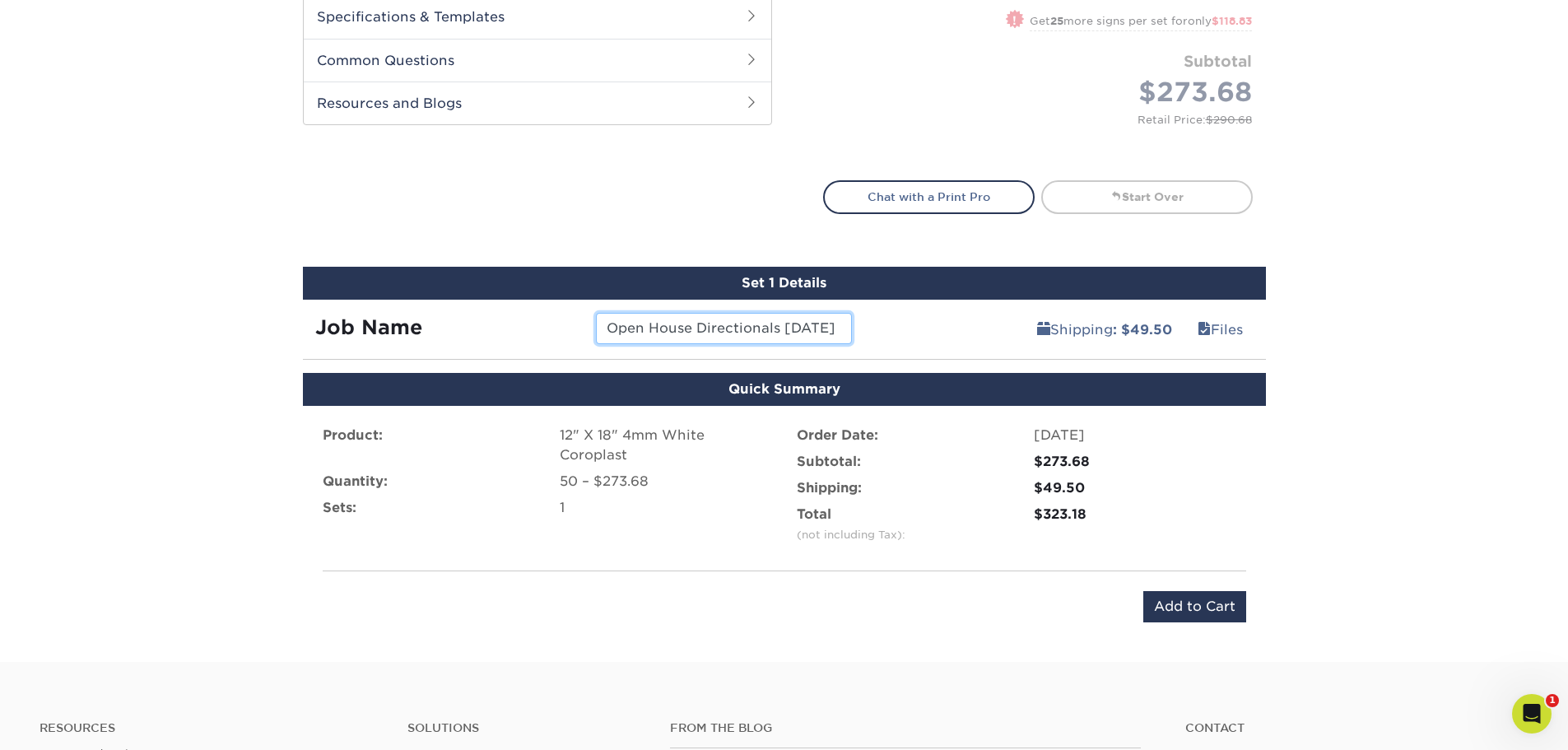
click at [802, 329] on input "Open House Directionals [DATE]" at bounding box center [724, 329] width 256 height 31
drag, startPoint x: 817, startPoint y: 330, endPoint x: 957, endPoint y: 333, distance: 140.0
click at [957, 333] on div "Job Name Open House Directionals Aug 2025 Shipping : $49.50 Files" at bounding box center [784, 323] width 963 height 46
click at [950, 330] on div "Shipping : $49.50 Files" at bounding box center [1065, 323] width 402 height 46
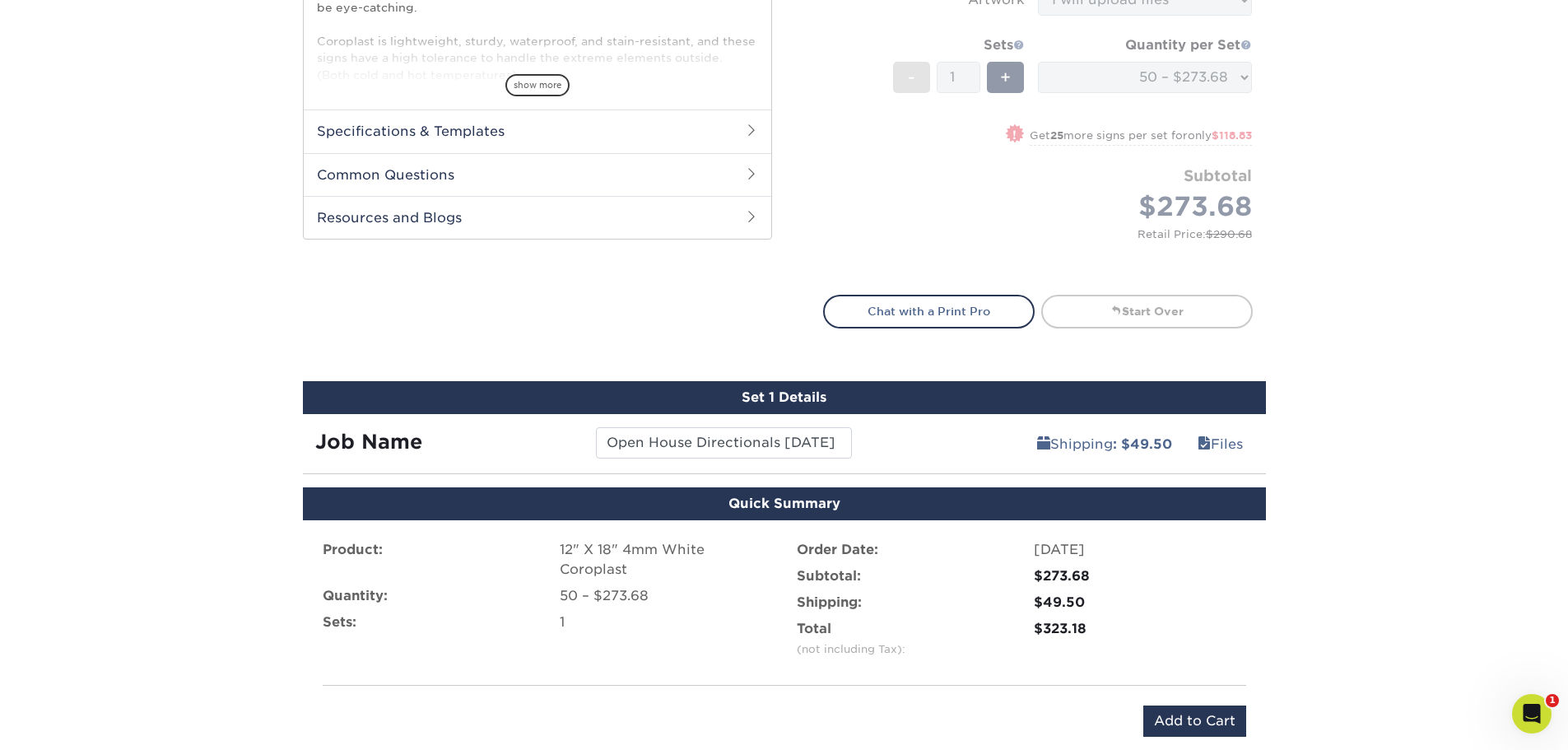
scroll to position [742, 0]
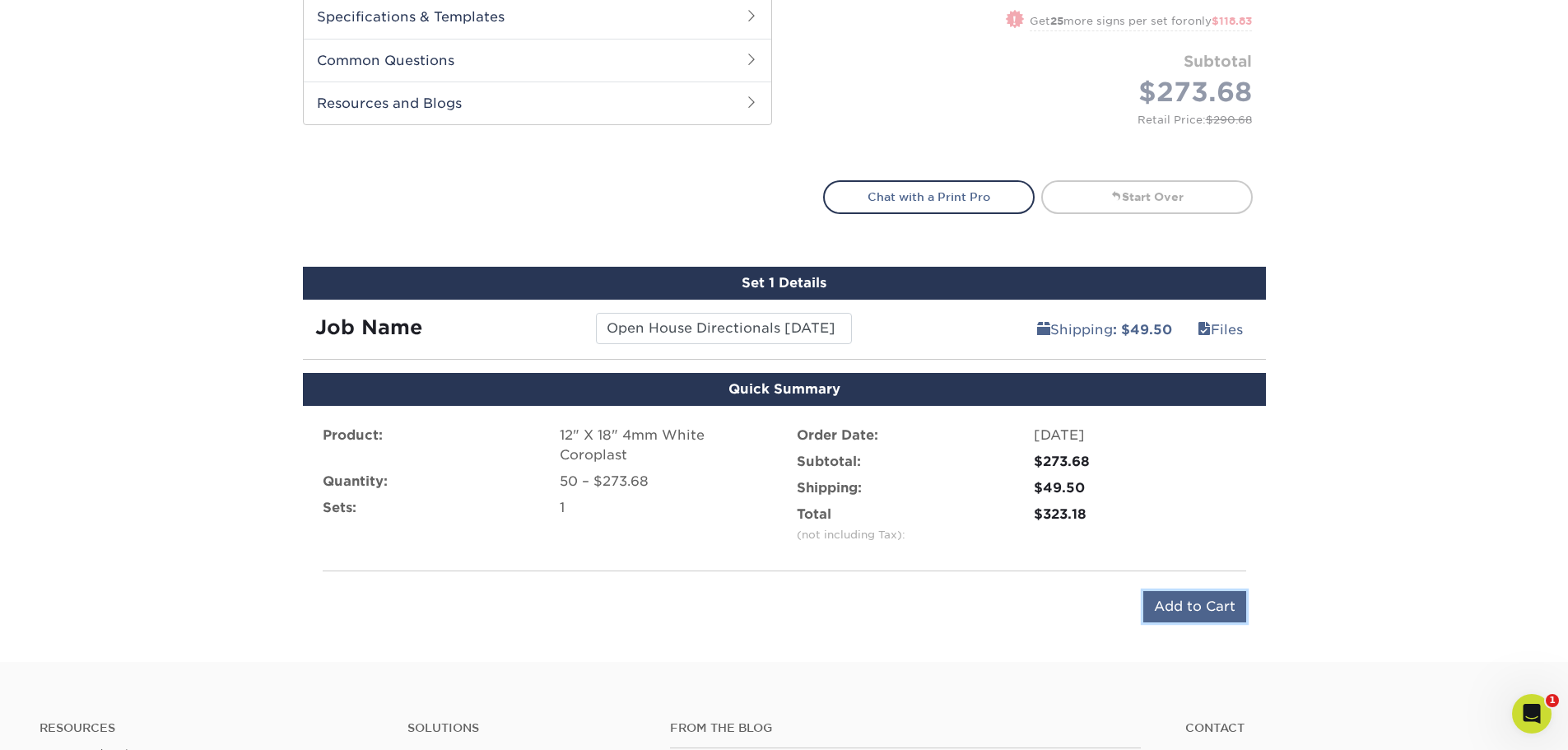
click at [1227, 610] on input "Add to Cart" at bounding box center [1195, 607] width 103 height 31
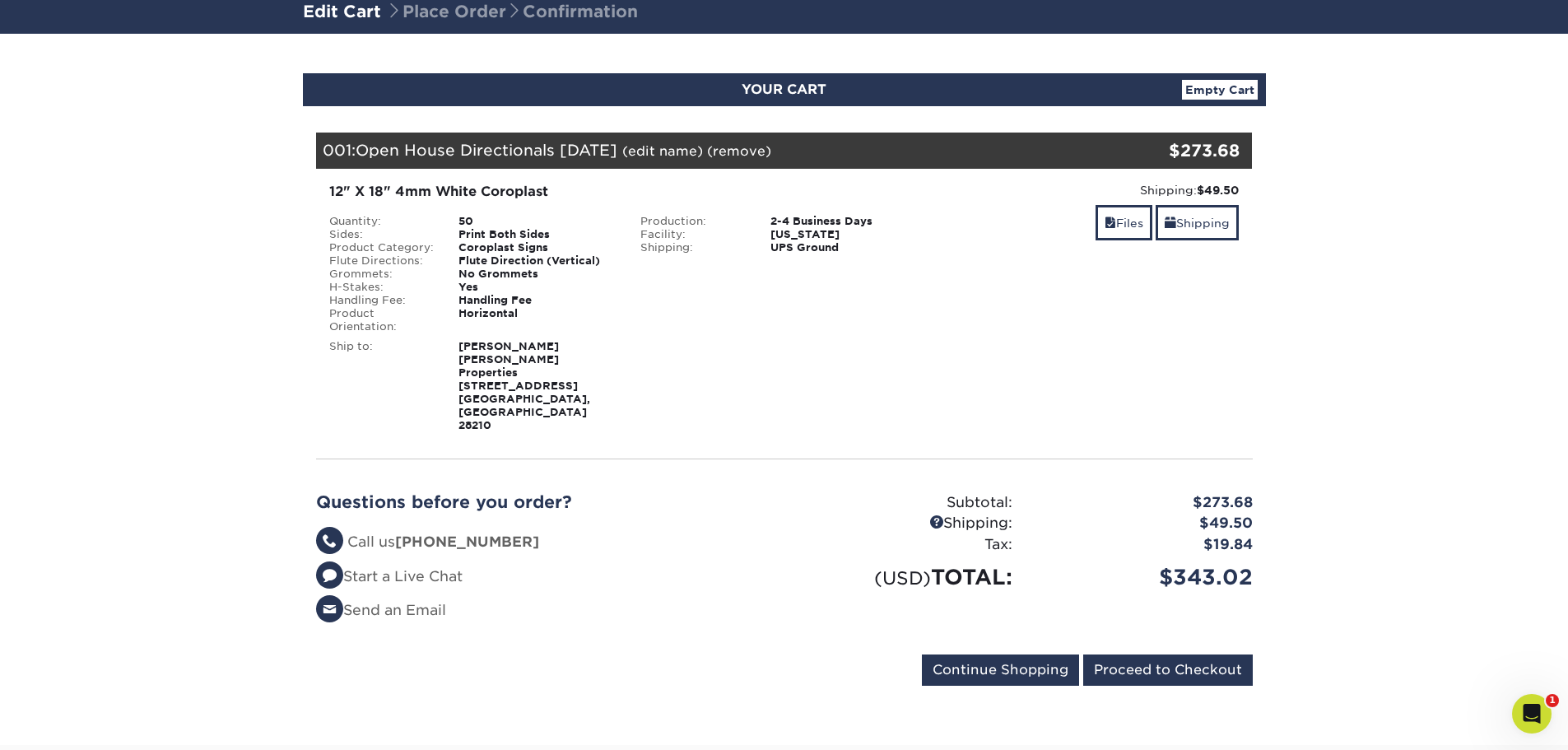
scroll to position [330, 0]
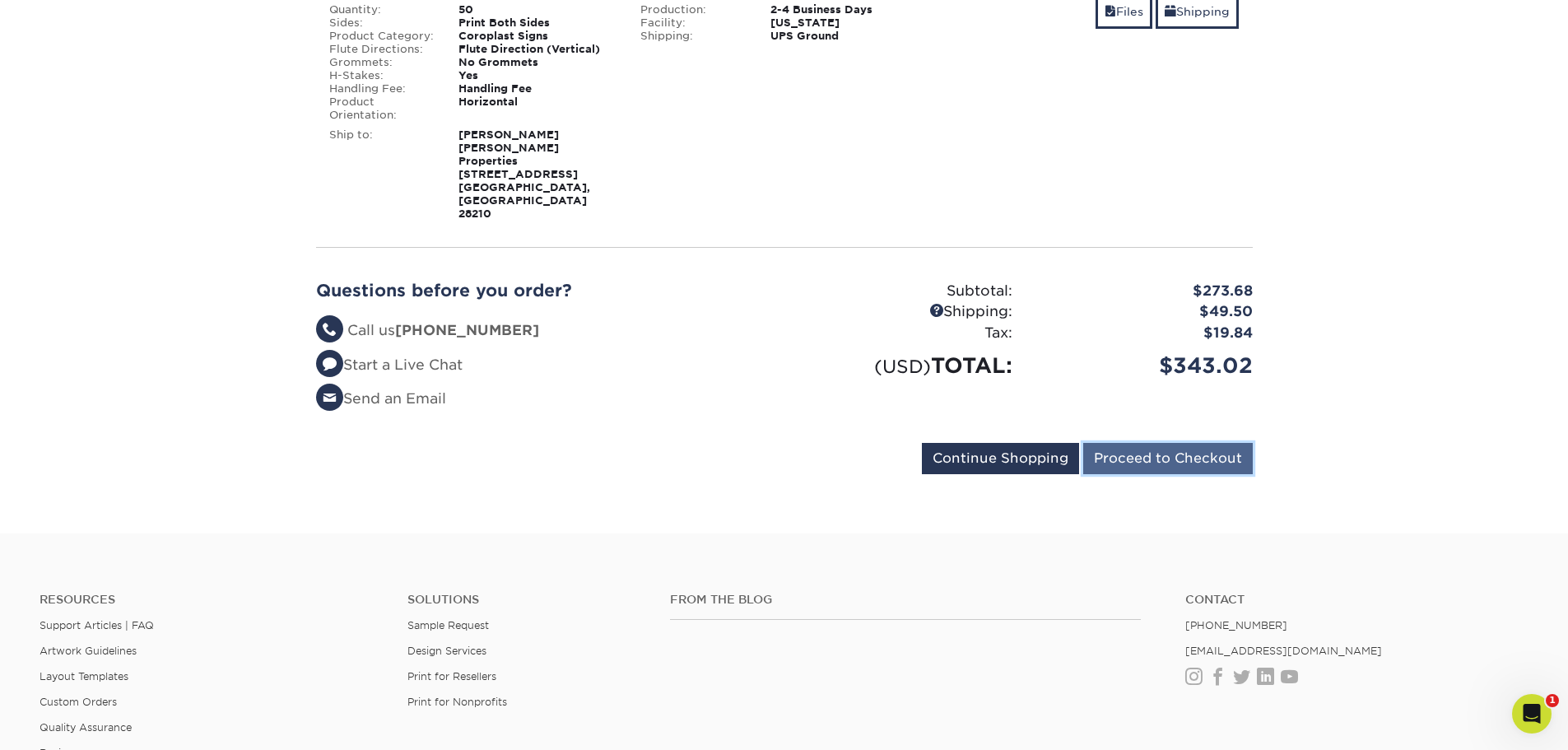
click at [1211, 443] on input "Proceed to Checkout" at bounding box center [1168, 459] width 170 height 31
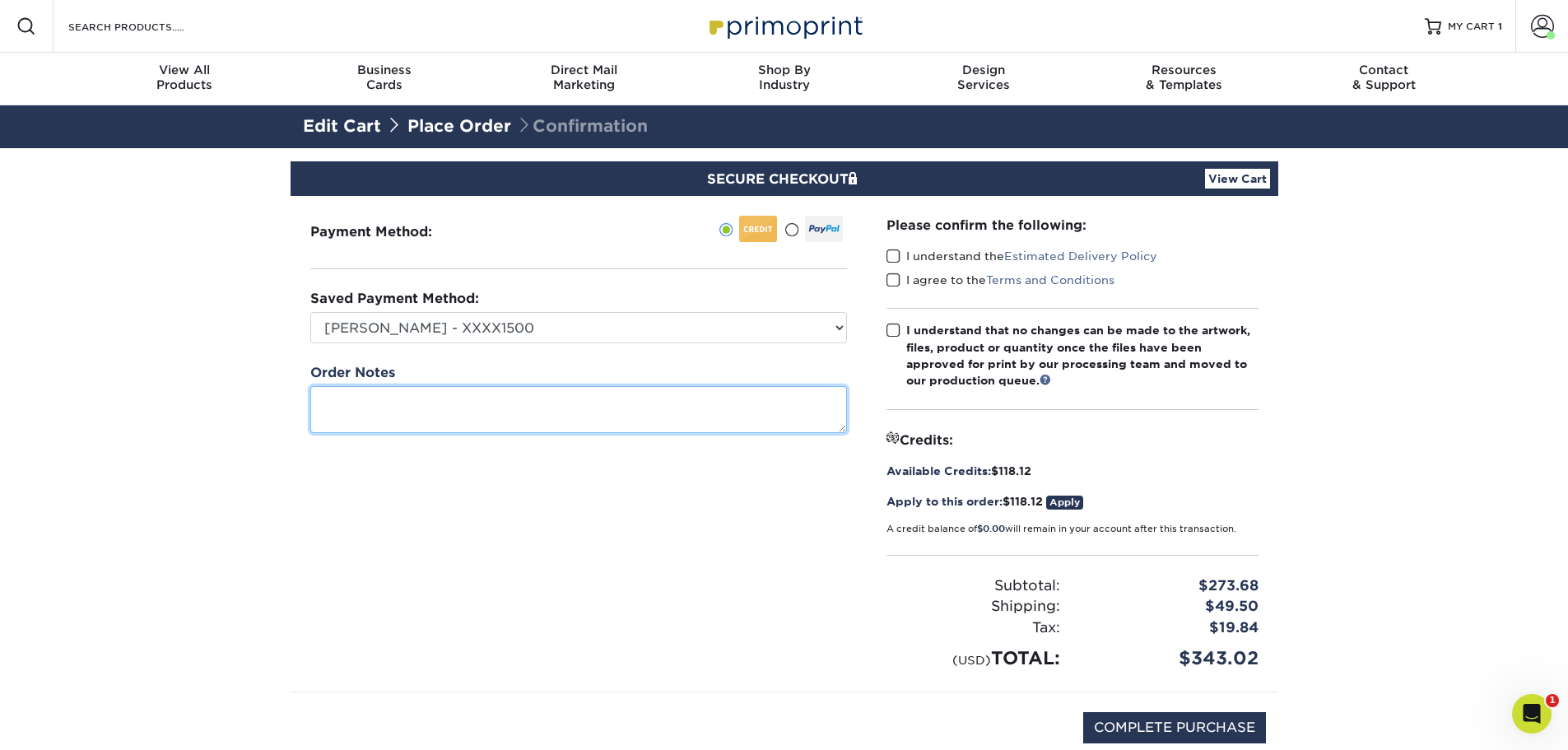
click at [608, 408] on textarea at bounding box center [578, 409] width 537 height 47
drag, startPoint x: 500, startPoint y: 418, endPoint x: 475, endPoint y: 418, distance: 25.0
click at [475, 418] on textarea "Please make sure the flutes are the long length of the sign. The signs should b…" at bounding box center [578, 409] width 537 height 47
click at [658, 418] on textarea "Please make sure the flutes are the long length of the sign. The signs should b…" at bounding box center [578, 409] width 537 height 47
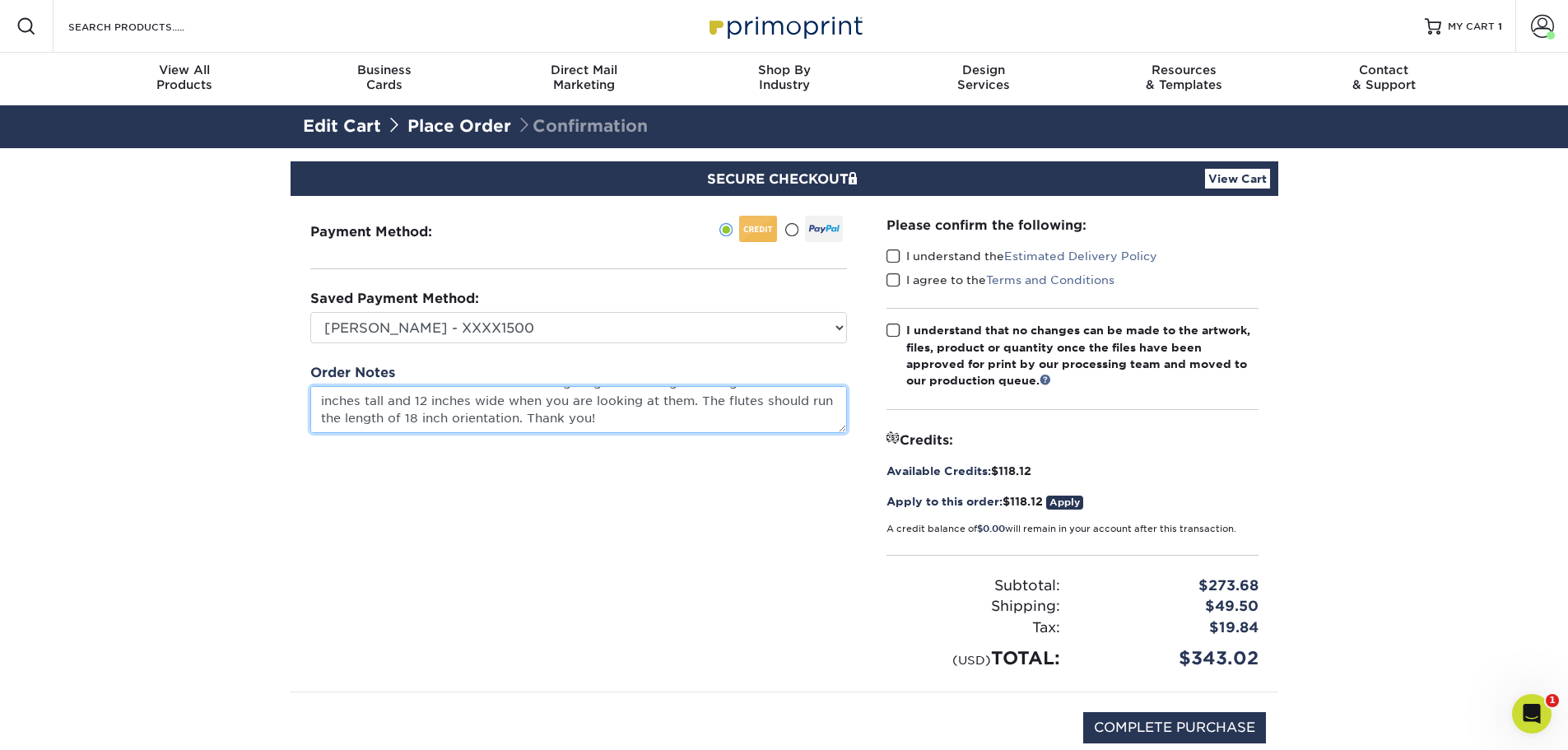
drag, startPoint x: 546, startPoint y: 419, endPoint x: 474, endPoint y: 419, distance: 72.0
click at [474, 419] on textarea "Please make sure the flutes are the long length of the sign. The signs should b…" at bounding box center [578, 409] width 537 height 47
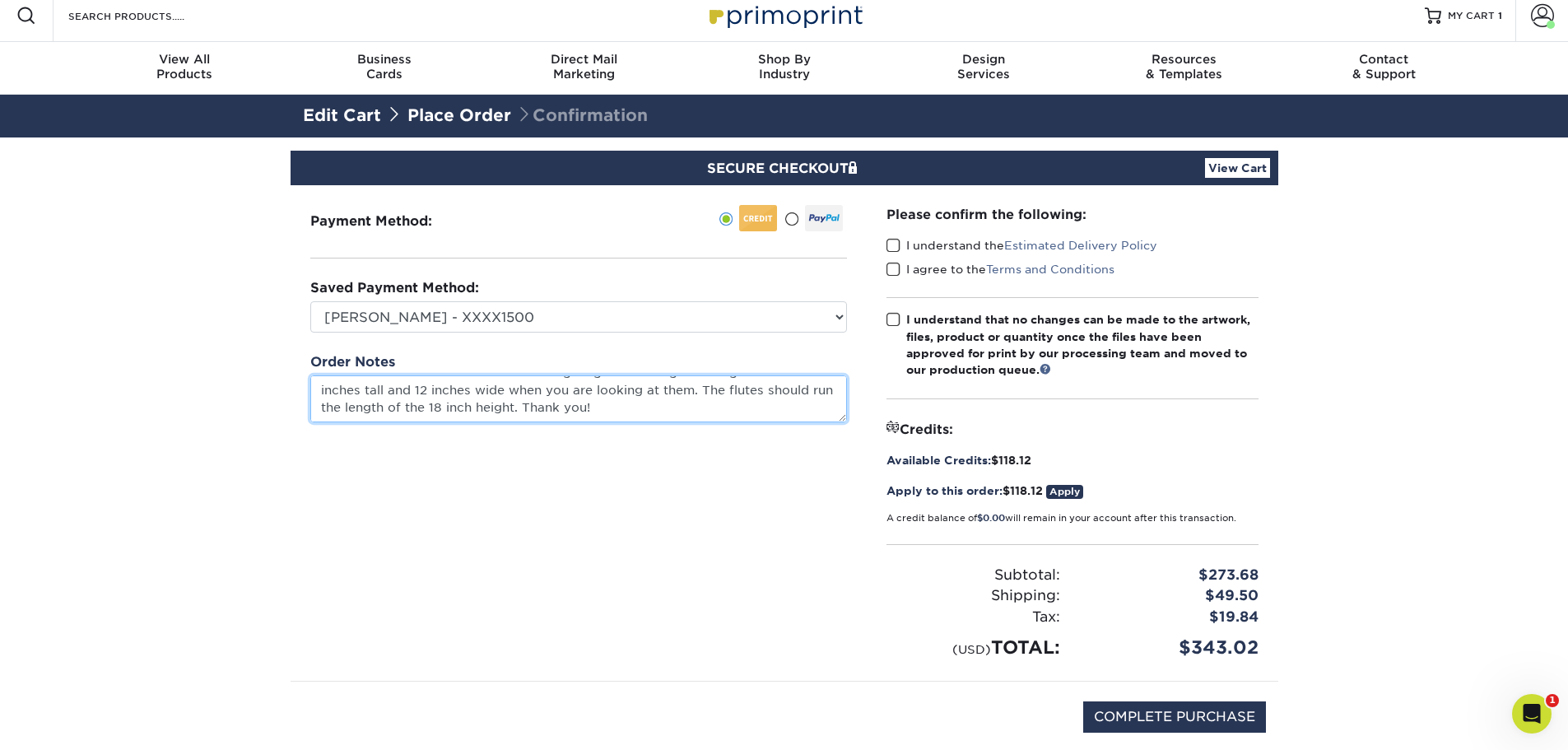
scroll to position [0, 0]
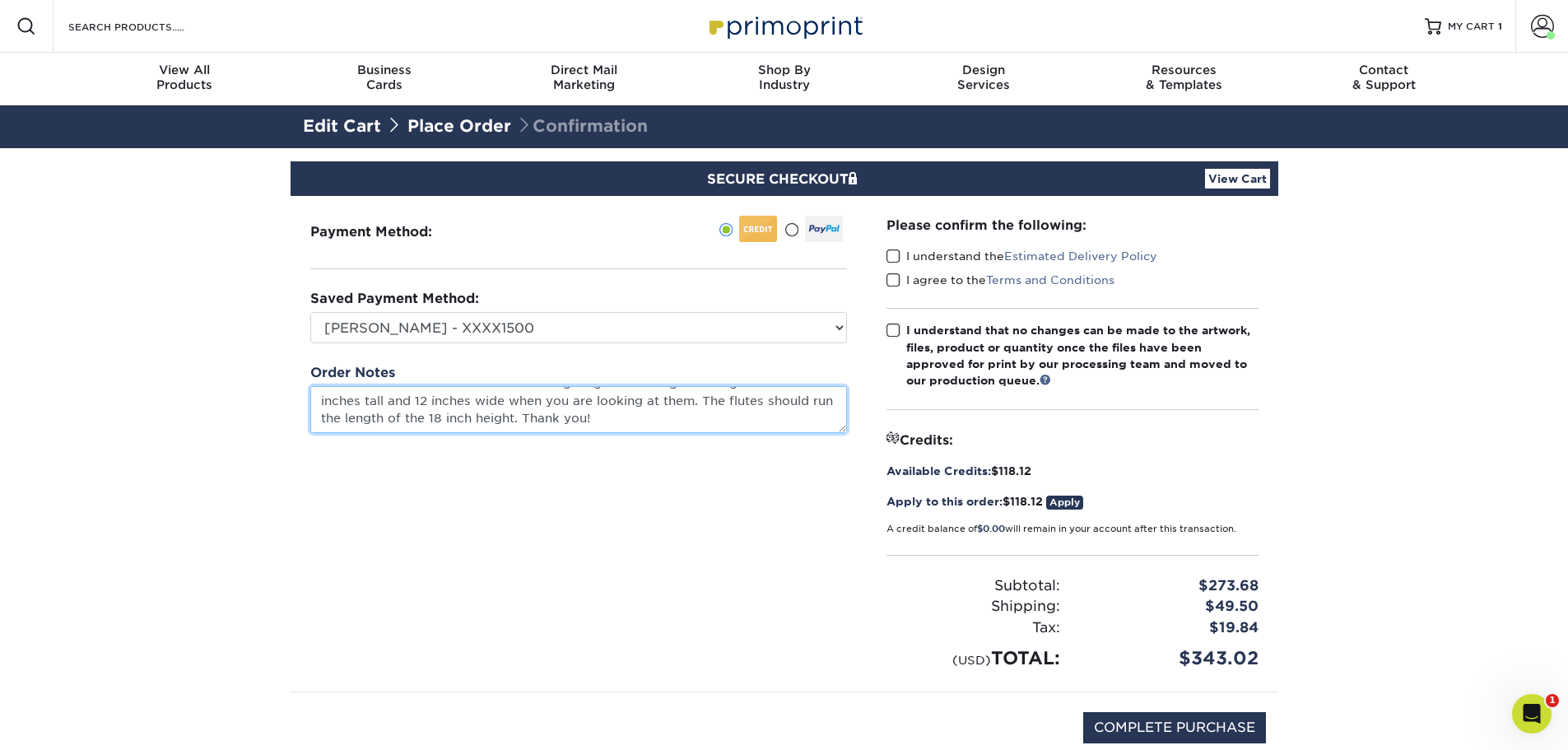
type textarea "Please make sure the flutes are the long length of the sign. The signs should b…"
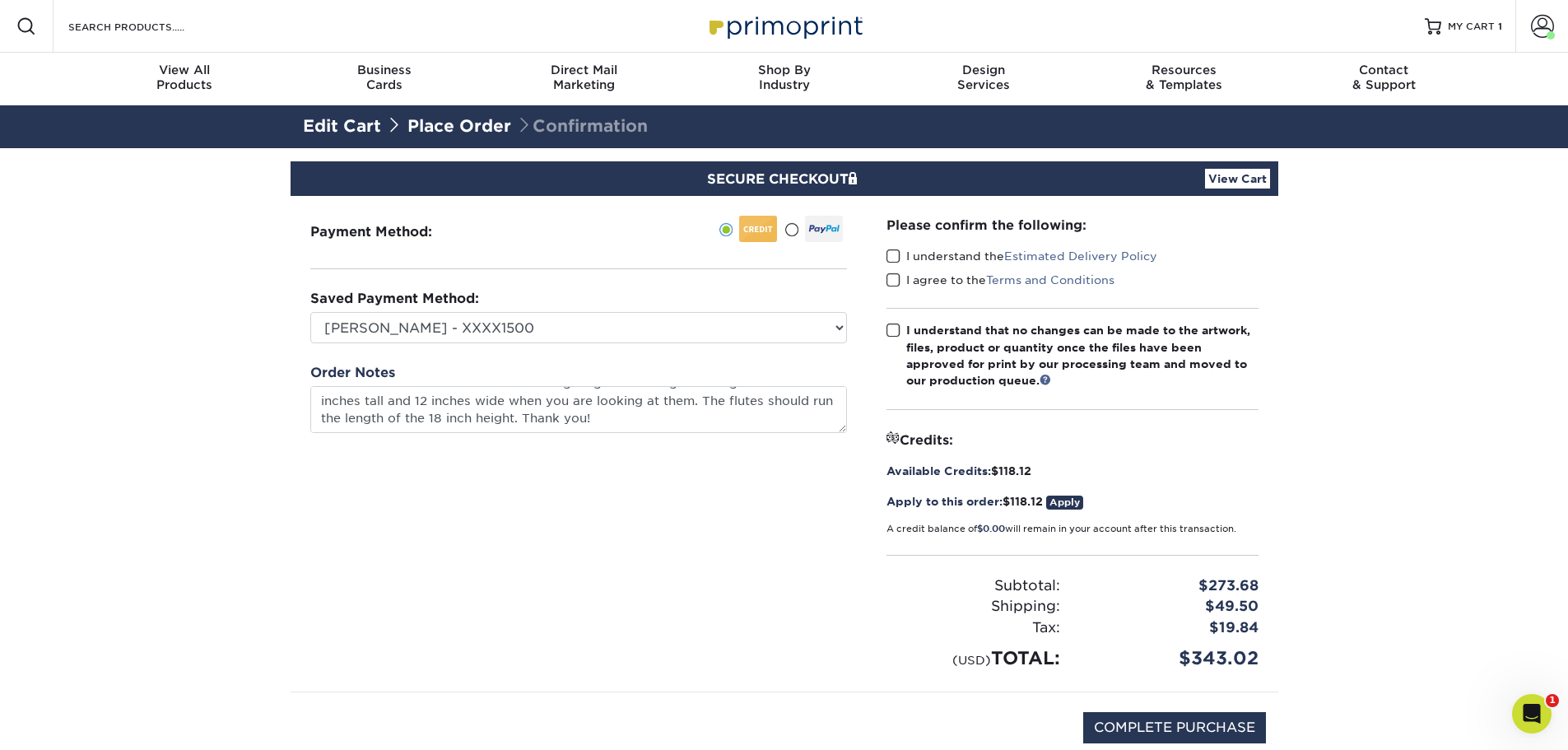
click at [1084, 505] on link "Apply" at bounding box center [1064, 502] width 37 height 14
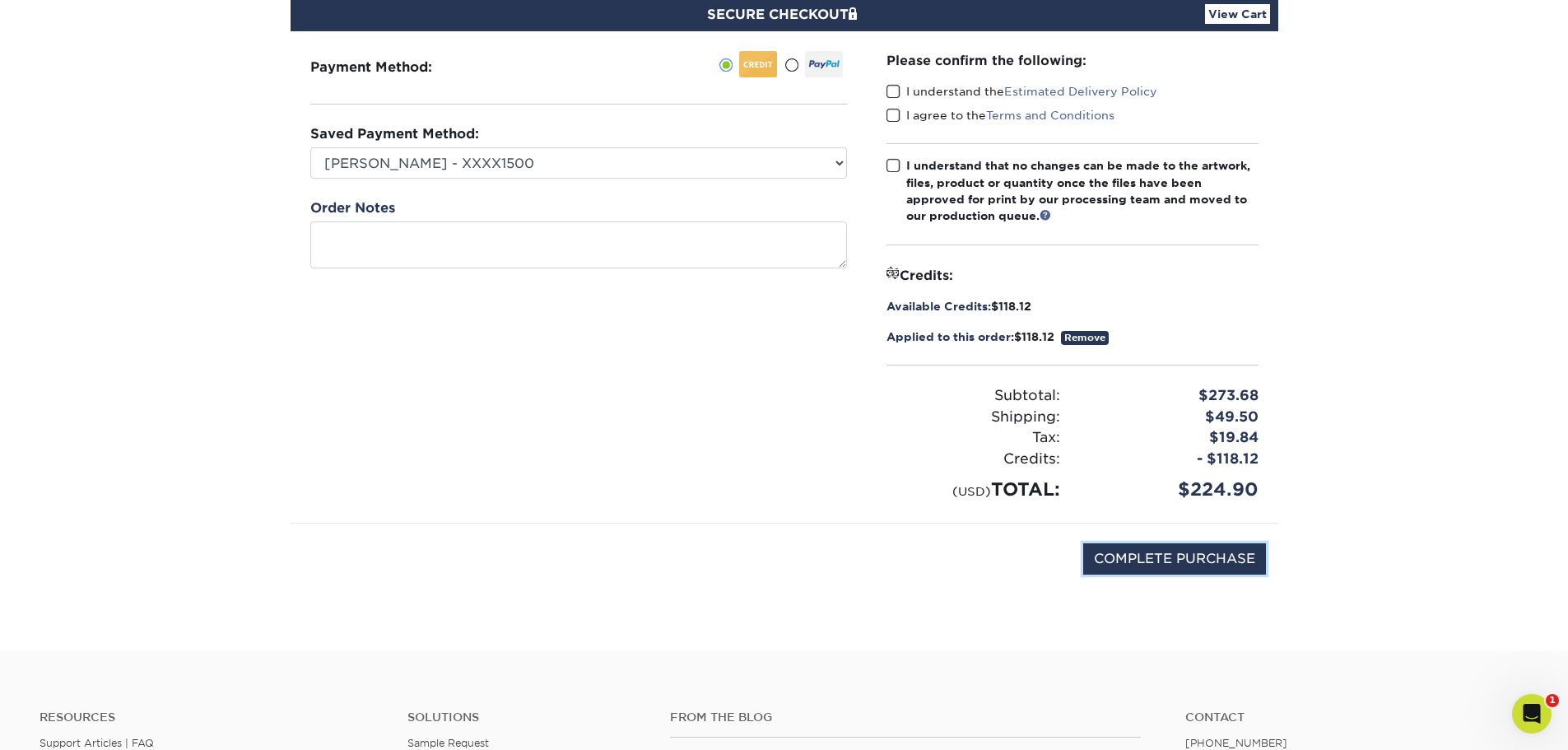
drag, startPoint x: 1190, startPoint y: 557, endPoint x: 1338, endPoint y: 428, distance: 196.3
click at [1338, 428] on section "SECURE CHECKOUT View Cart Payment Method: Saved Payment Method:" at bounding box center [784, 318] width 1568 height 668
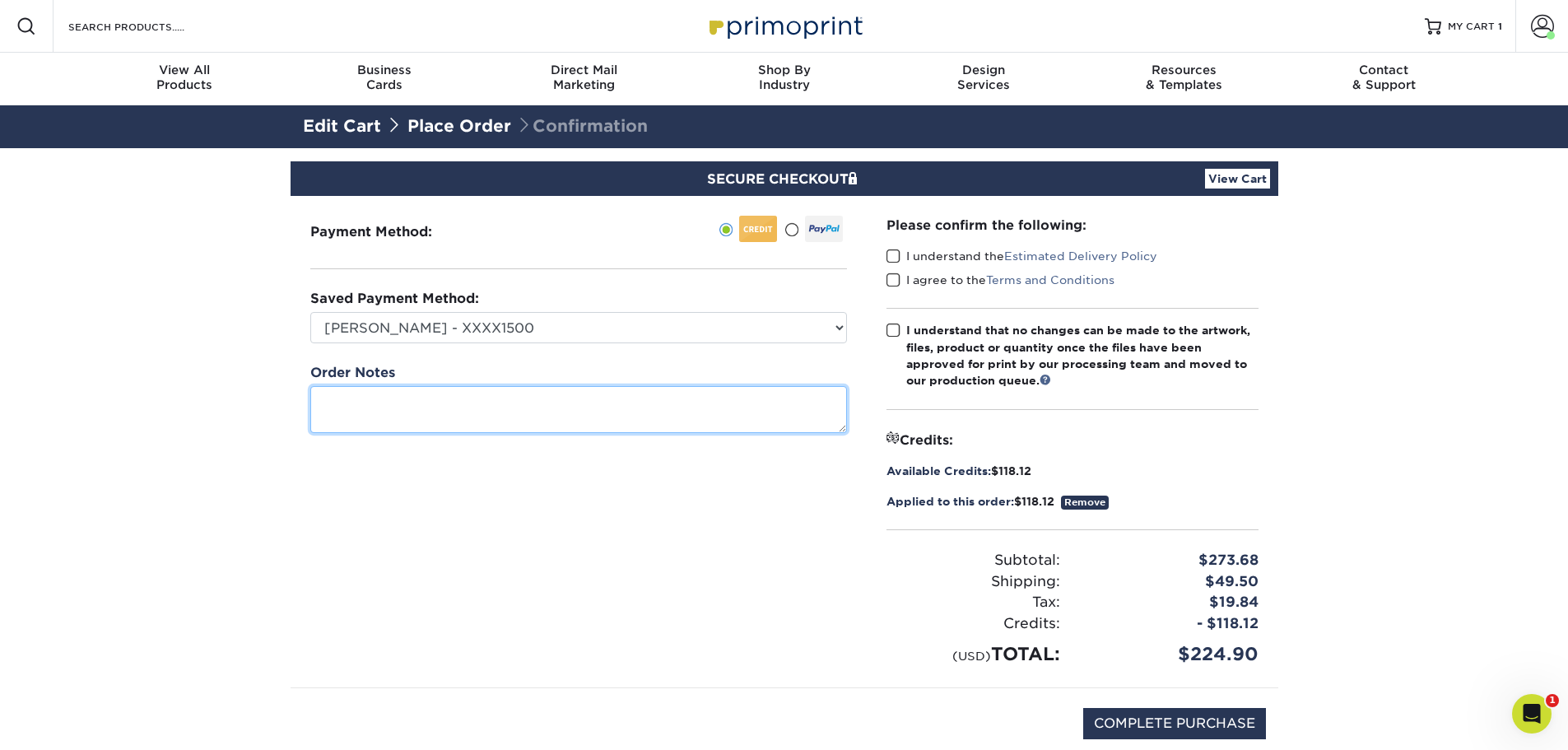
click at [736, 404] on textarea at bounding box center [578, 409] width 537 height 47
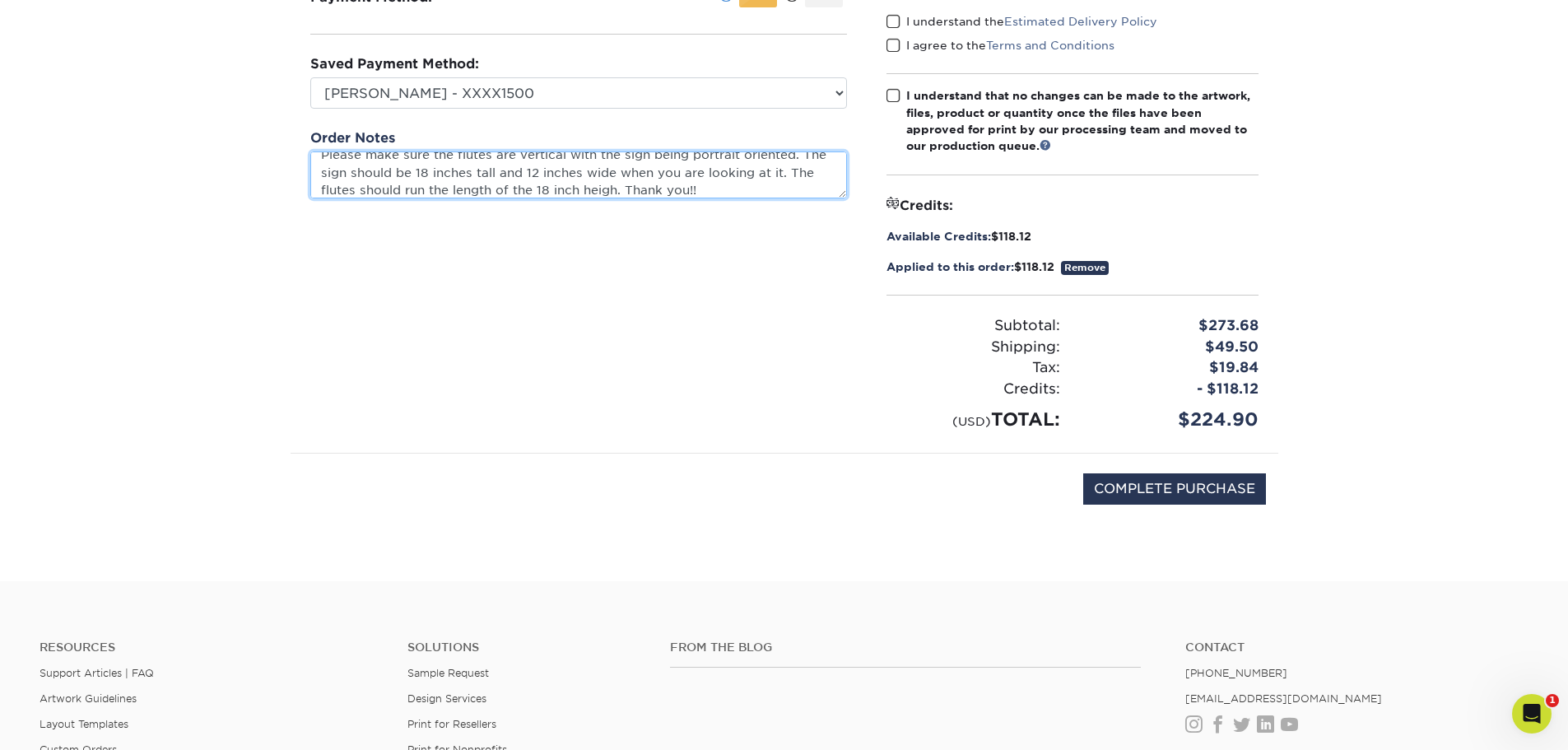
scroll to position [247, 0]
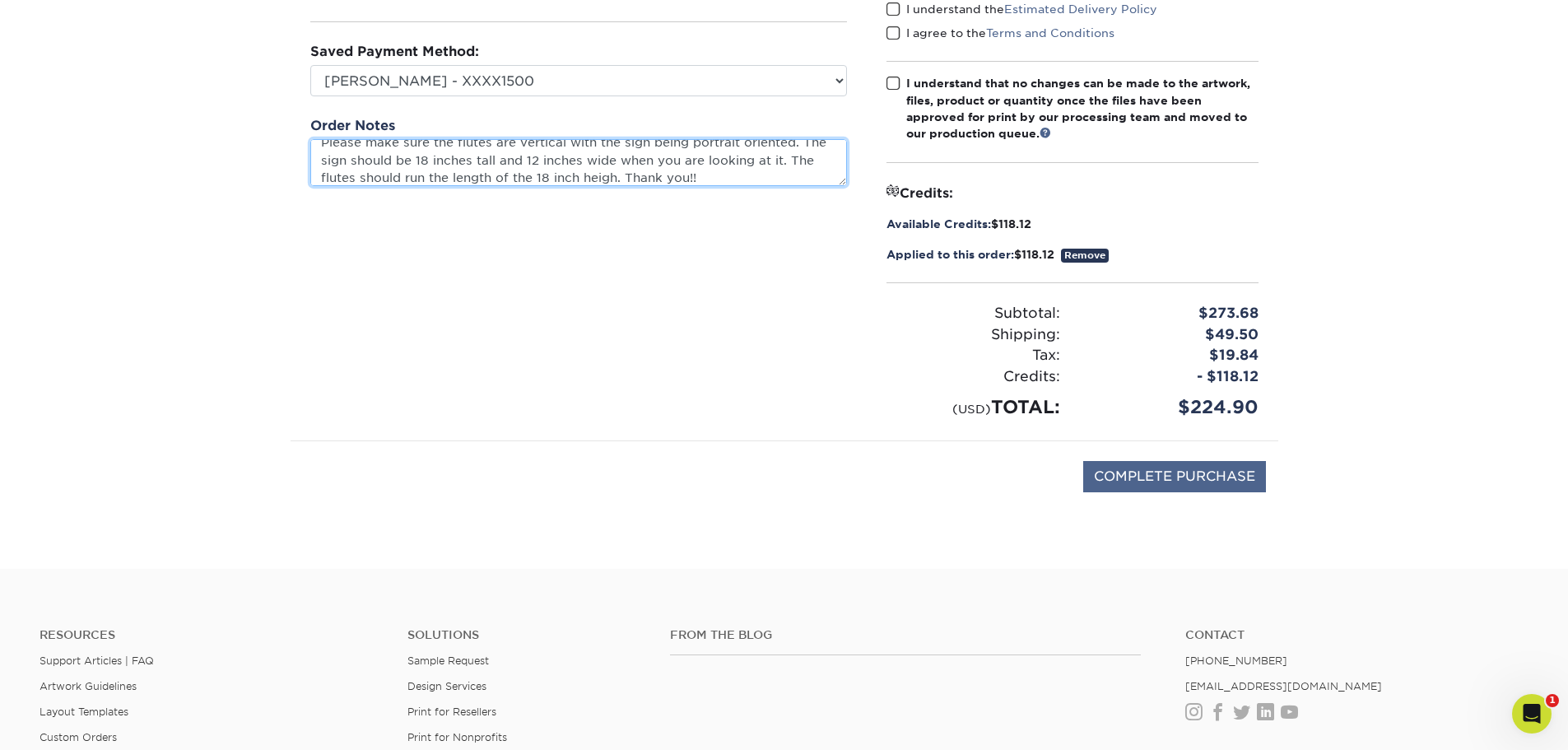
type textarea "Please make sure the flutes are vertical with the sign being portrait oriented.…"
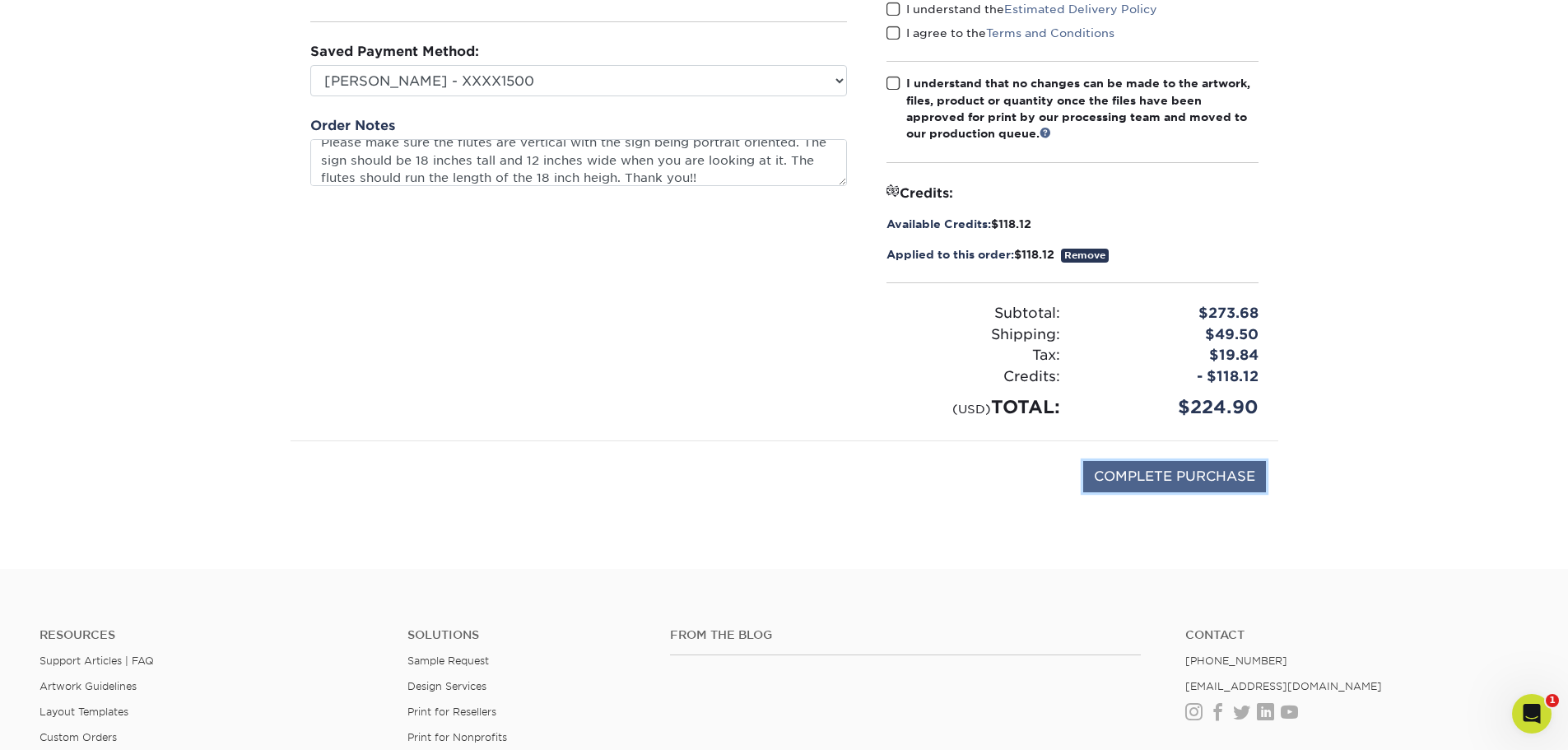
click at [1205, 483] on input "COMPLETE PURCHASE" at bounding box center [1174, 476] width 183 height 31
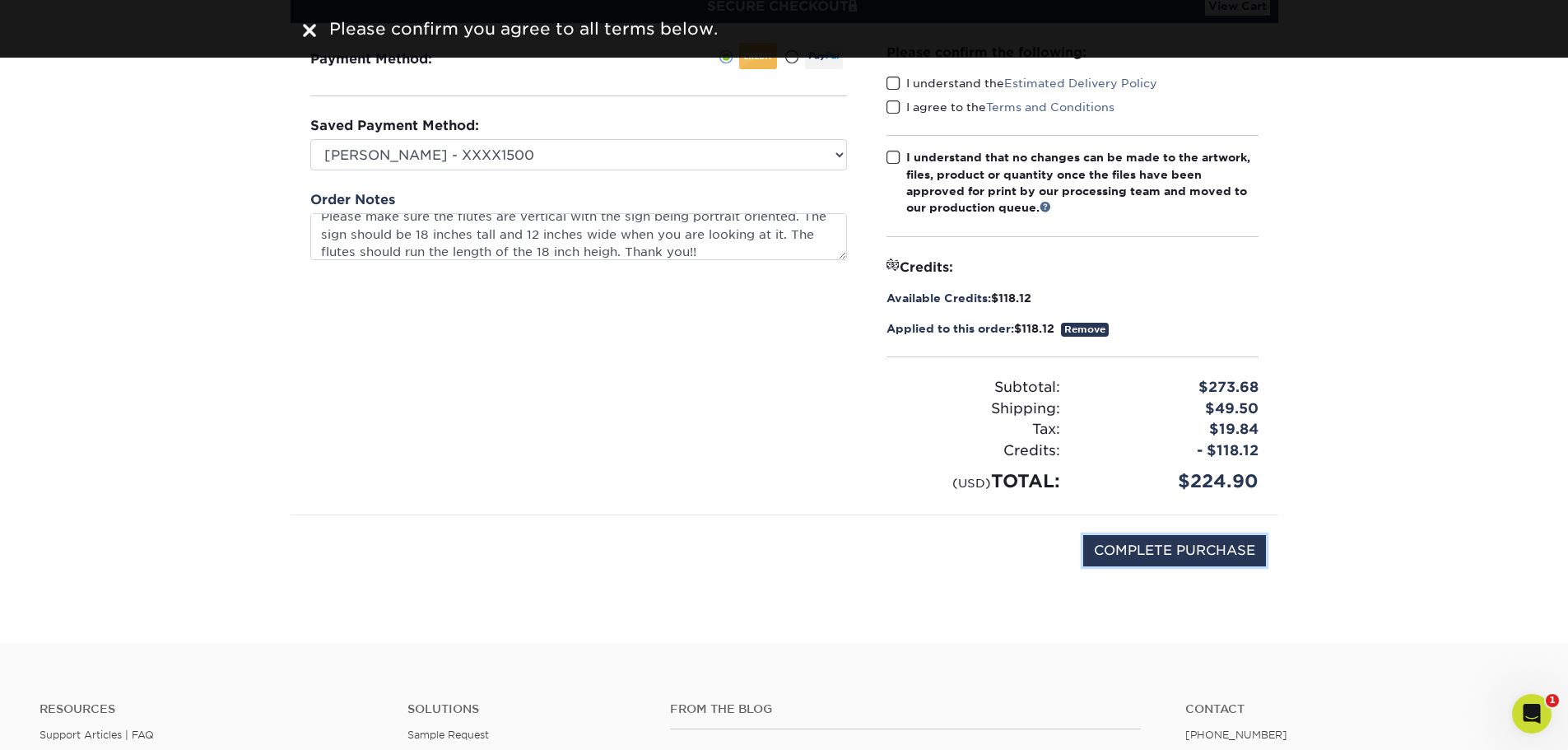
scroll to position [0, 0]
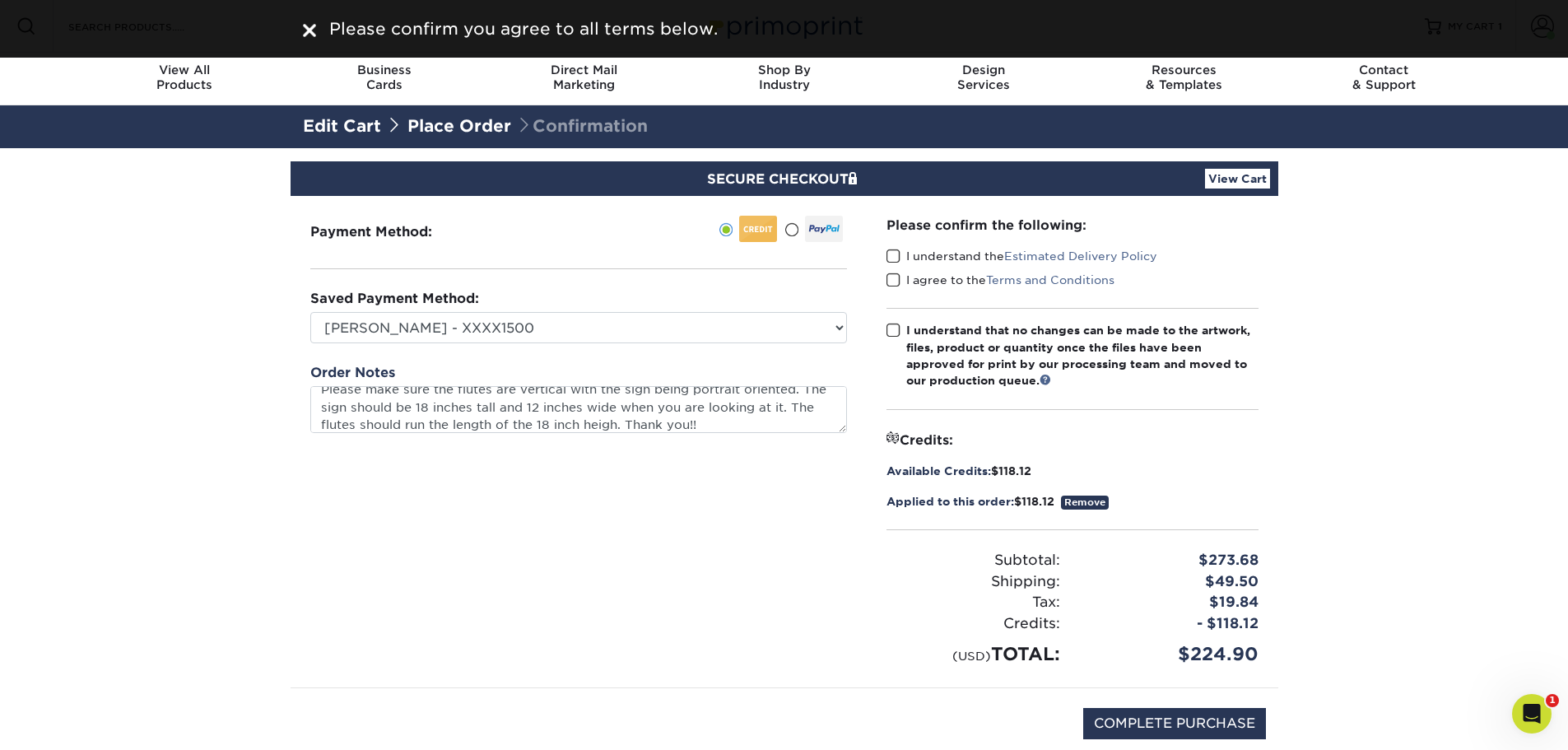
drag, startPoint x: 900, startPoint y: 329, endPoint x: 898, endPoint y: 296, distance: 33.1
click at [897, 326] on span at bounding box center [893, 330] width 14 height 16
click at [0, 0] on input "I understand that no changes can be made to the artwork, files, product or quan…" at bounding box center [0, 0] width 0 height 0
click at [897, 274] on span at bounding box center [893, 280] width 14 height 16
click at [0, 0] on input "I agree to the Terms and Conditions" at bounding box center [0, 0] width 0 height 0
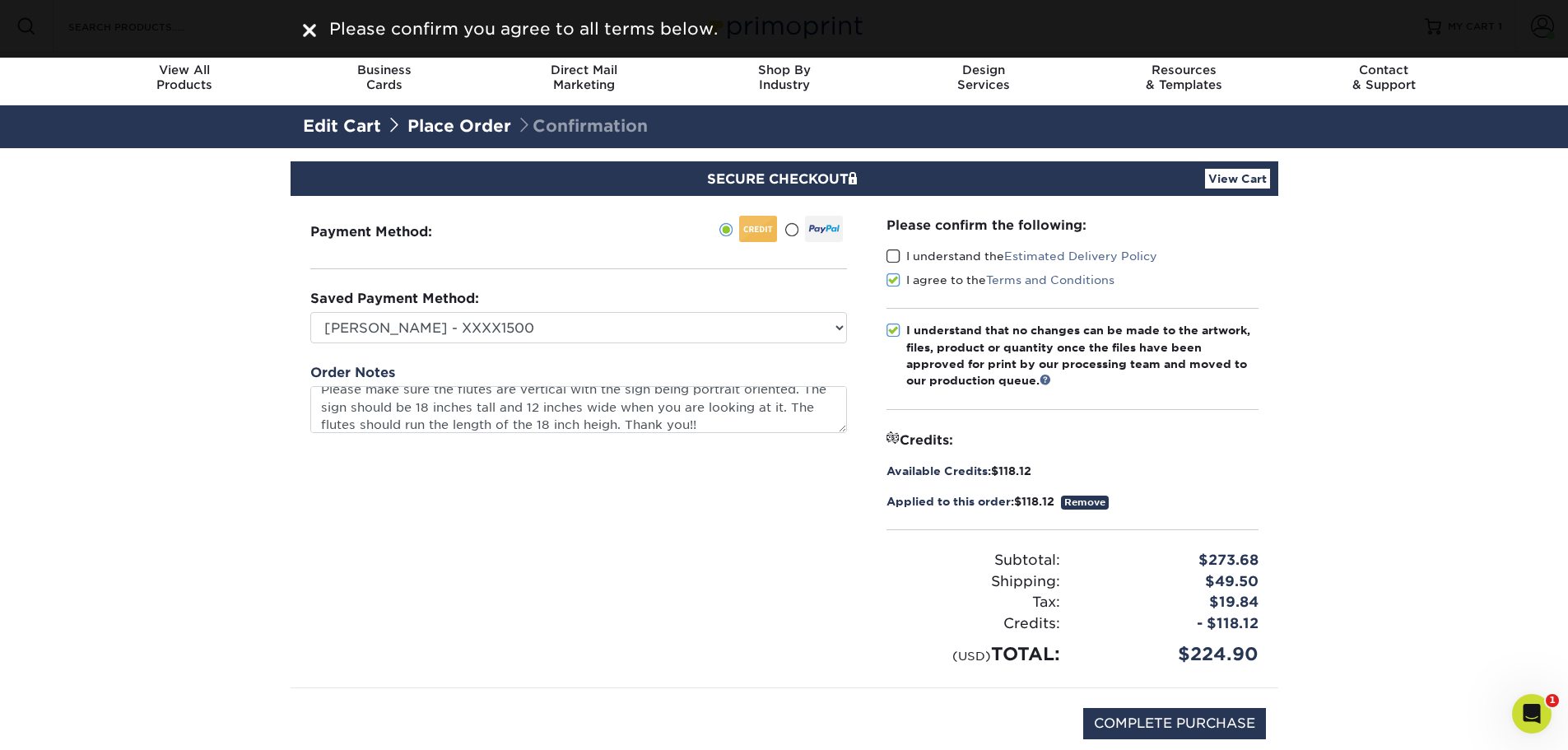
click at [898, 248] on label "I understand the Estimated Delivery Policy" at bounding box center [1021, 256] width 271 height 17
click at [0, 0] on input "I understand the Estimated Delivery Policy" at bounding box center [0, 0] width 0 height 0
click at [899, 253] on span at bounding box center [893, 256] width 14 height 16
click at [0, 0] on input "I understand the Estimated Delivery Policy" at bounding box center [0, 0] width 0 height 0
drag, startPoint x: 897, startPoint y: 252, endPoint x: 1043, endPoint y: 394, distance: 203.7
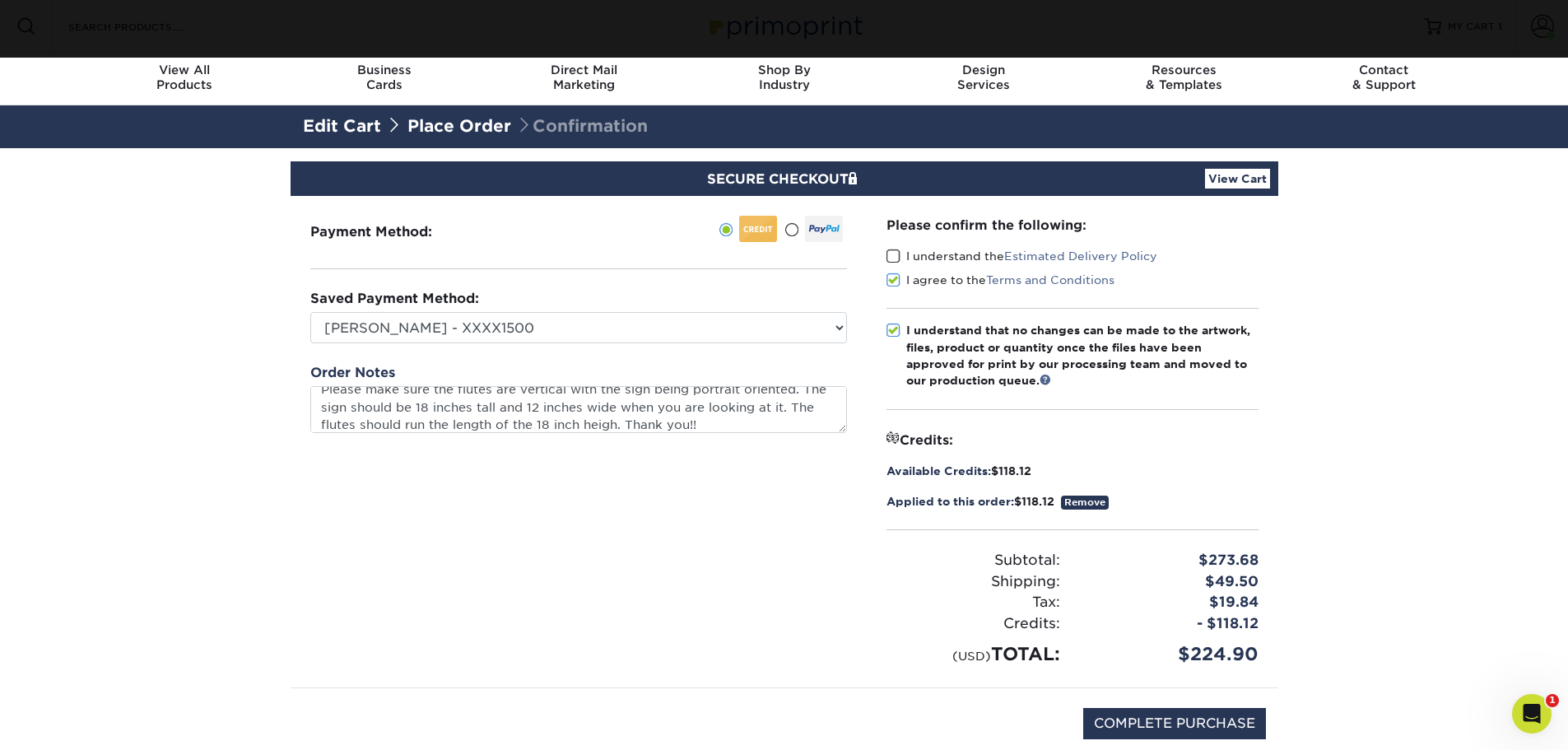
click at [896, 252] on span at bounding box center [893, 256] width 14 height 16
click at [0, 0] on input "I understand the Estimated Delivery Policy" at bounding box center [0, 0] width 0 height 0
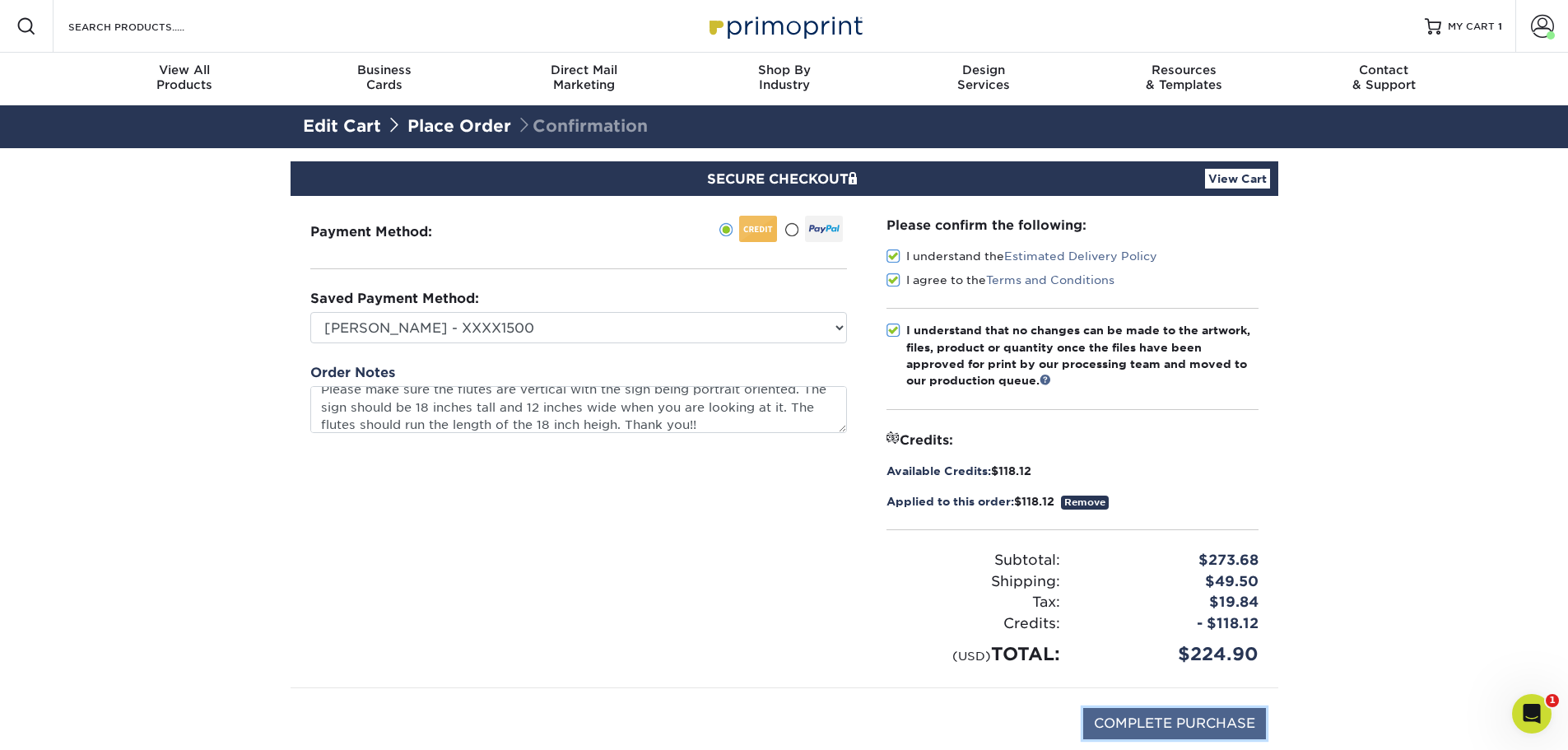
click at [1171, 713] on input "COMPLETE PURCHASE" at bounding box center [1174, 724] width 183 height 31
type input "PROCESSING, PLEASE WAIT..."
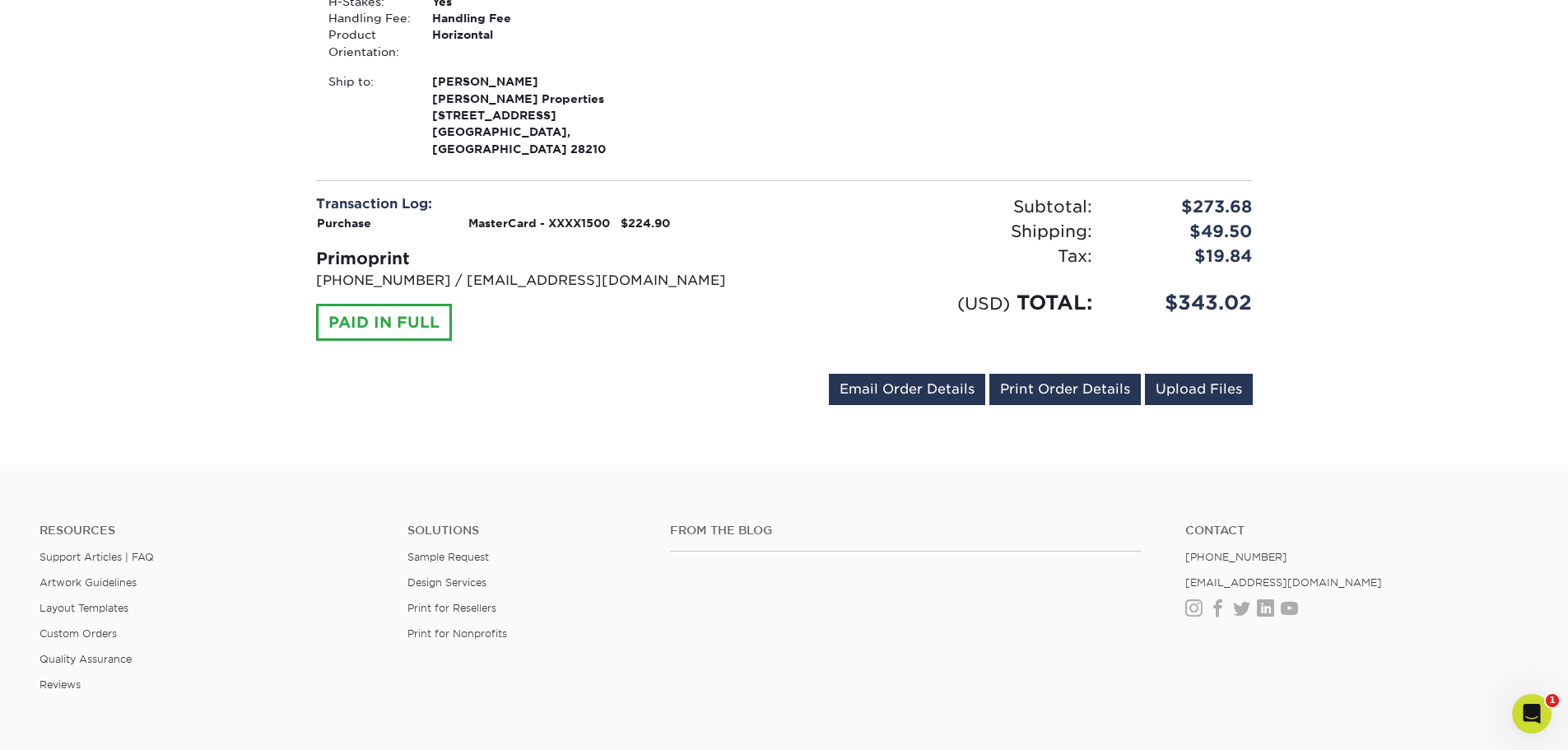
scroll to position [659, 0]
